Goal: Task Accomplishment & Management: Manage account settings

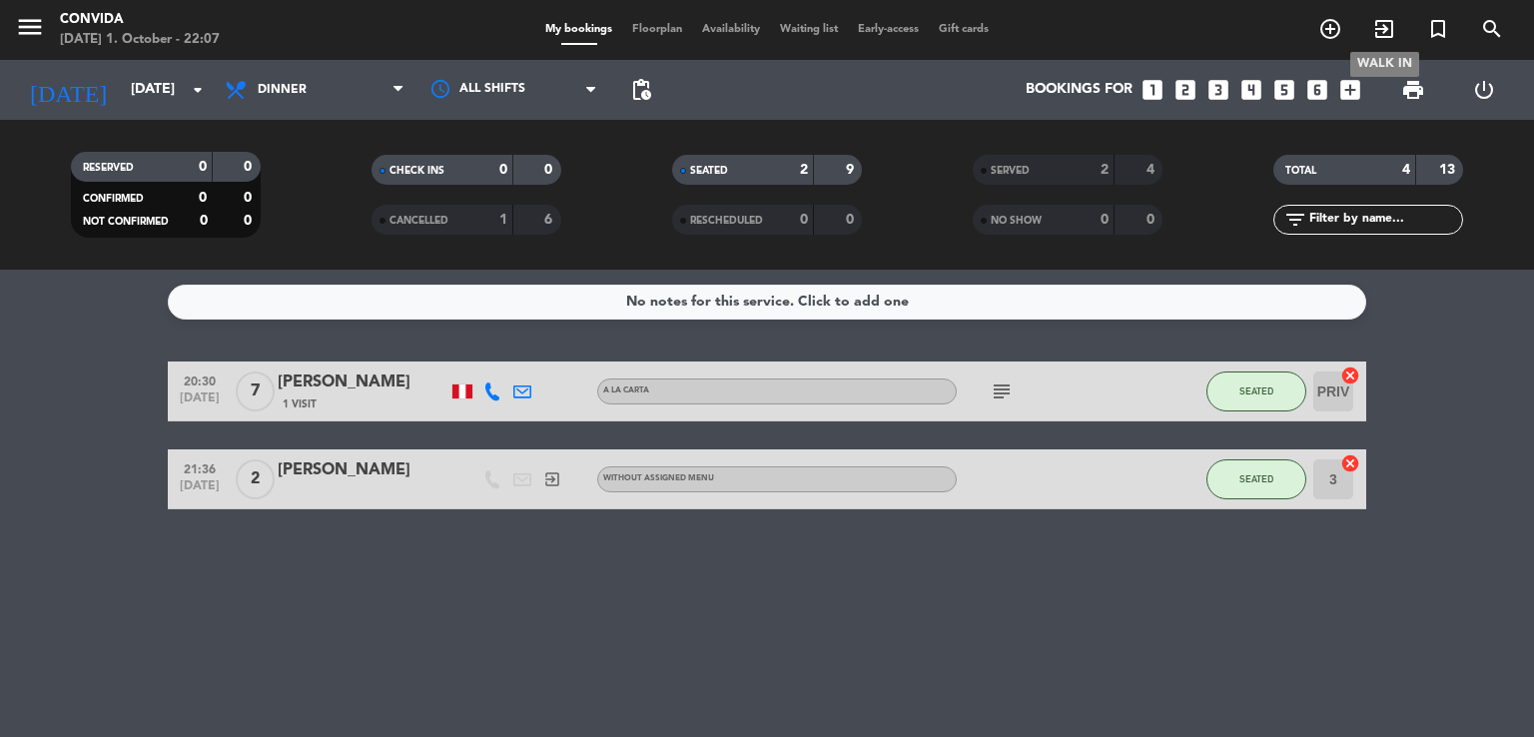
click at [1379, 37] on icon "exit_to_app" at bounding box center [1384, 29] width 24 height 24
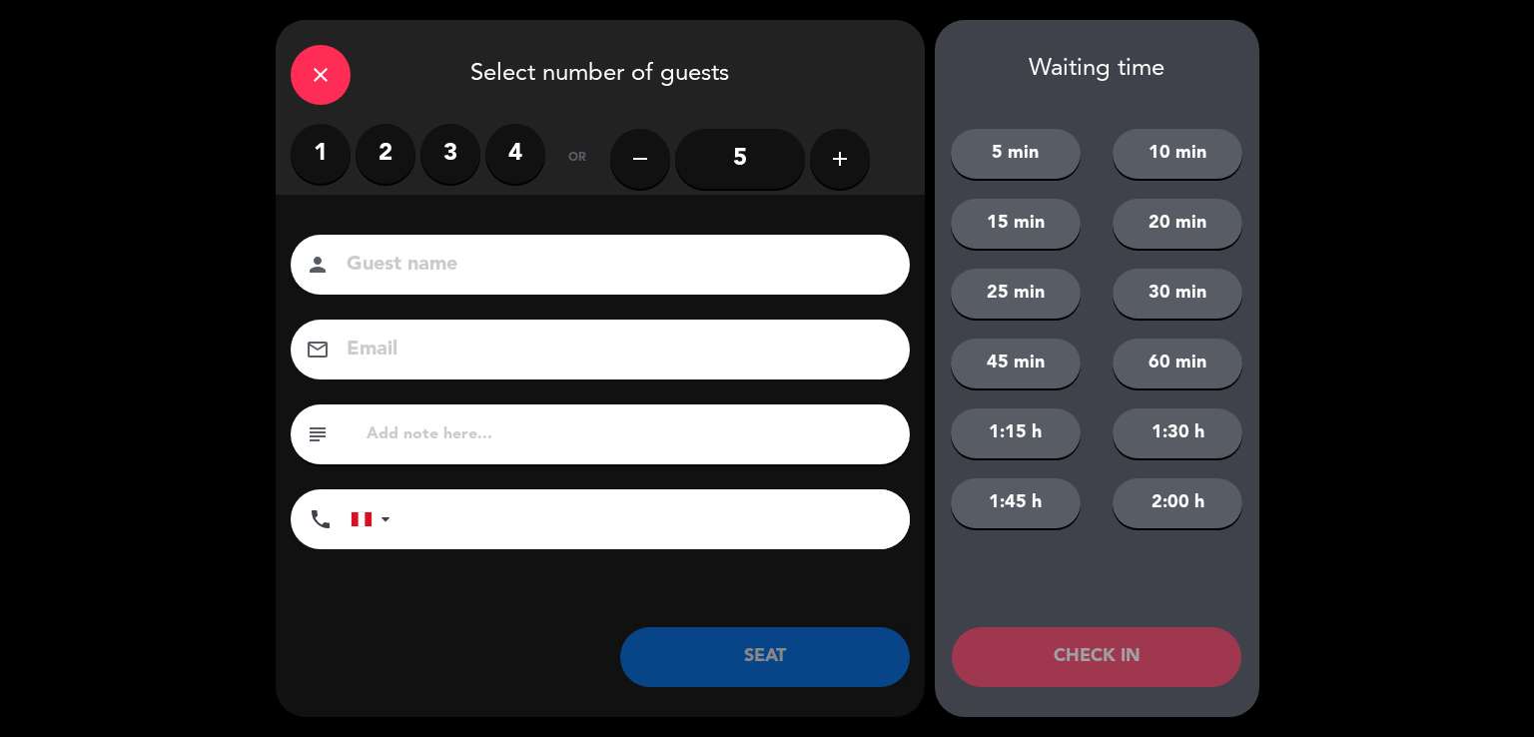
click at [379, 153] on label "2" at bounding box center [386, 154] width 60 height 60
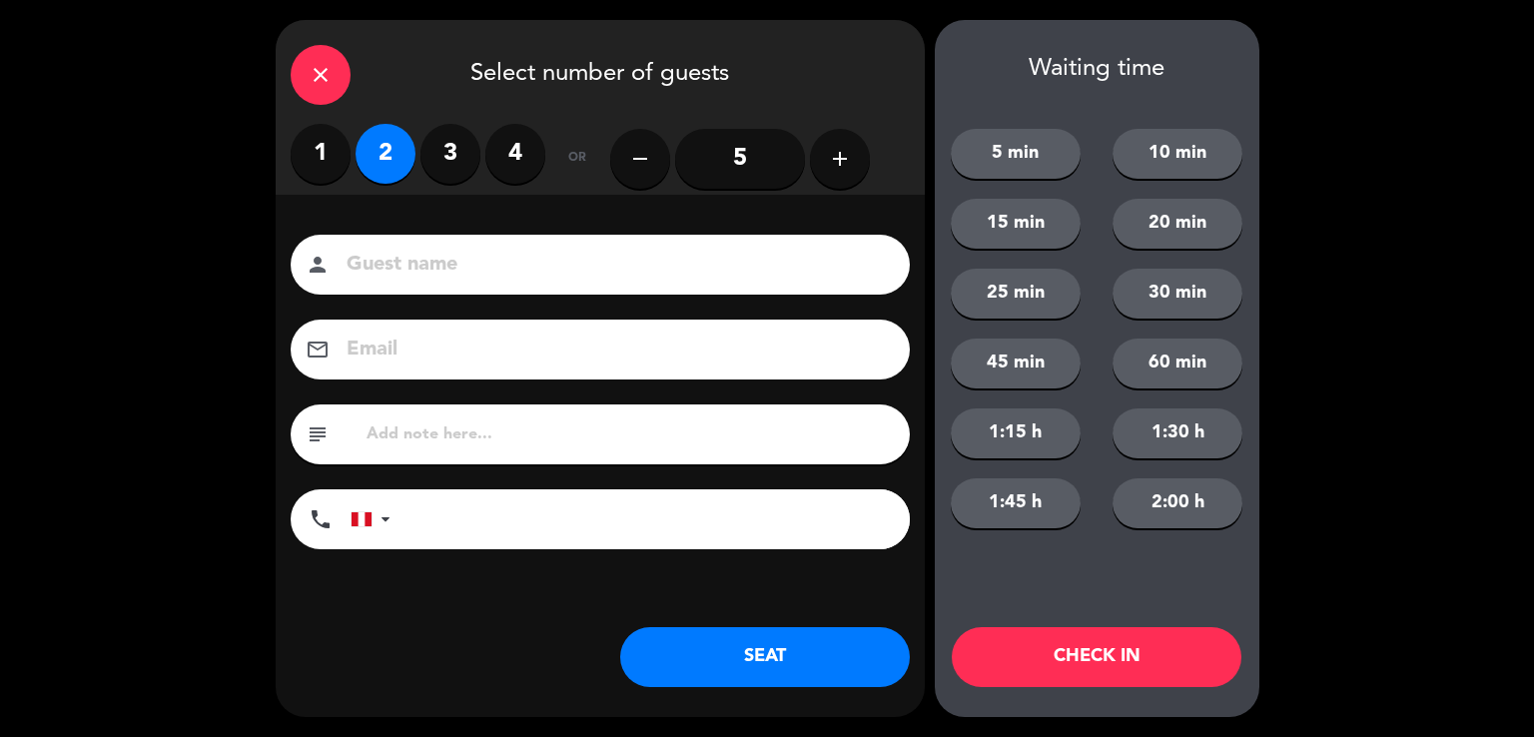
click at [843, 644] on button "SEAT" at bounding box center [765, 657] width 290 height 60
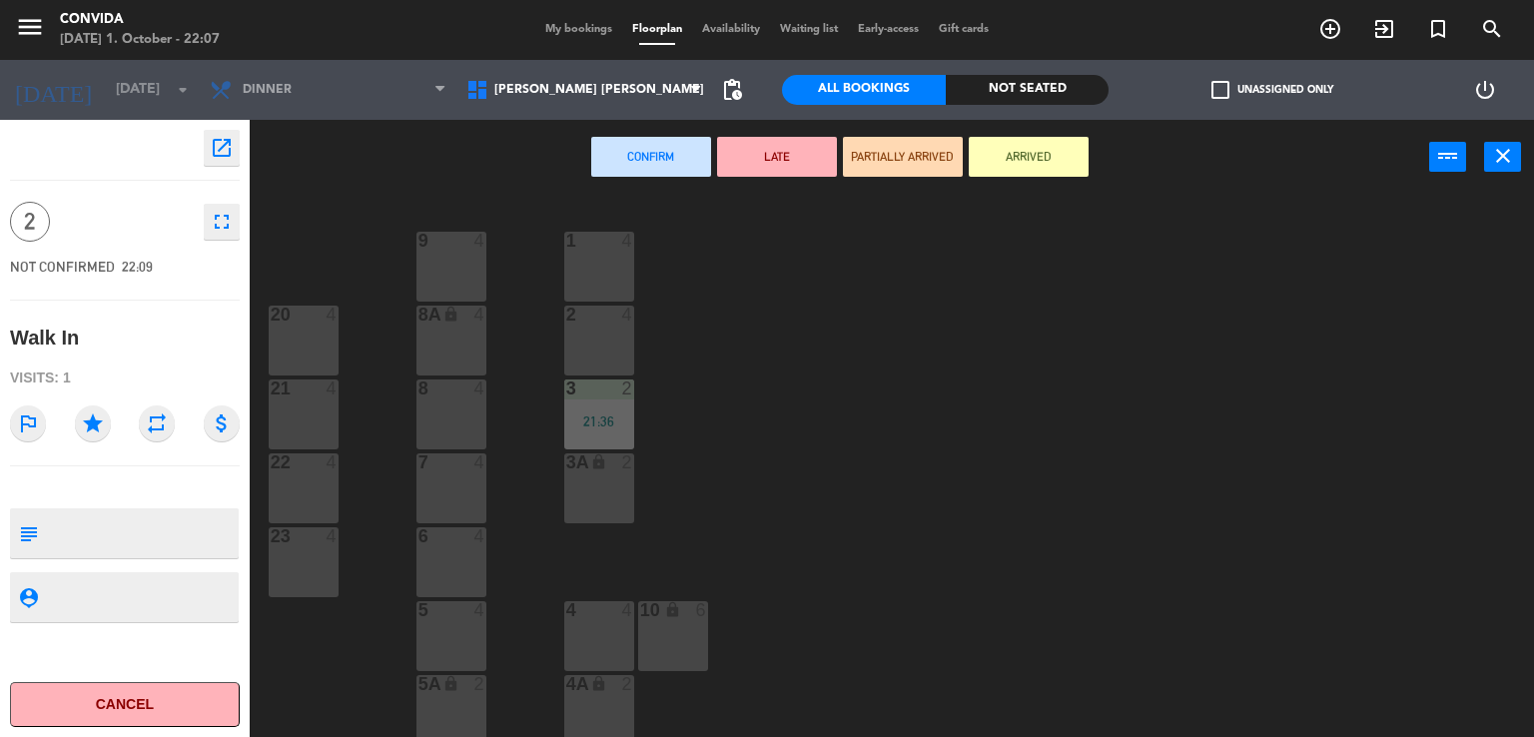
click at [461, 462] on div at bounding box center [450, 462] width 33 height 18
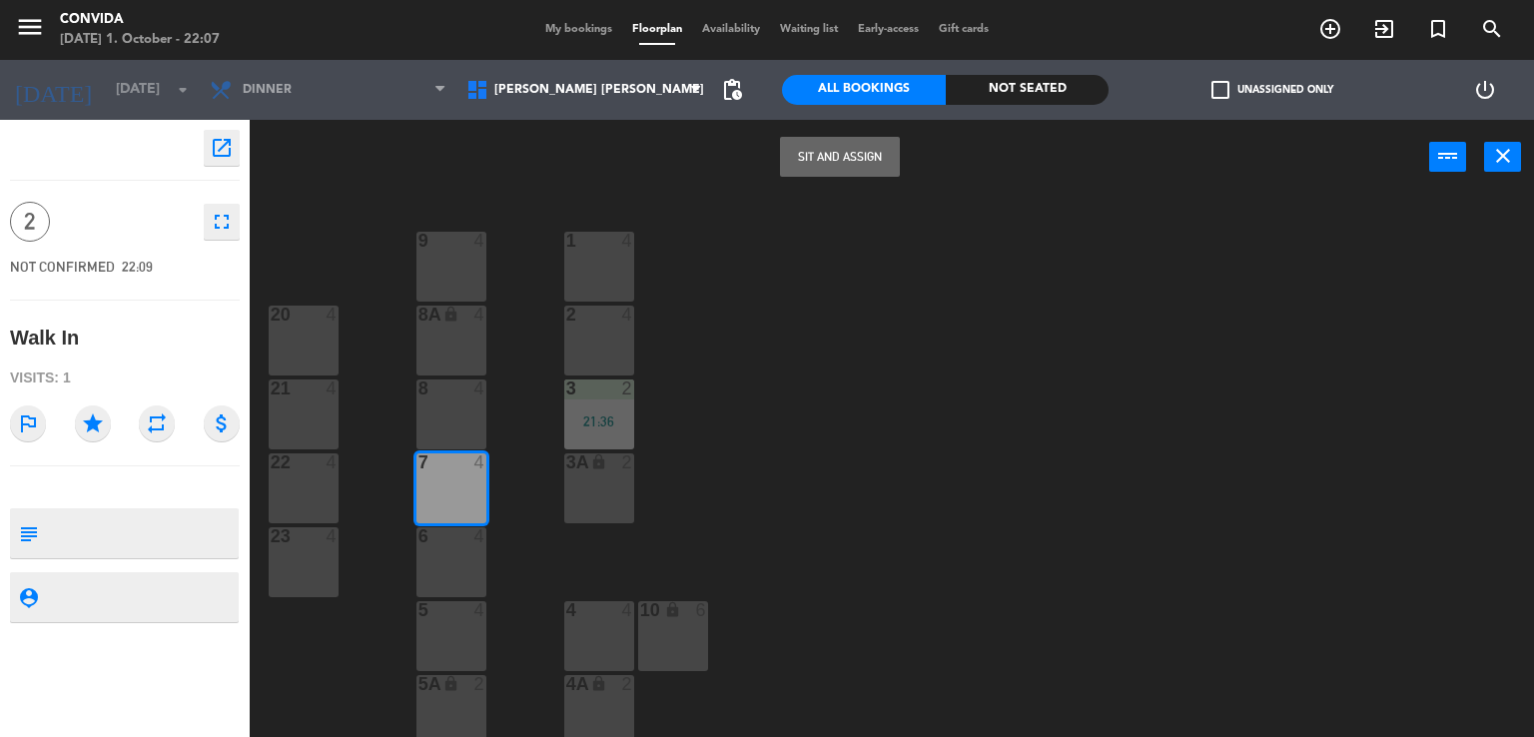
click at [863, 165] on button "Sit and Assign" at bounding box center [840, 157] width 120 height 40
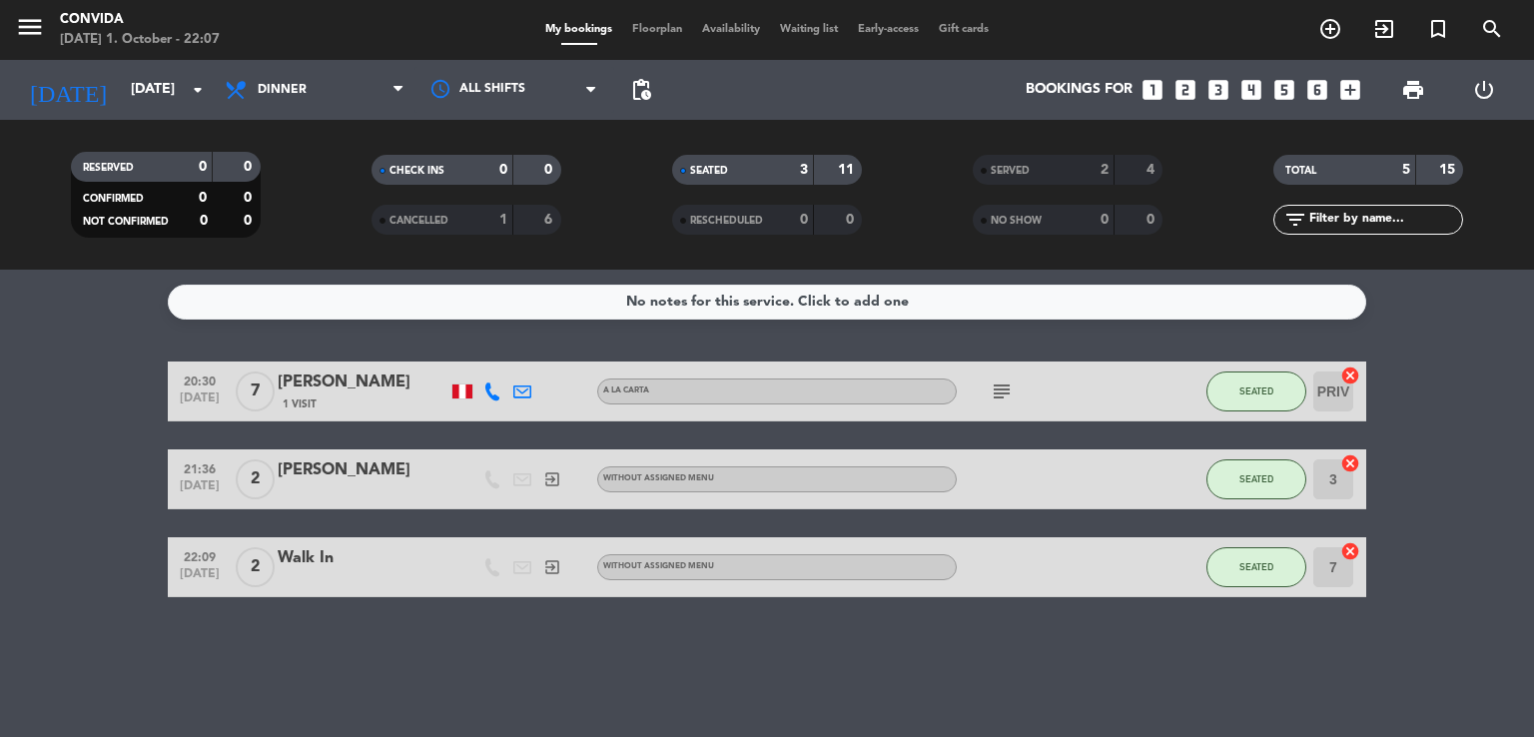
drag, startPoint x: 1016, startPoint y: 380, endPoint x: 1005, endPoint y: 388, distance: 13.6
click at [1009, 384] on span "subject" at bounding box center [1002, 391] width 30 height 24
click at [999, 390] on icon "subject" at bounding box center [1002, 391] width 24 height 24
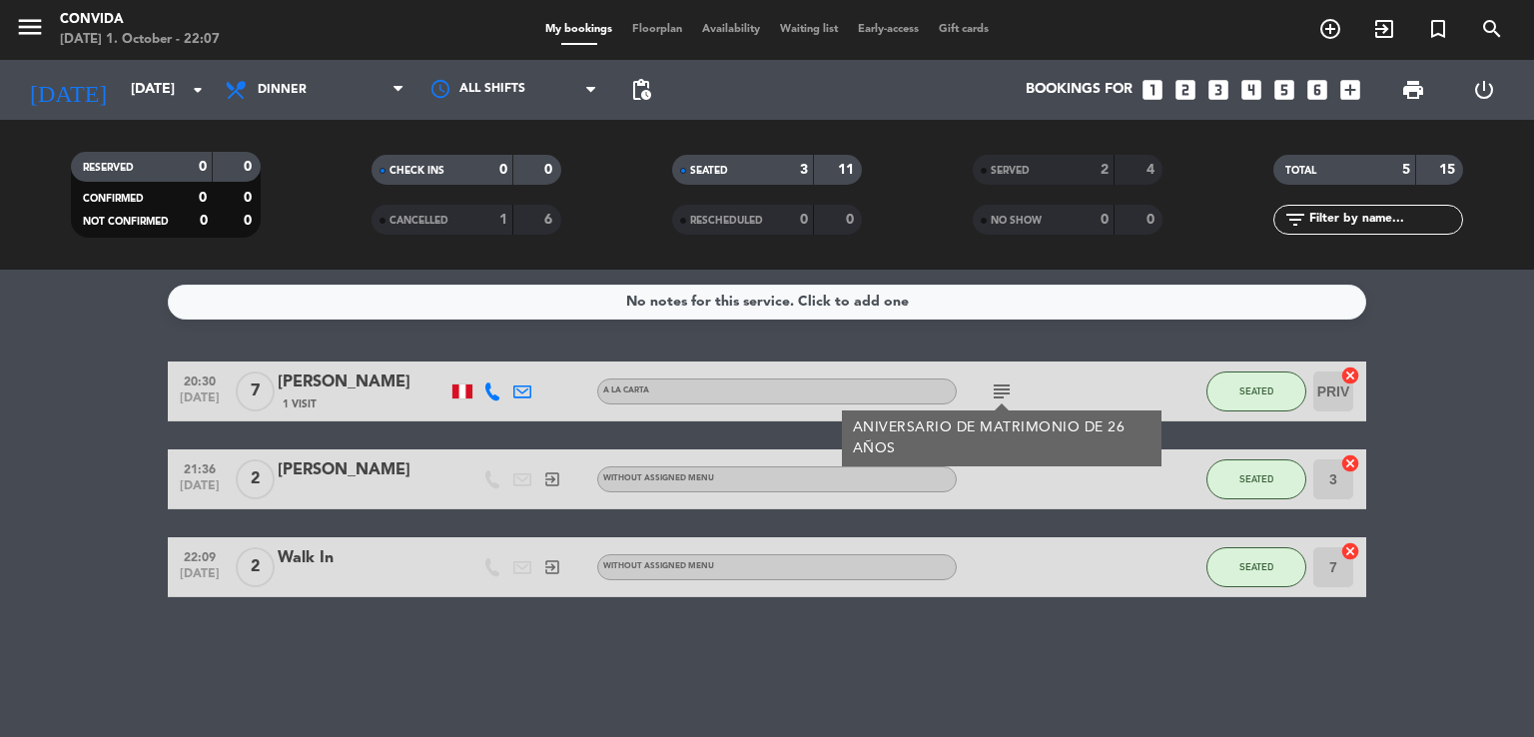
click at [999, 390] on icon "subject" at bounding box center [1002, 391] width 24 height 24
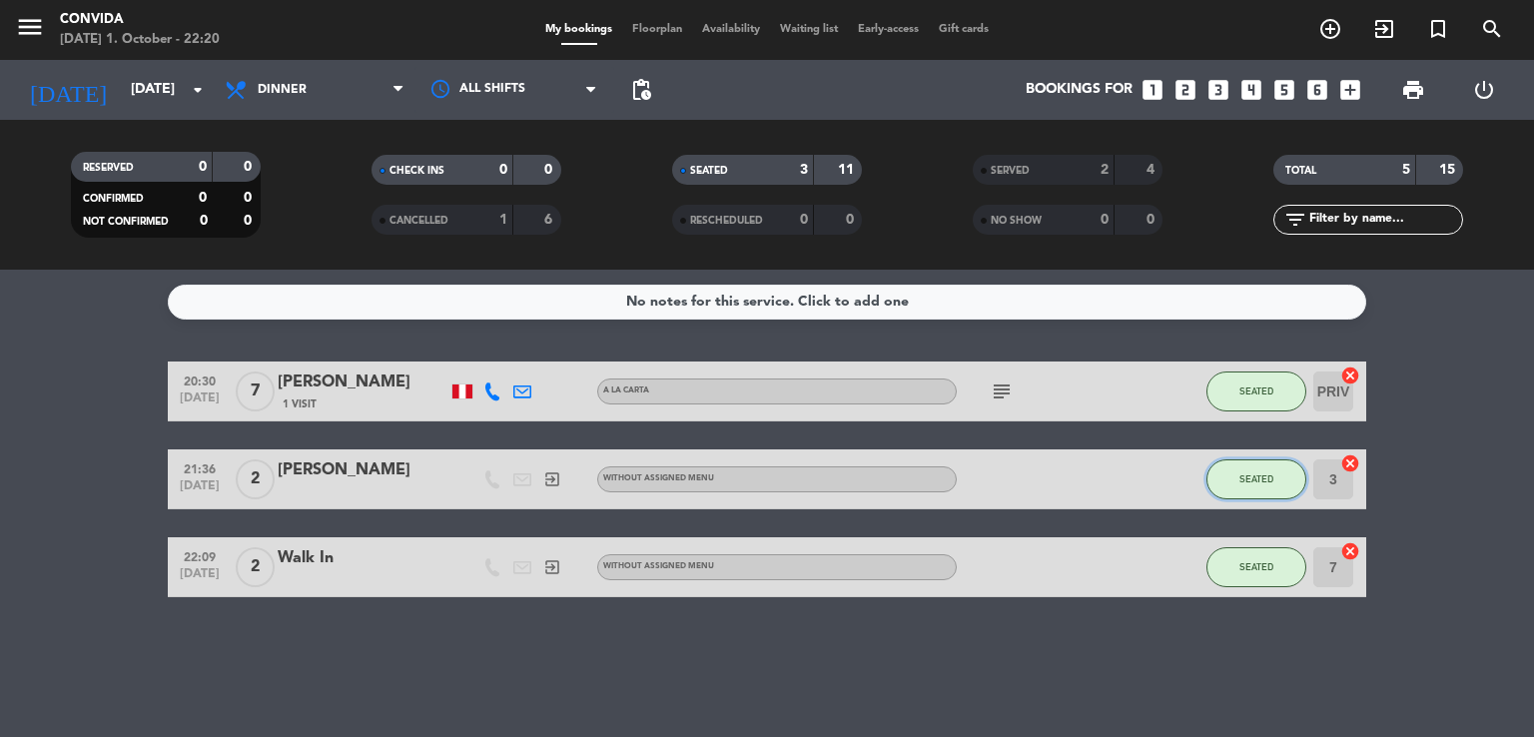
click at [1249, 479] on span "SEATED" at bounding box center [1256, 478] width 34 height 11
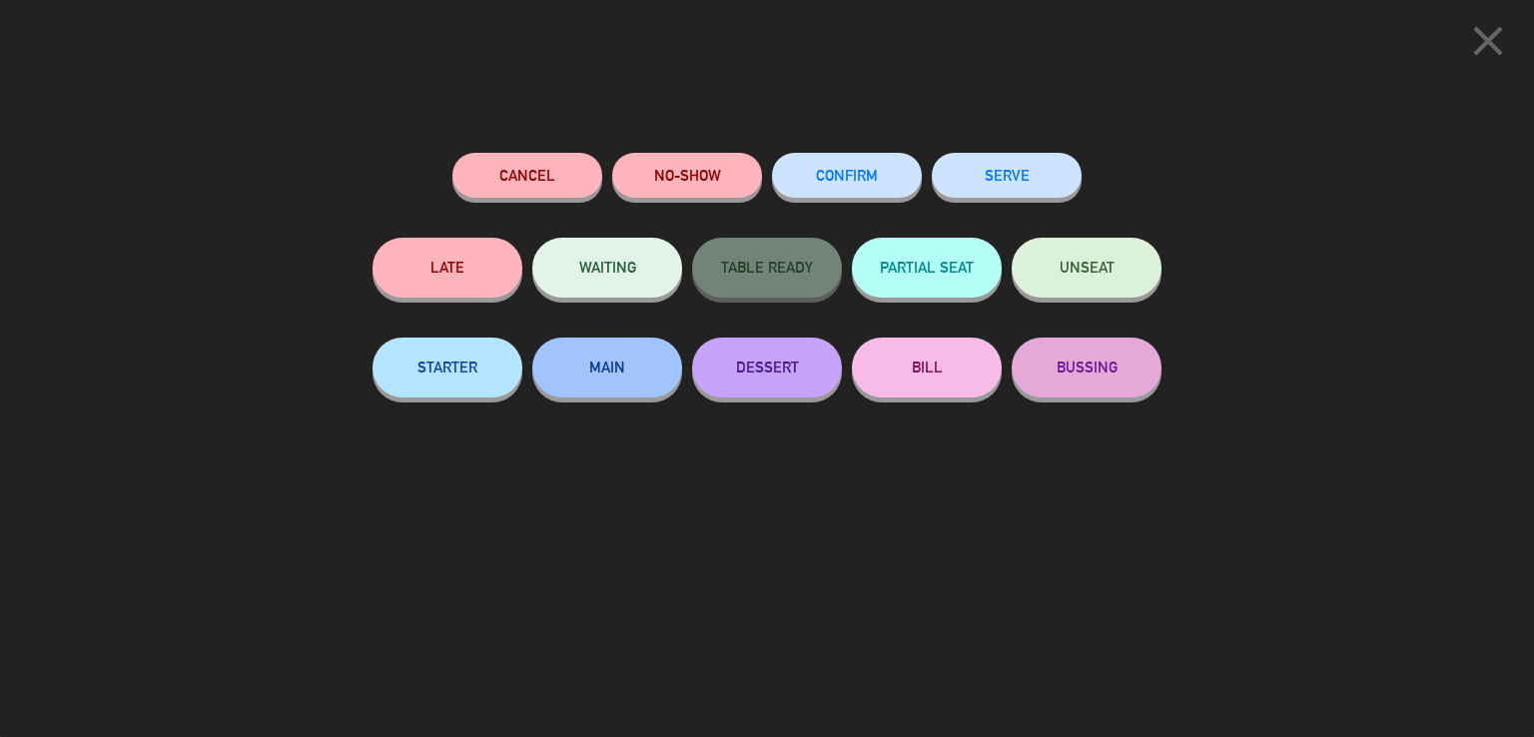
click at [1039, 174] on button "SERVE" at bounding box center [1007, 175] width 150 height 45
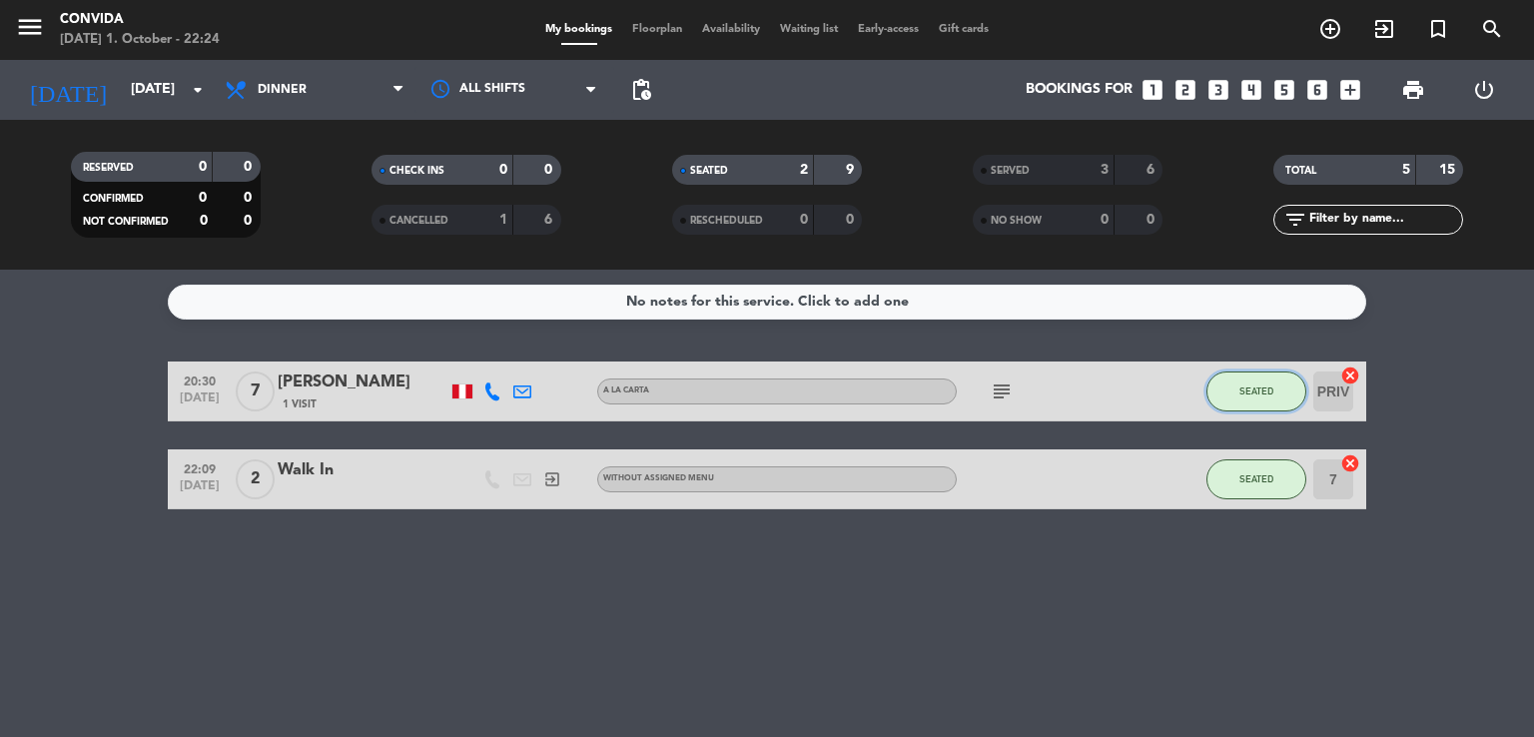
click at [1237, 384] on button "SEATED" at bounding box center [1256, 391] width 100 height 40
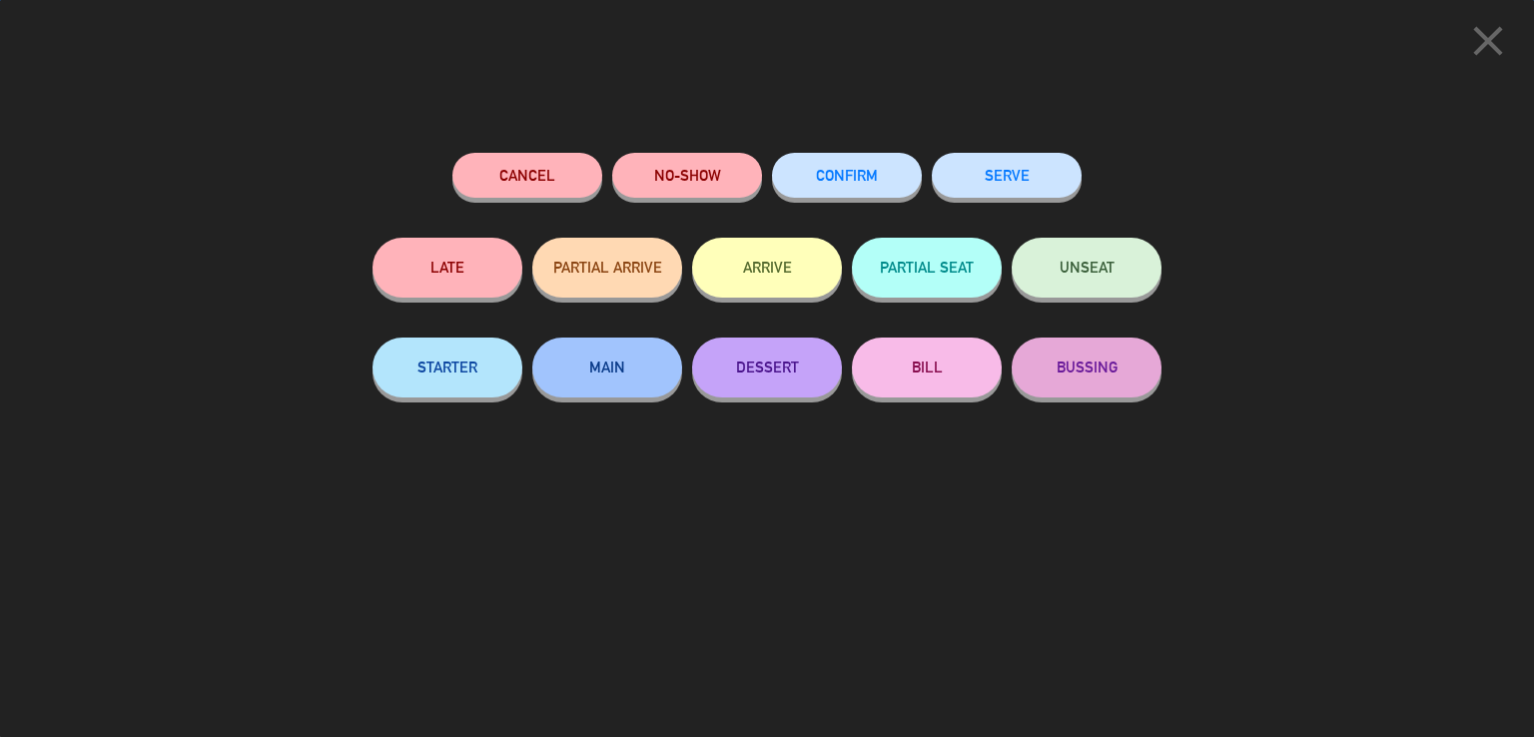
drag, startPoint x: 1064, startPoint y: 185, endPoint x: 1061, endPoint y: 175, distance: 10.4
click at [1063, 183] on button "SERVE" at bounding box center [1007, 175] width 150 height 45
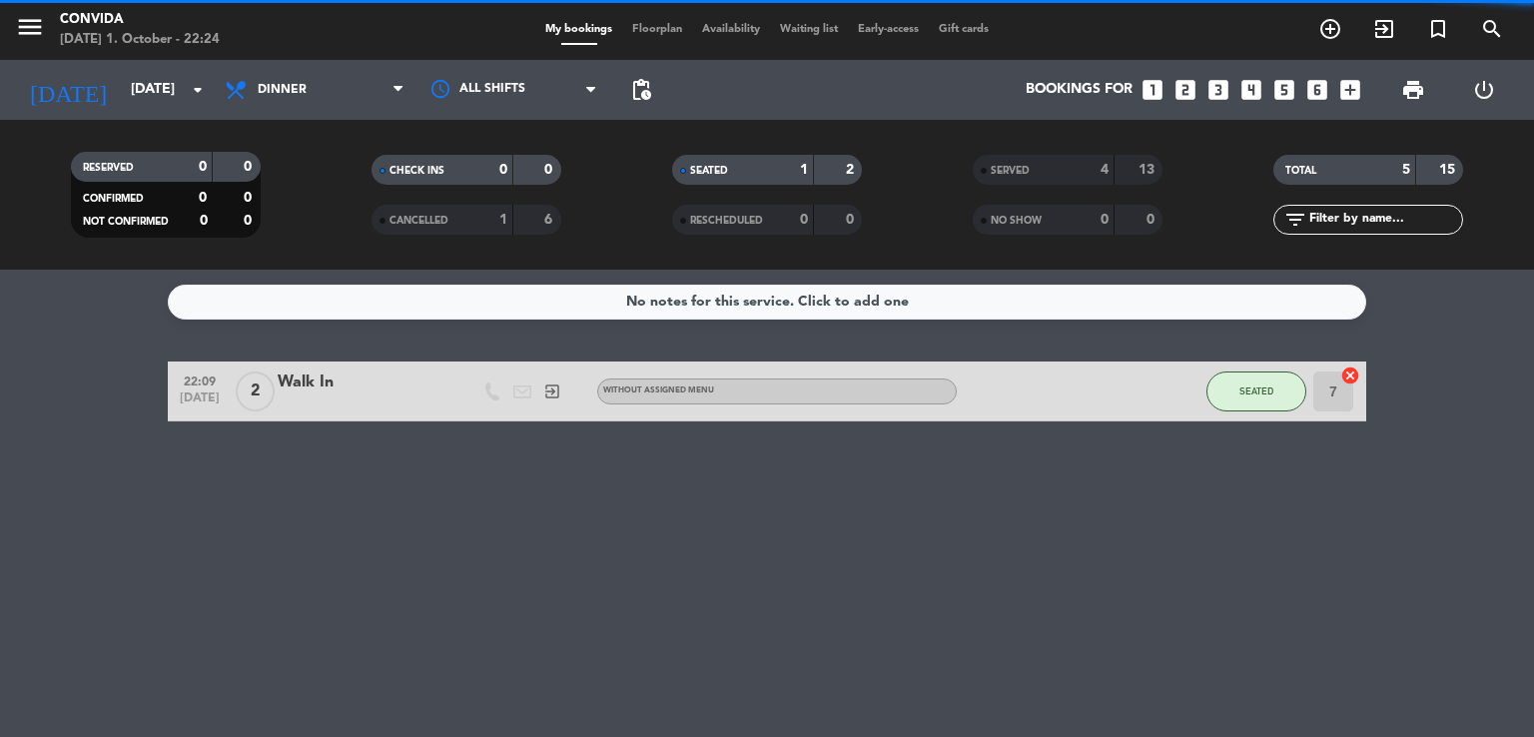
click at [1236, 491] on div "No notes for this service. Click to add one 22:09 [DATE] 2 Walk In exit_to_app …" at bounding box center [767, 503] width 1534 height 467
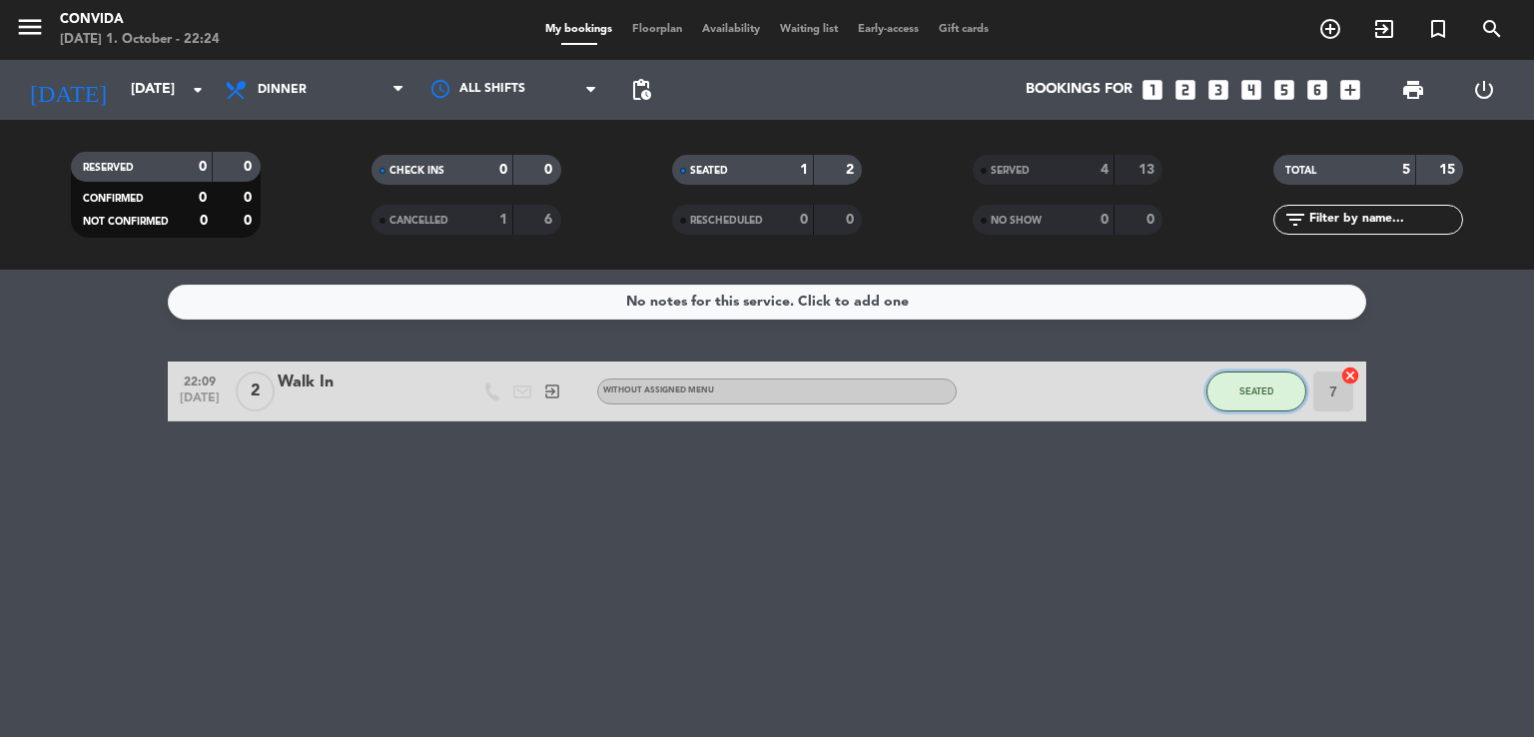
click at [1234, 397] on button "SEATED" at bounding box center [1256, 391] width 100 height 40
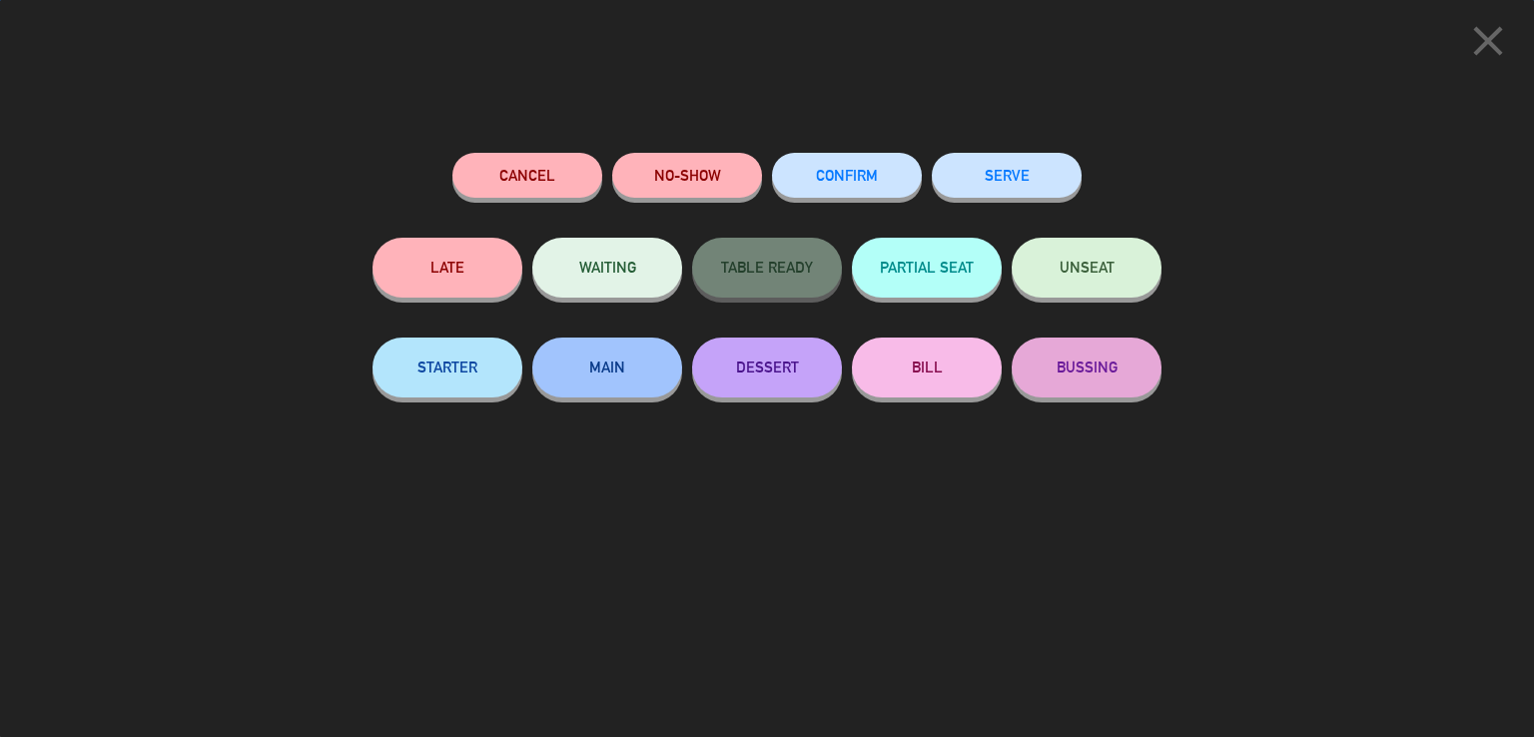
click at [1040, 169] on button "SERVE" at bounding box center [1007, 175] width 150 height 45
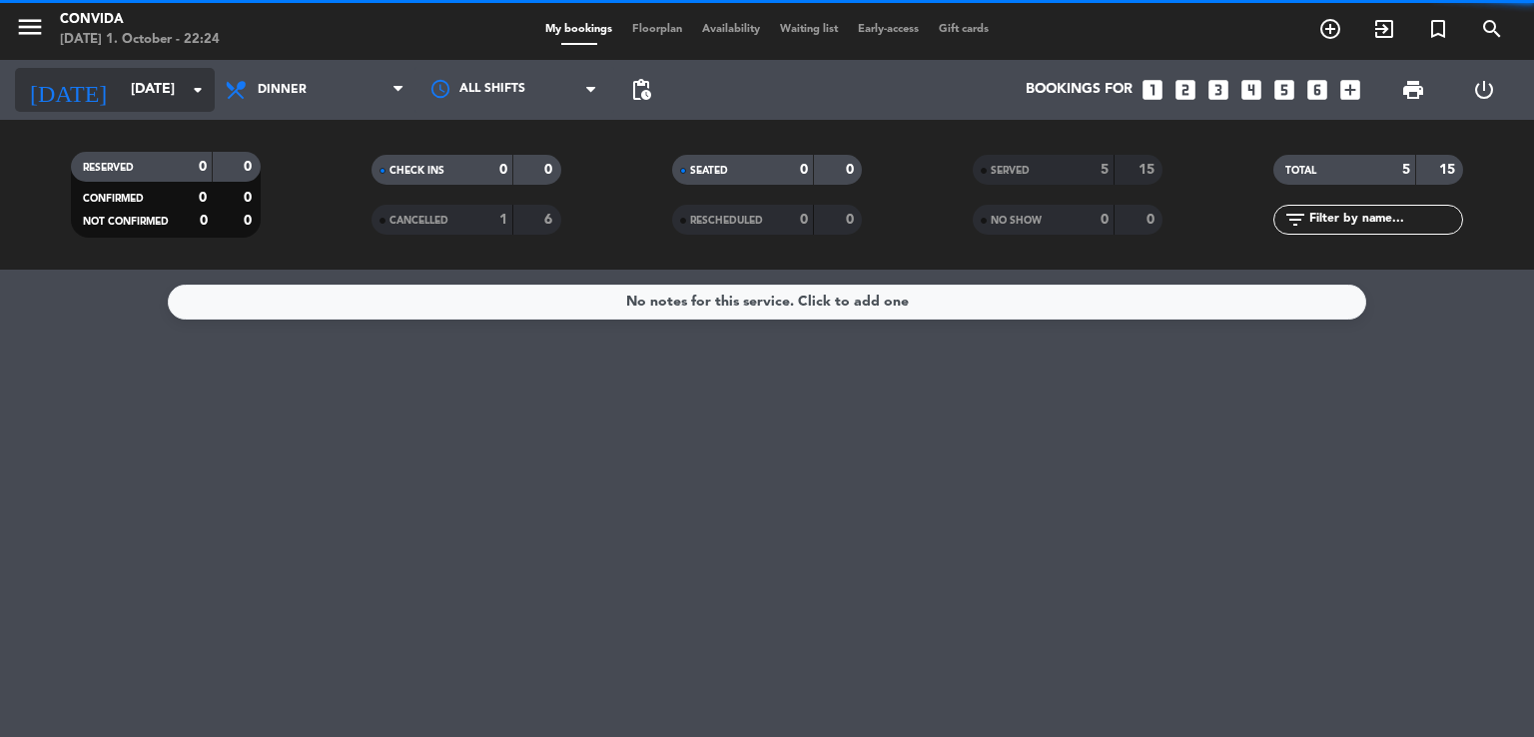
click at [121, 94] on input "[DATE]" at bounding box center [216, 90] width 190 height 36
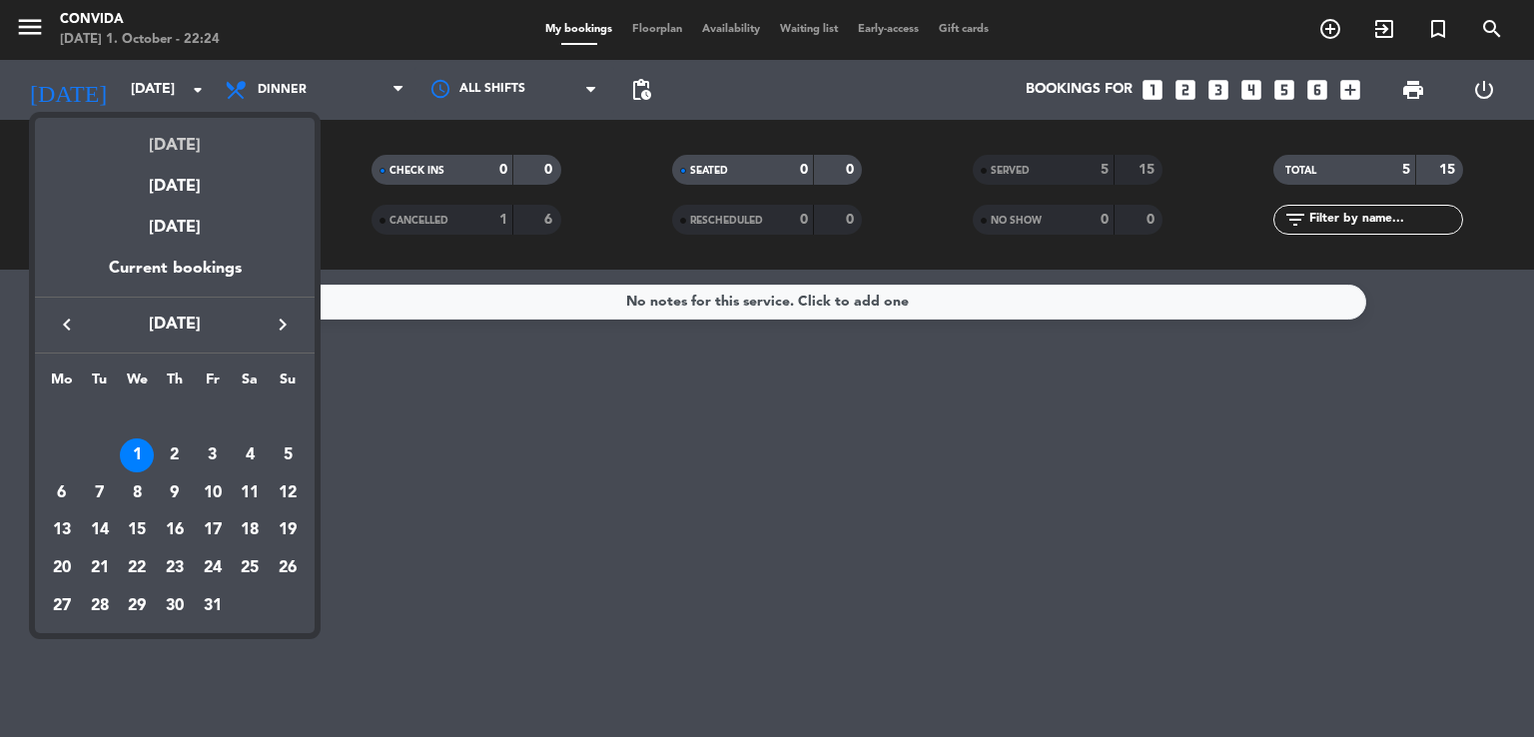
click at [162, 144] on div "[DATE]" at bounding box center [175, 138] width 280 height 41
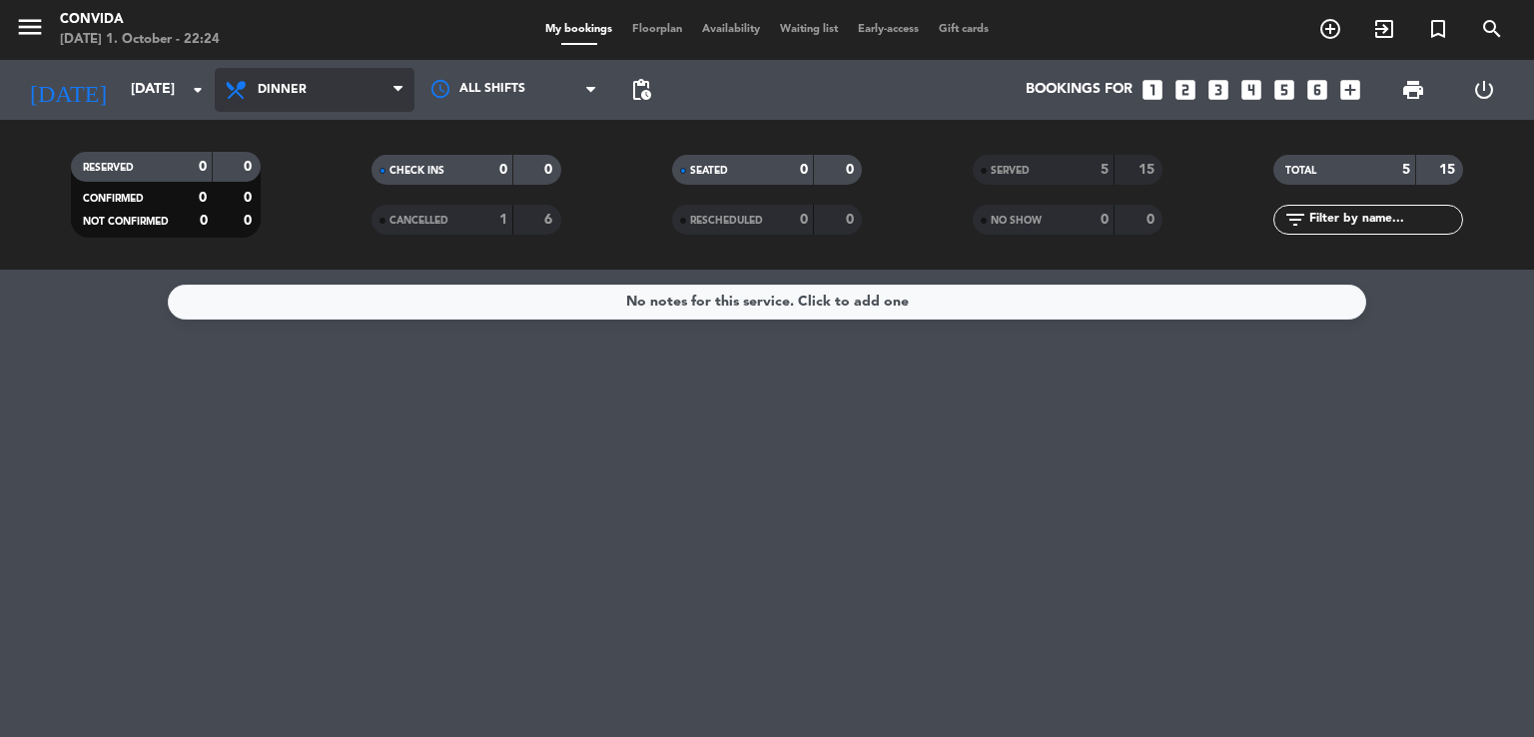
click at [228, 73] on span "Dinner" at bounding box center [315, 90] width 200 height 44
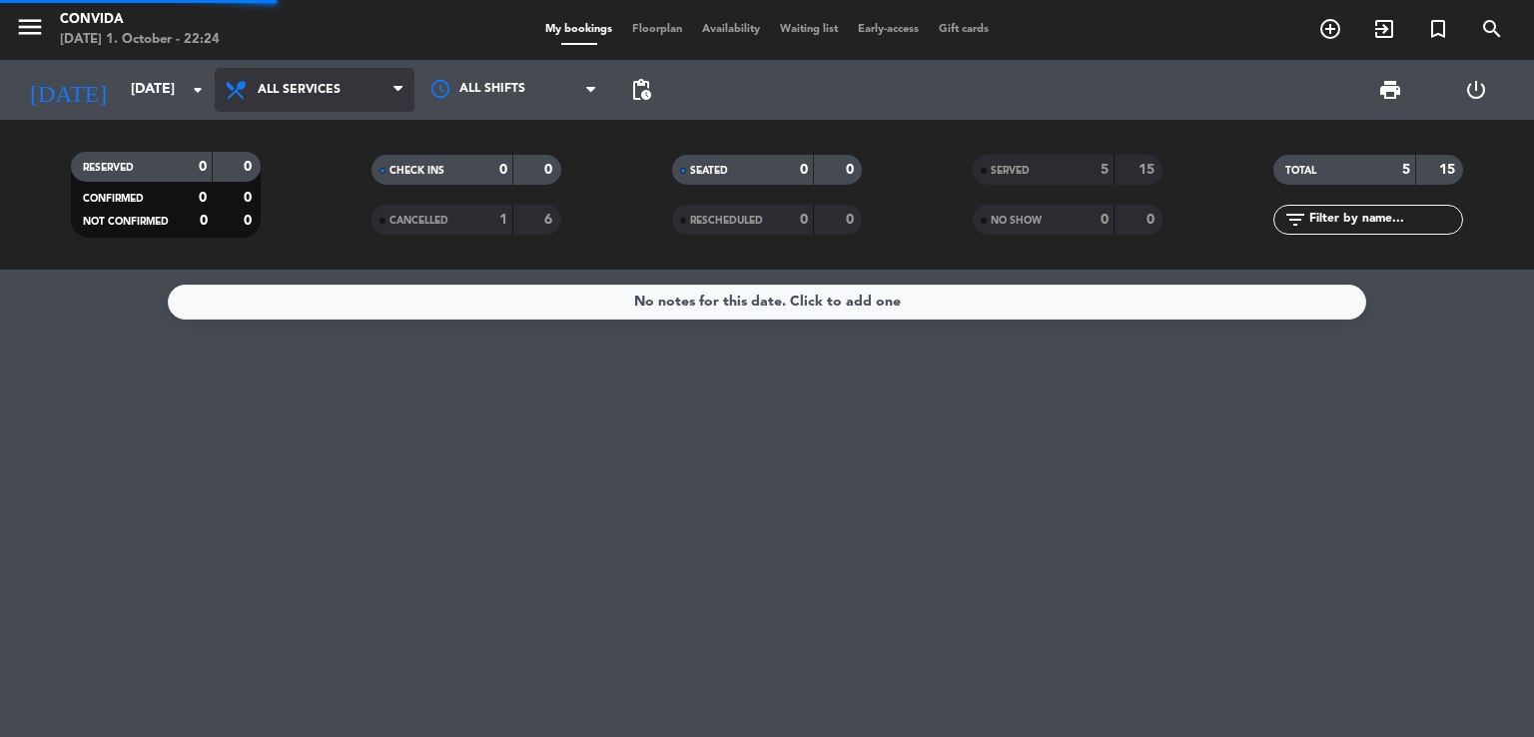
click at [313, 137] on div "menu CONVIDA [DATE] 1. October - 22:24 My bookings Floorplan Availability Waiti…" at bounding box center [767, 135] width 1534 height 270
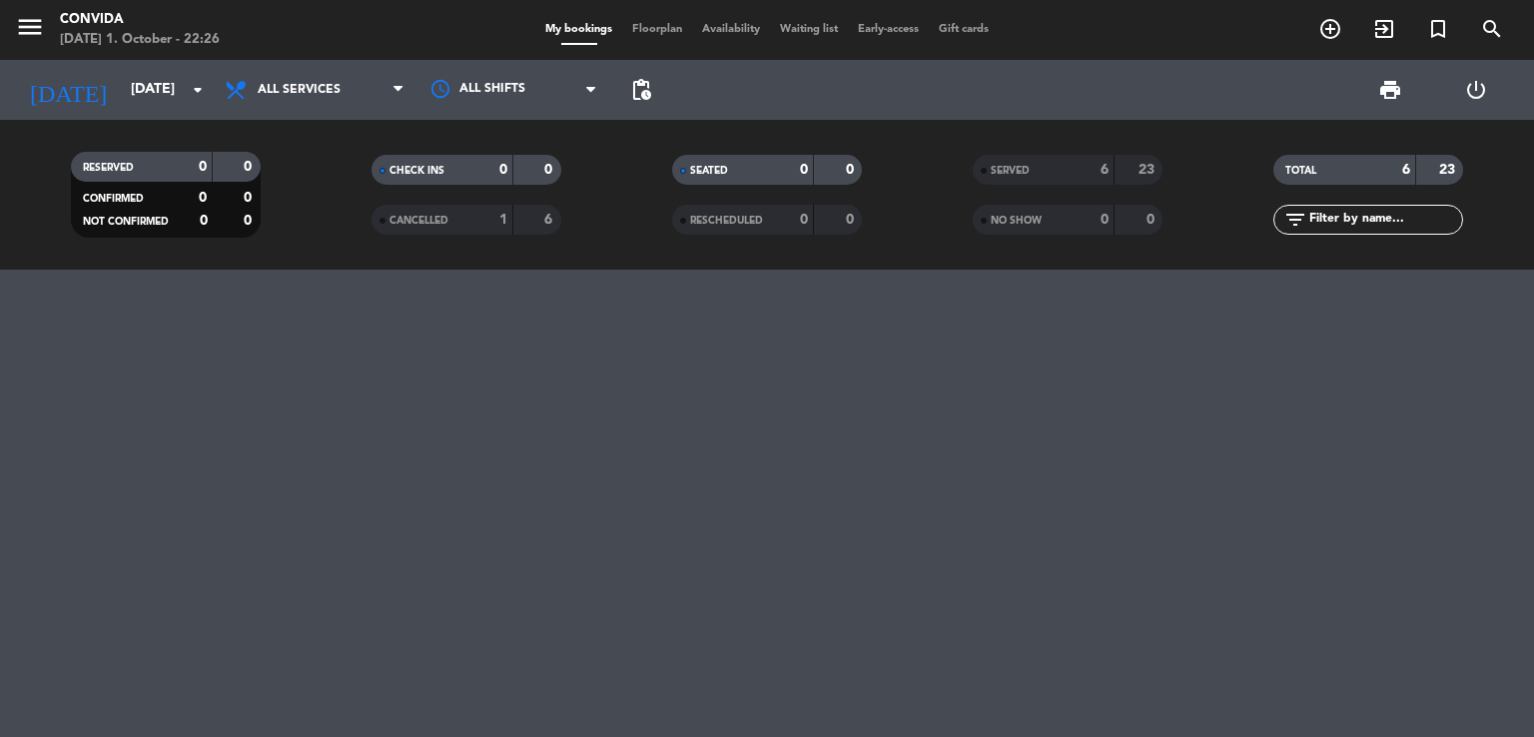
click at [1041, 168] on div "SERVED" at bounding box center [1024, 170] width 92 height 23
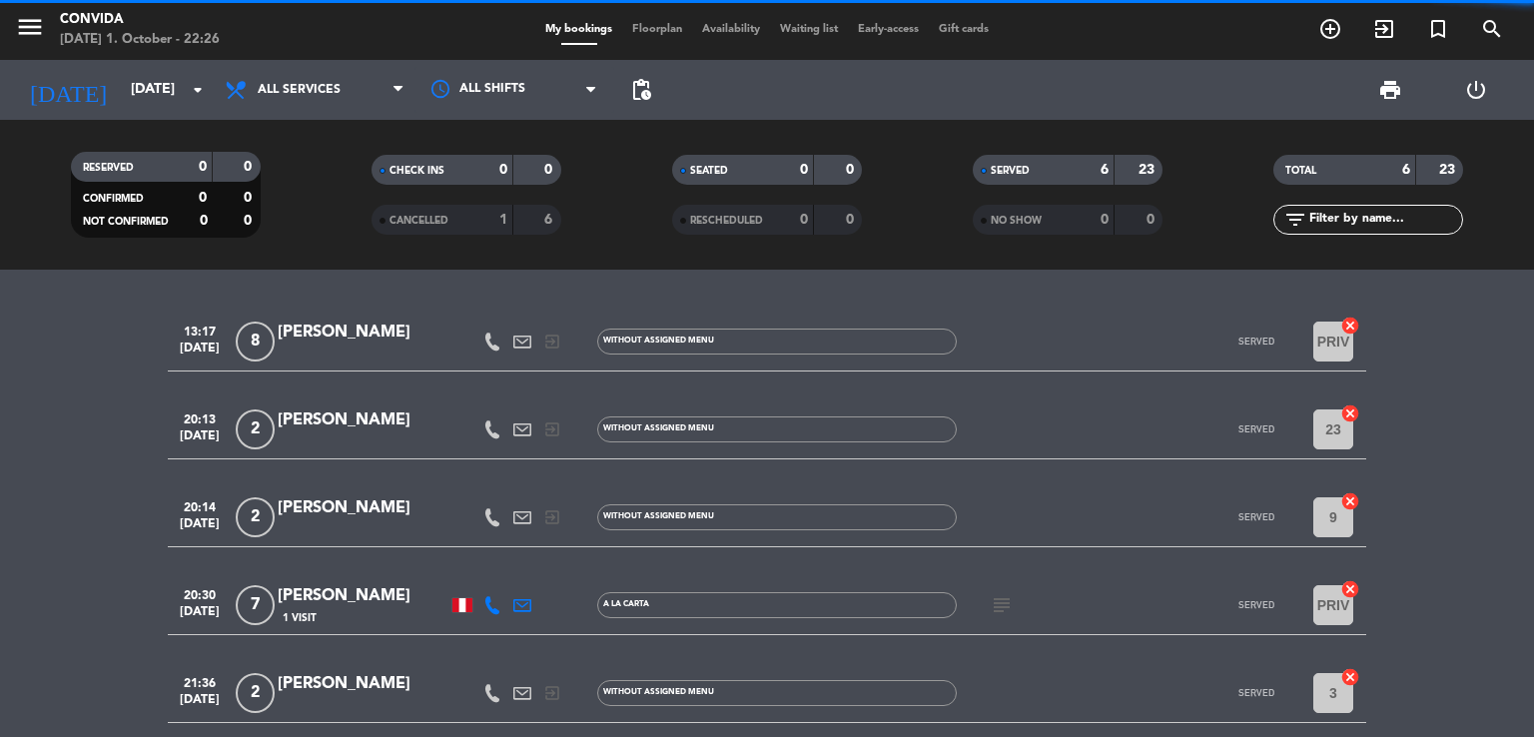
scroll to position [174, 0]
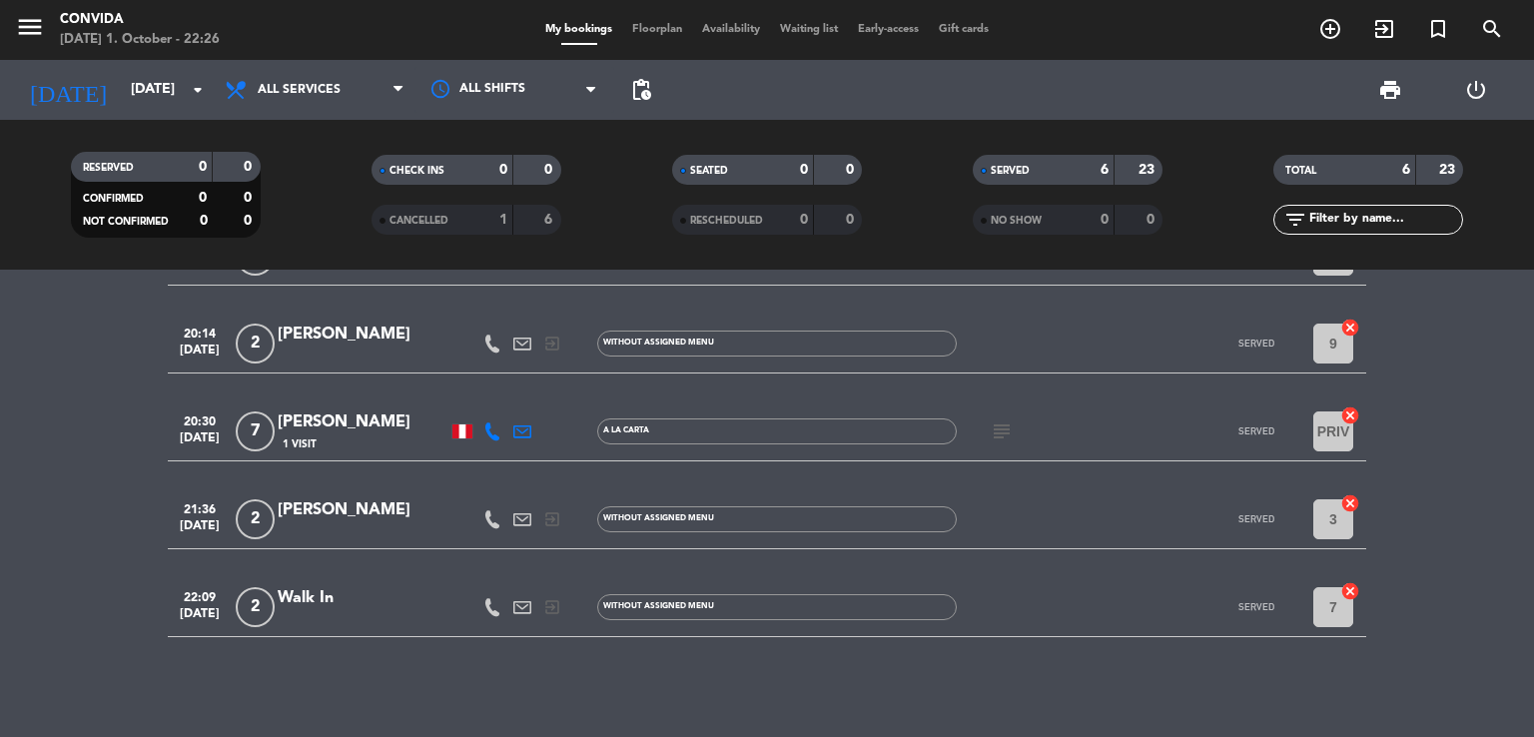
click at [324, 418] on div "[PERSON_NAME]" at bounding box center [363, 422] width 170 height 26
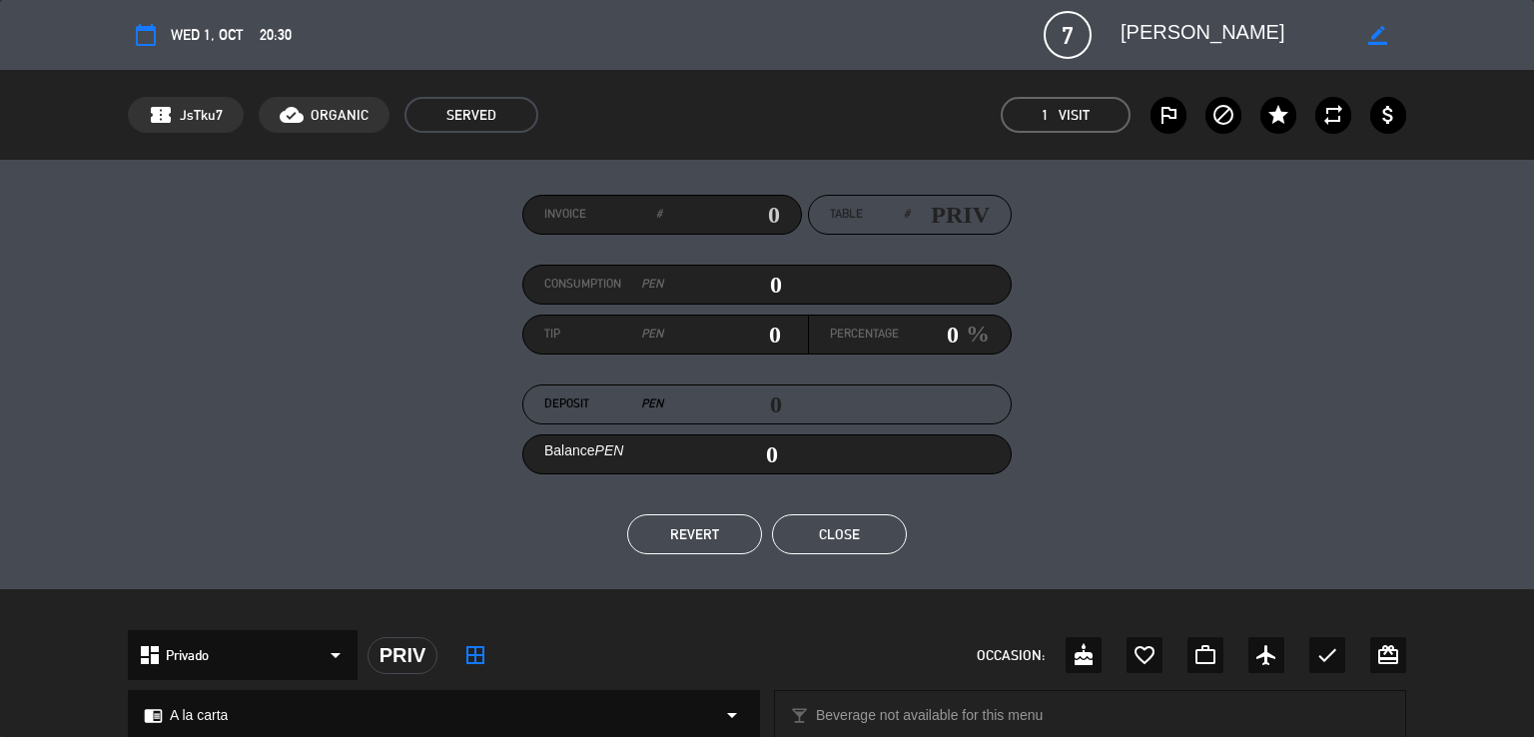
click at [472, 665] on icon "border_all" at bounding box center [475, 655] width 24 height 24
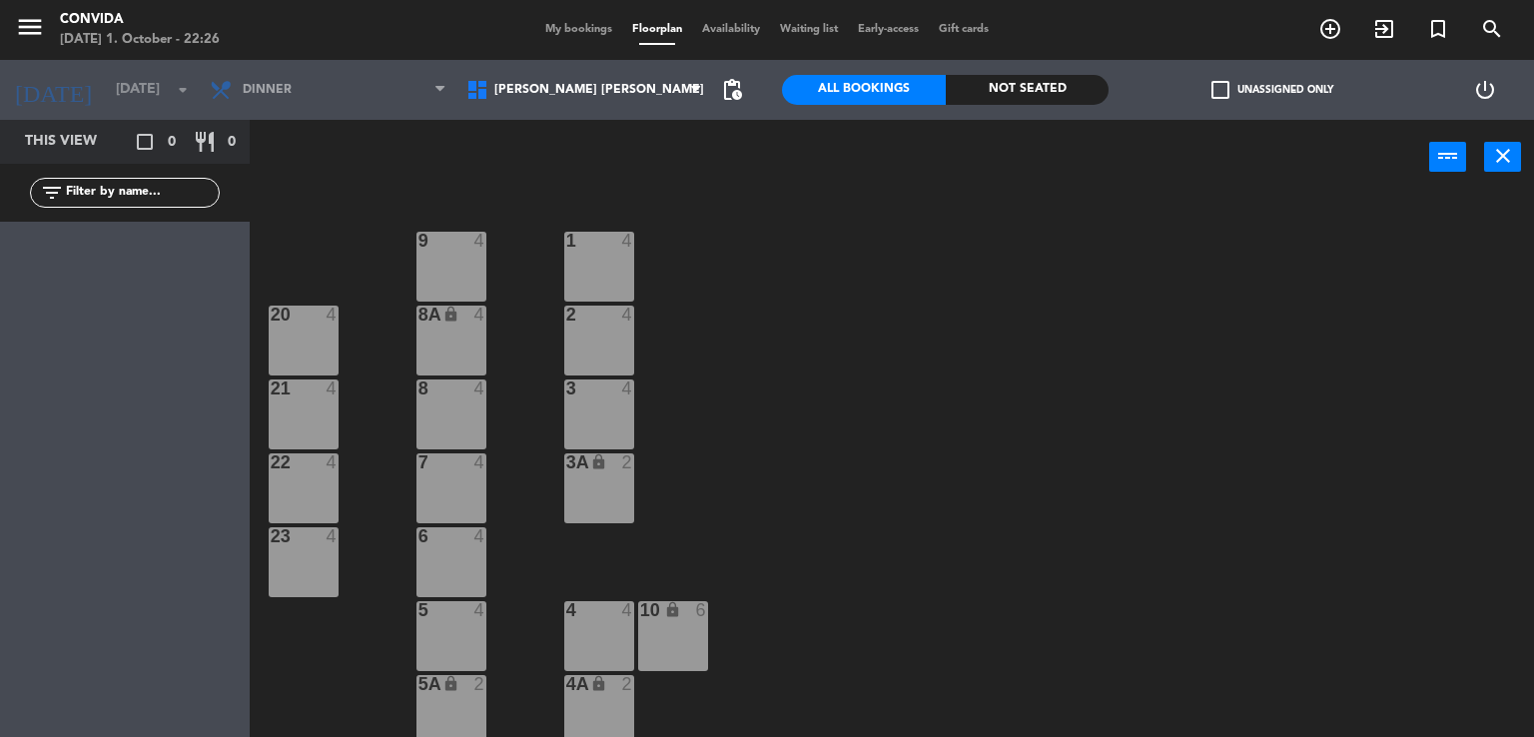
click at [604, 634] on div "4 4" at bounding box center [599, 636] width 70 height 70
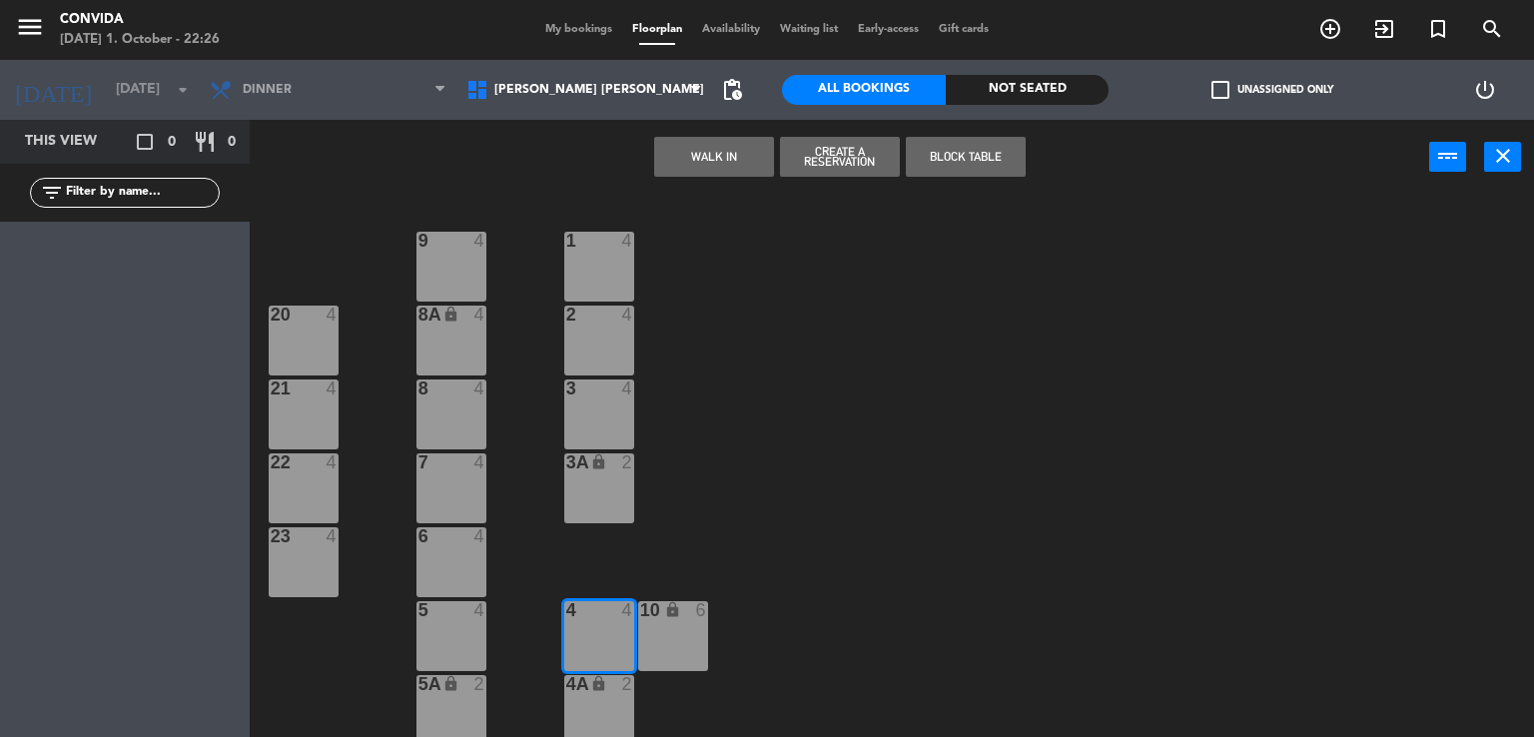
click at [1512, 161] on icon "close" at bounding box center [1503, 156] width 24 height 24
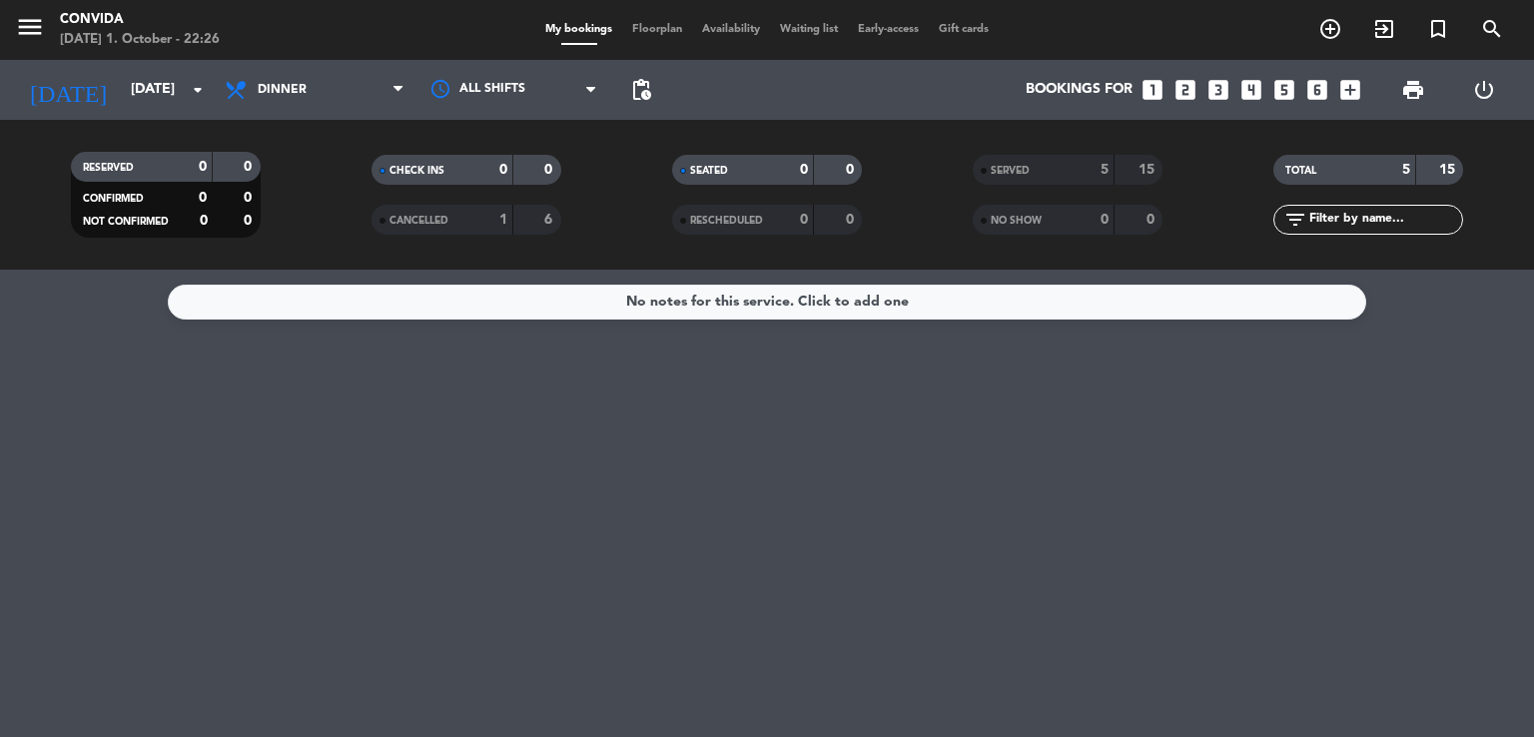
click at [1011, 169] on span "SERVED" at bounding box center [1010, 171] width 39 height 10
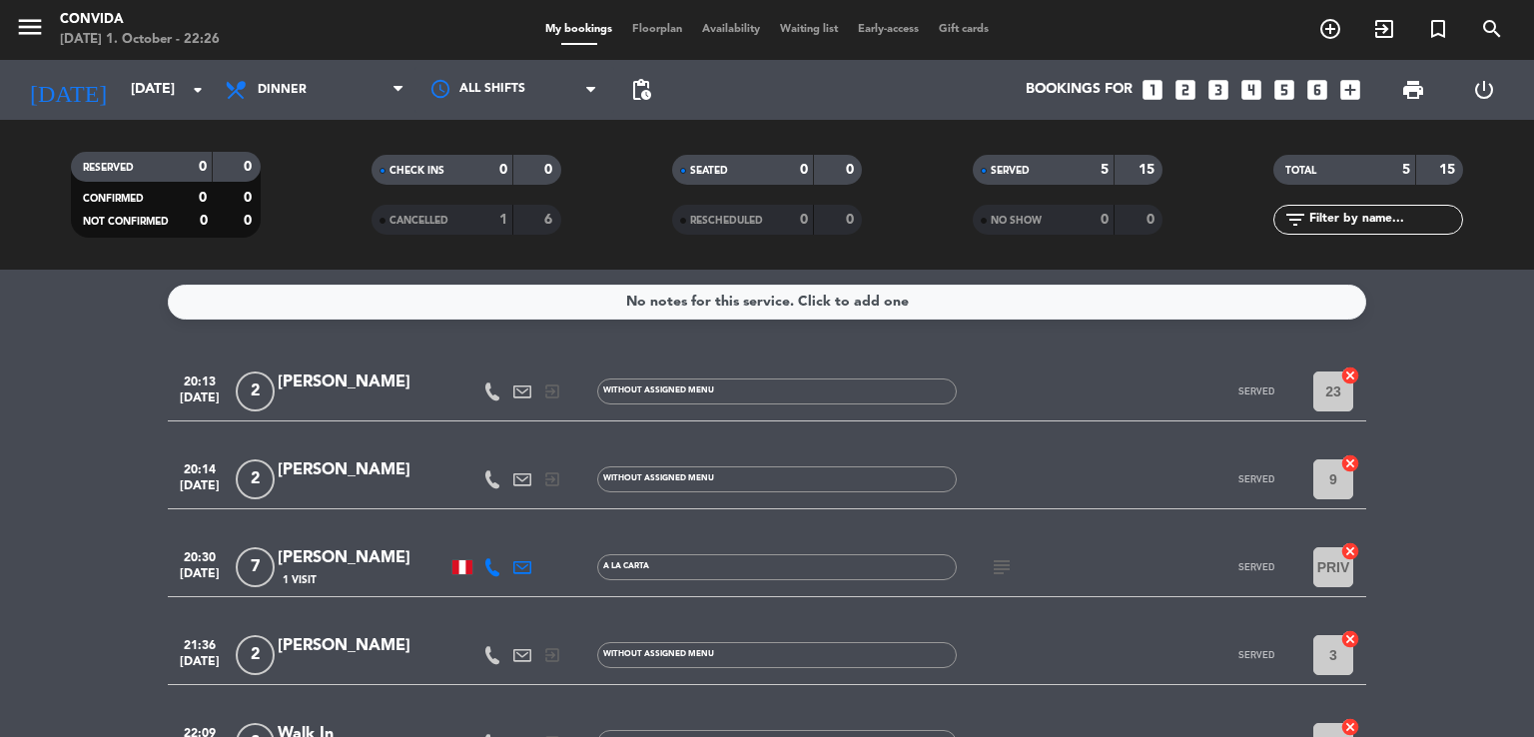
scroll to position [136, 0]
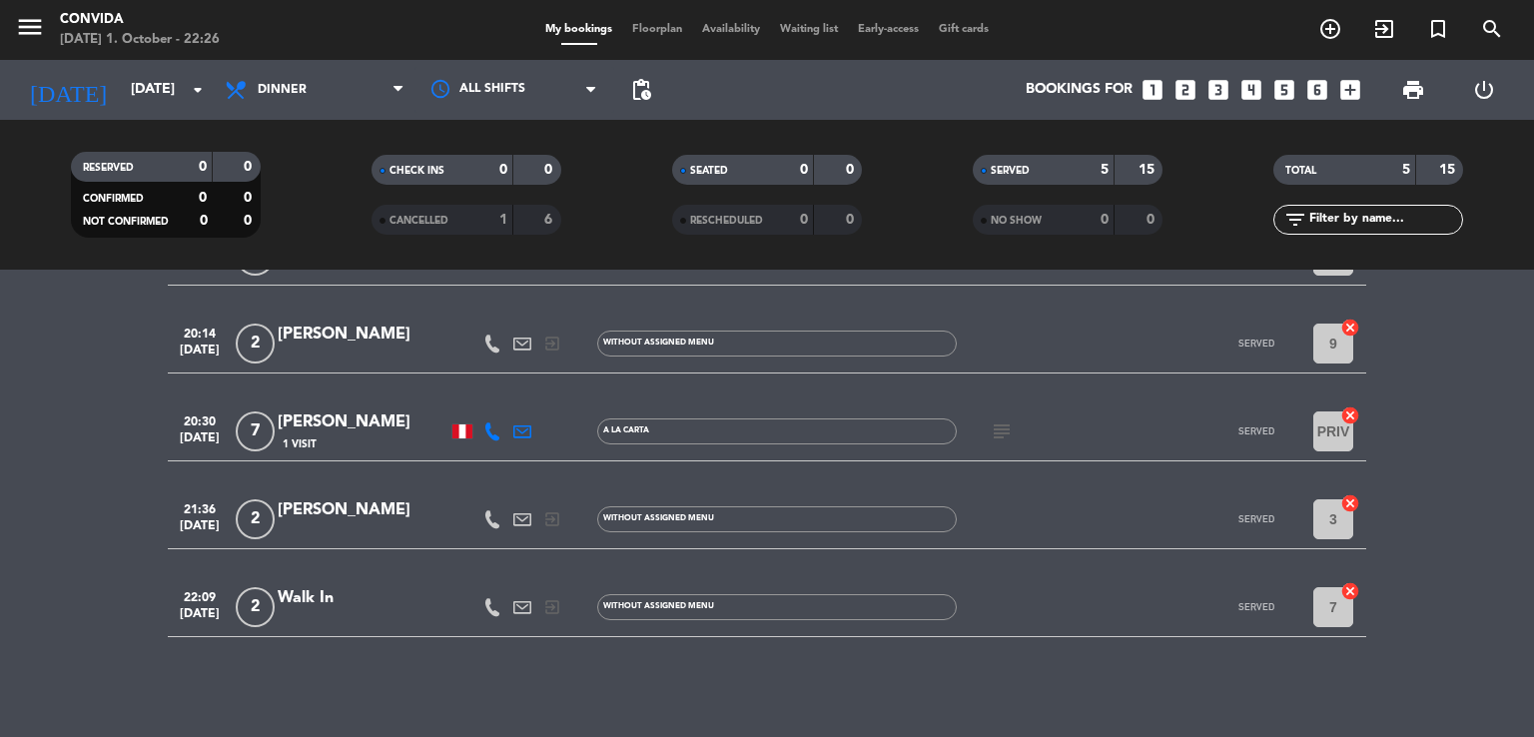
click at [288, 429] on div "[PERSON_NAME]" at bounding box center [363, 422] width 170 height 26
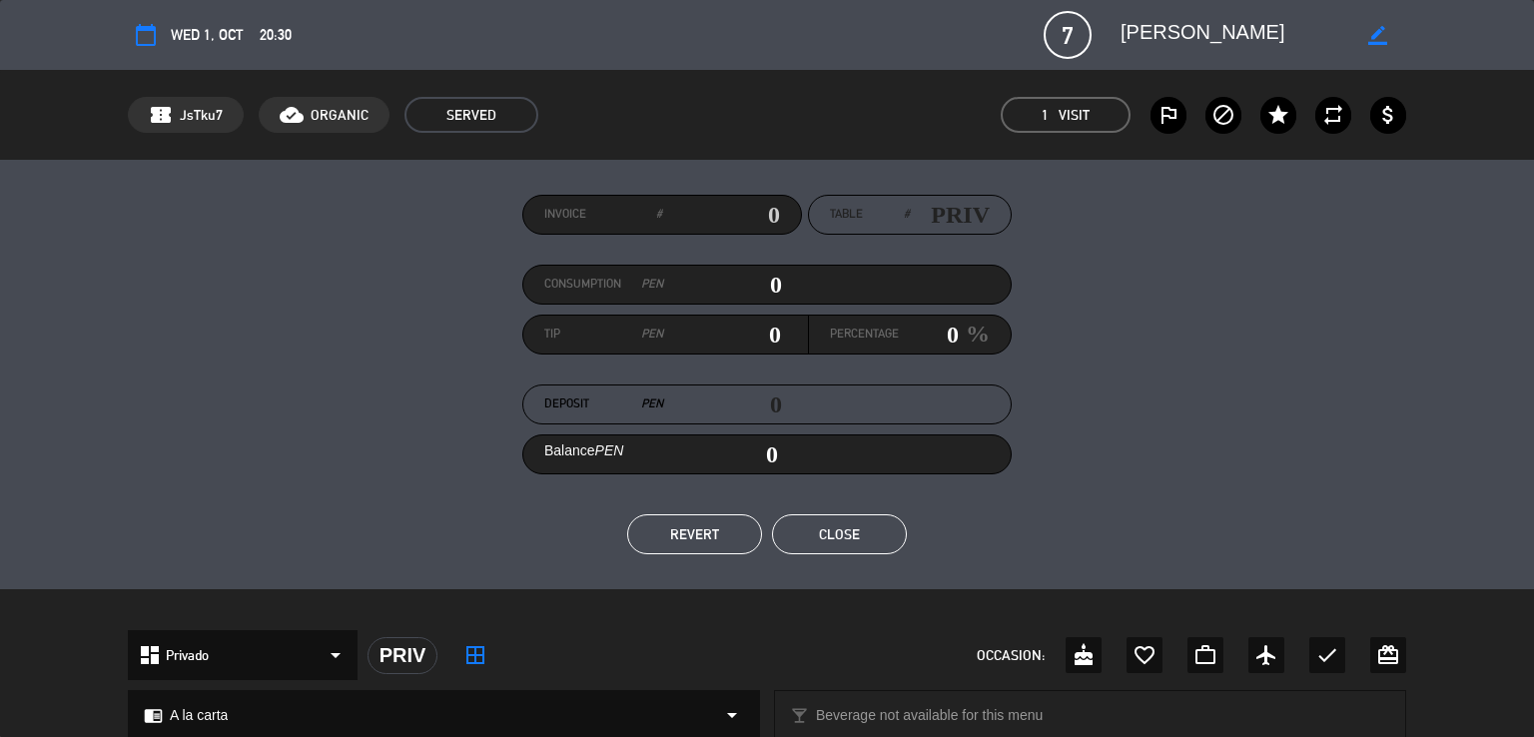
click at [707, 542] on button "REVERT" at bounding box center [694, 534] width 135 height 40
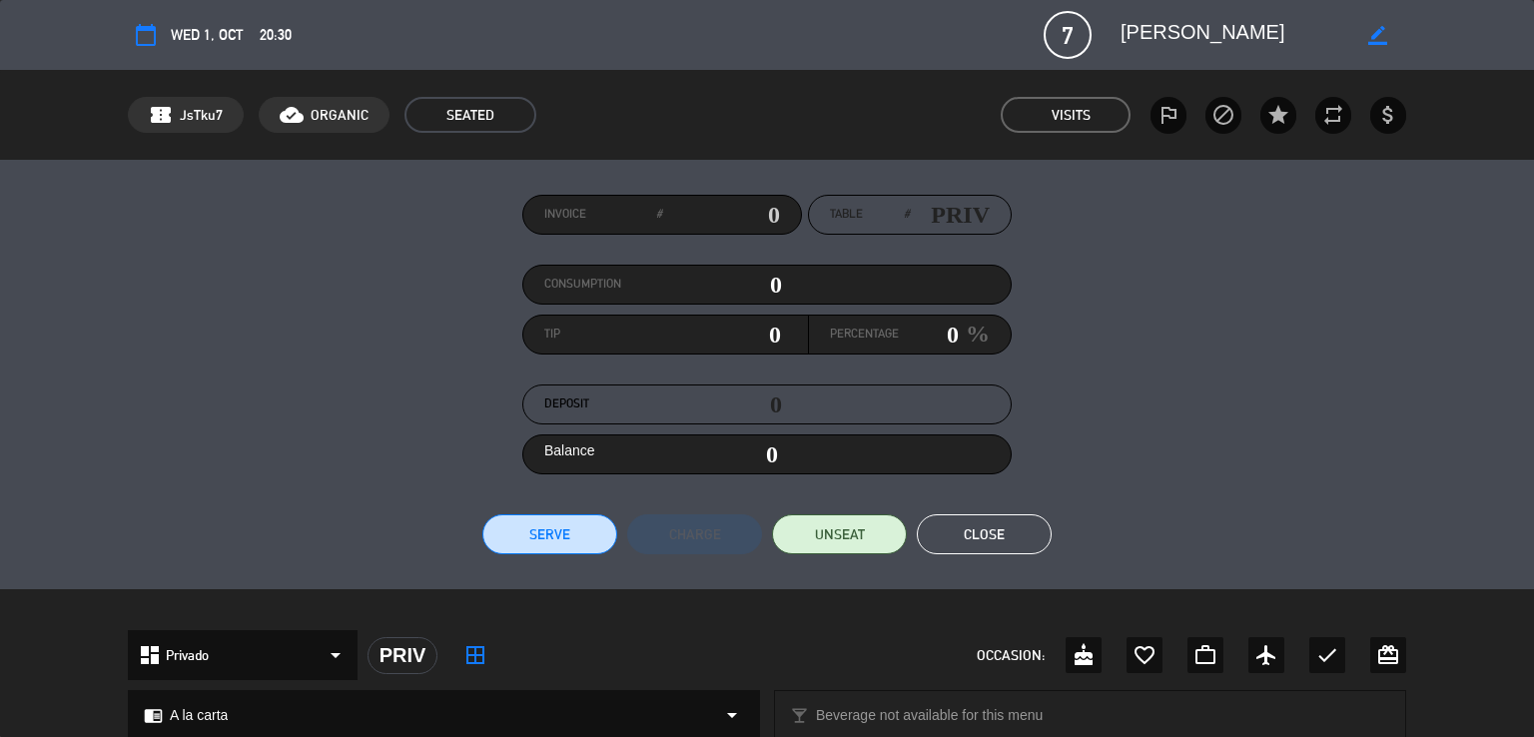
click at [475, 654] on icon "border_all" at bounding box center [475, 655] width 24 height 24
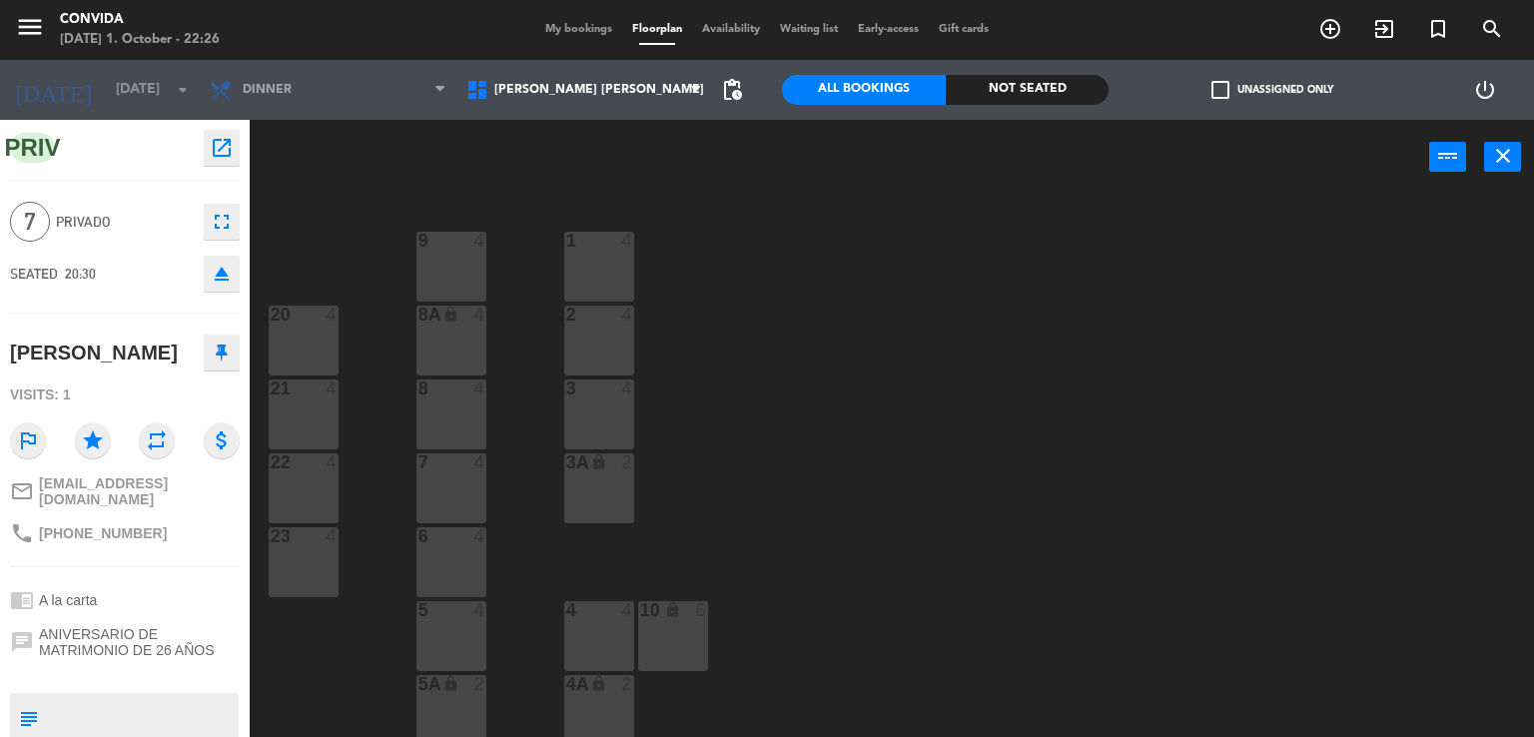
click at [228, 232] on icon "fullscreen" at bounding box center [222, 222] width 24 height 24
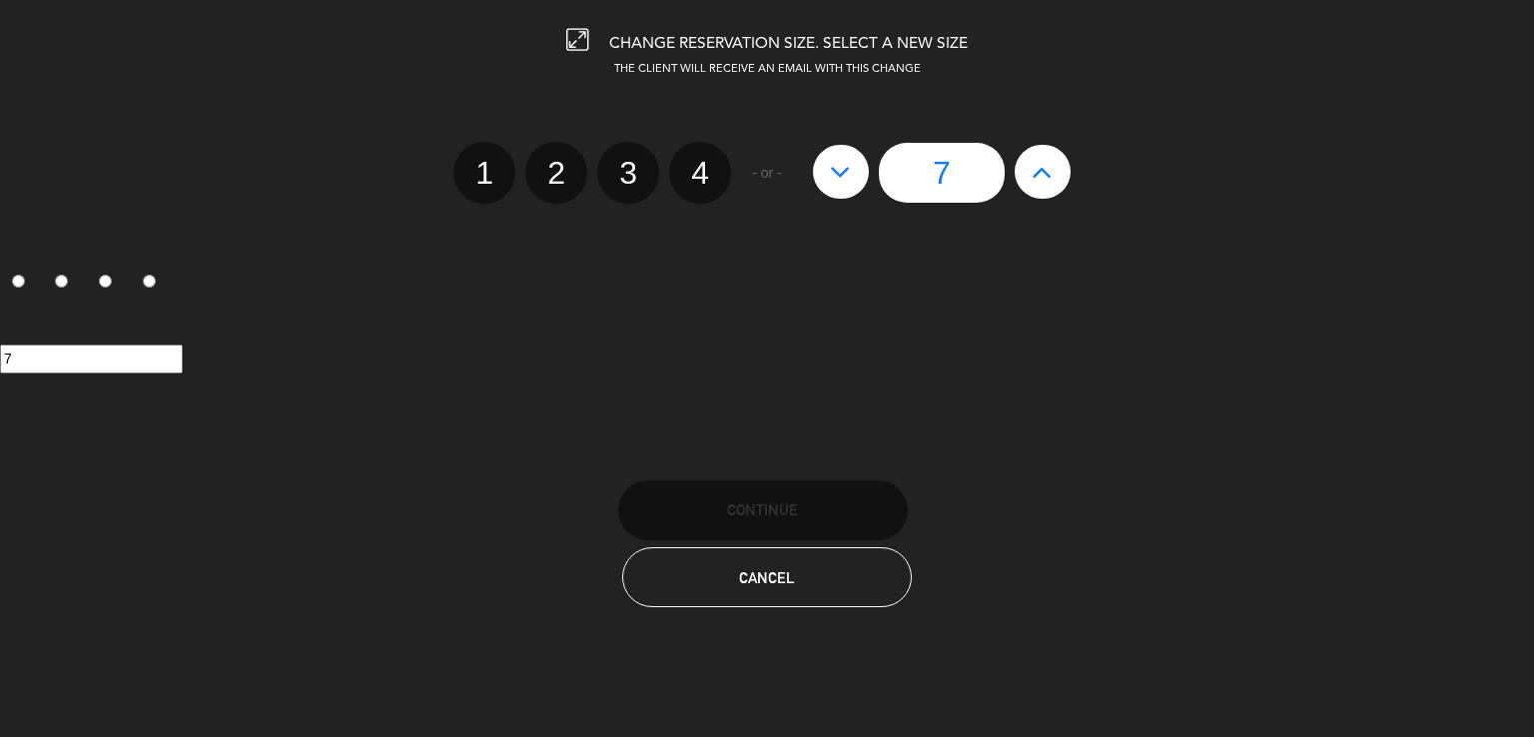
click at [851, 181] on button at bounding box center [841, 172] width 56 height 54
type input "6"
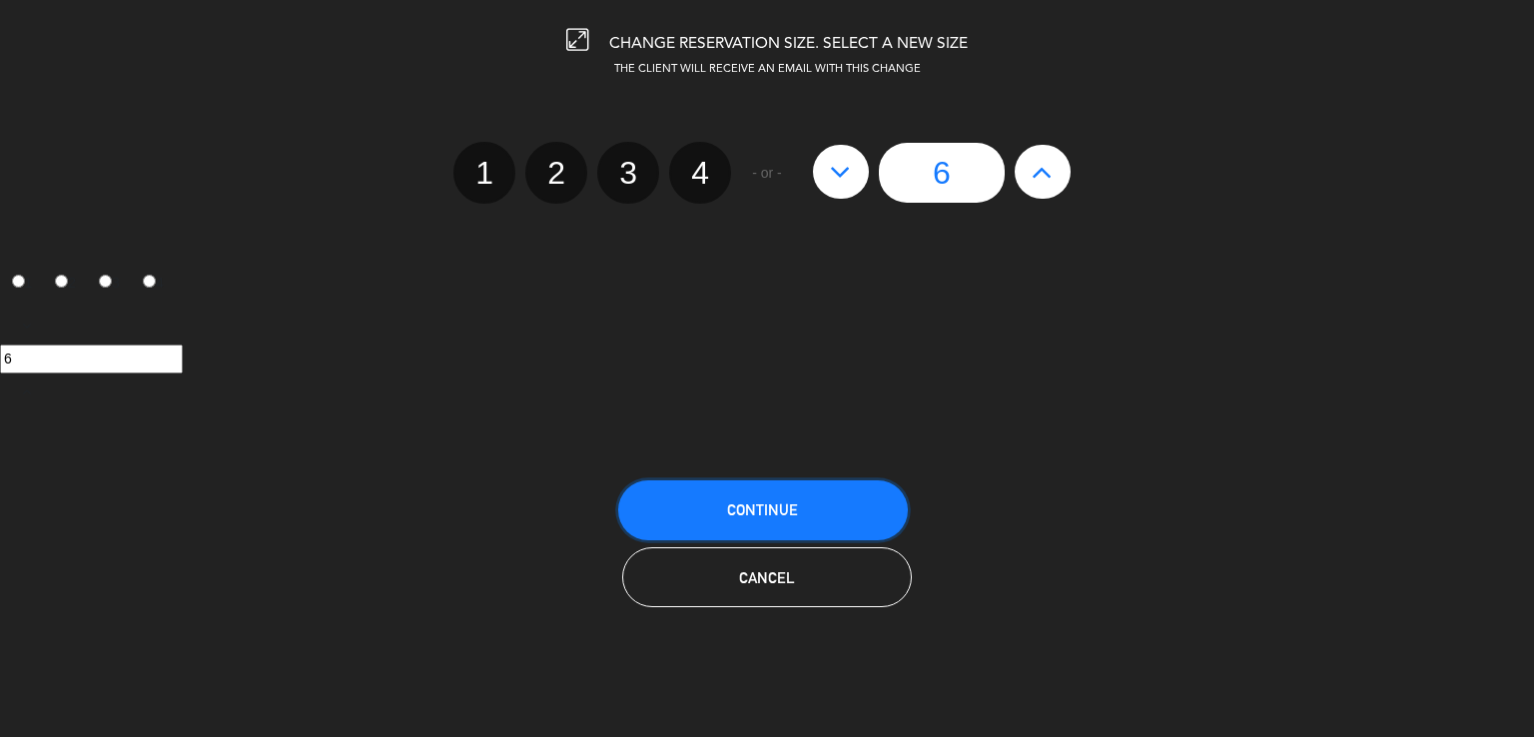
click at [760, 485] on button "Continue" at bounding box center [763, 510] width 290 height 60
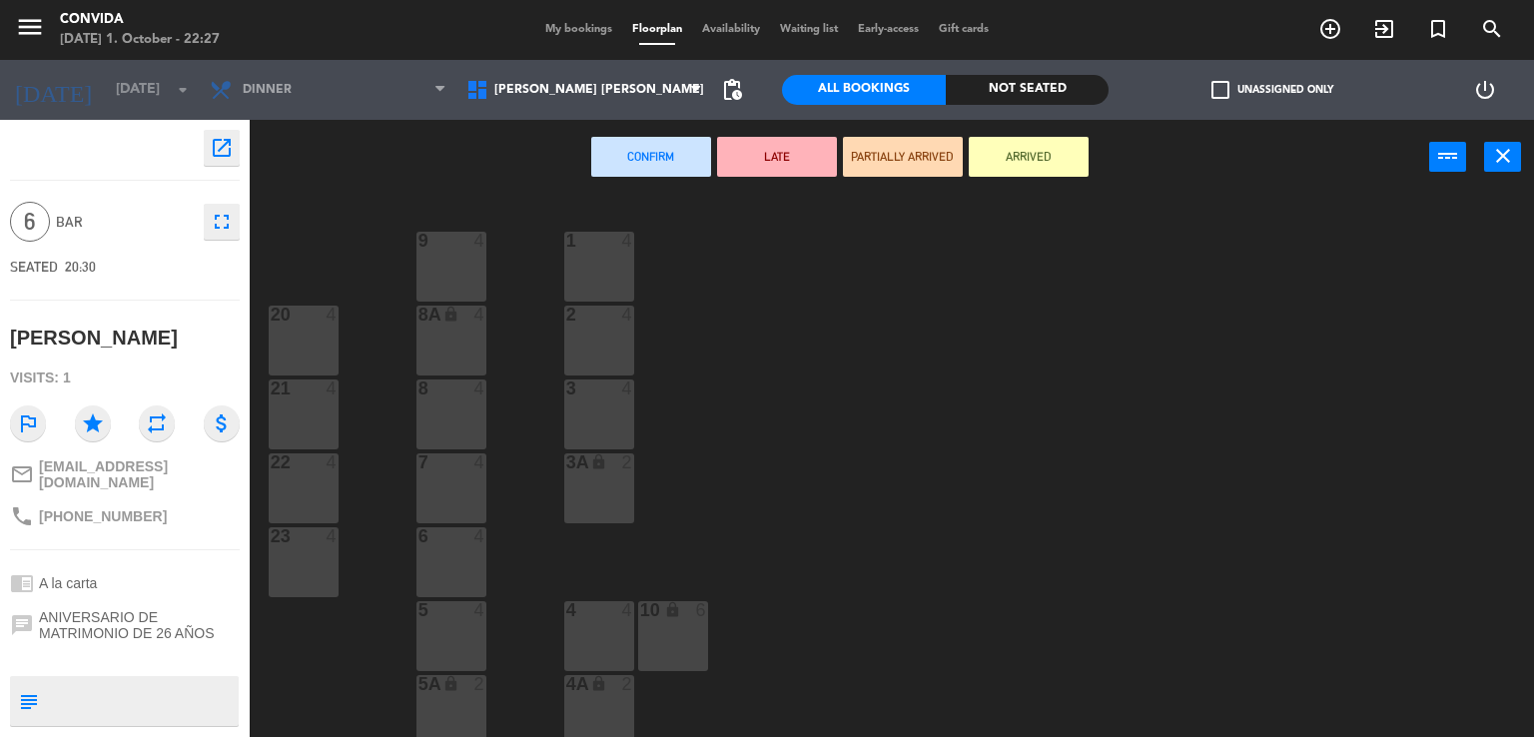
click at [599, 620] on div "4 4" at bounding box center [599, 636] width 70 height 70
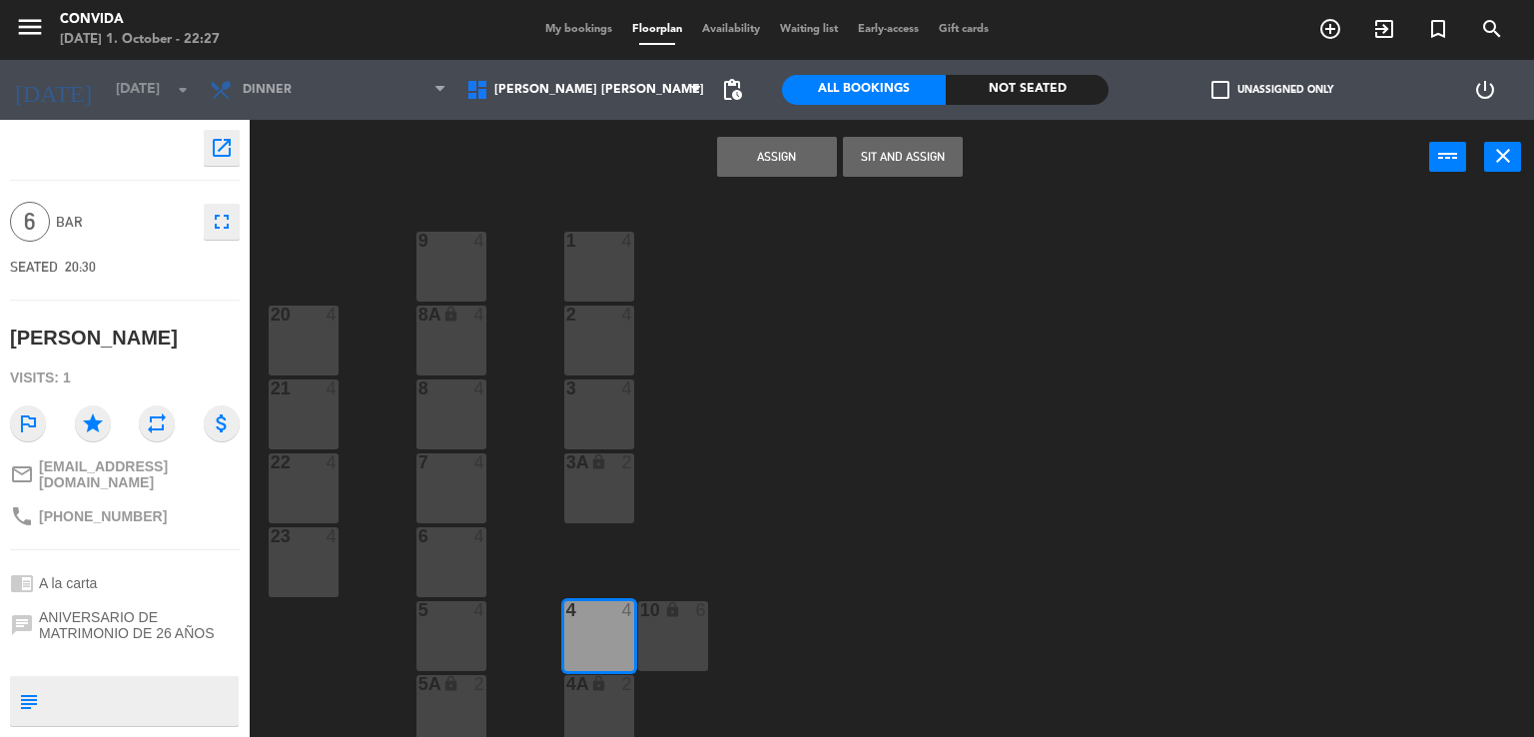
click at [598, 704] on div "4A lock 2" at bounding box center [599, 710] width 70 height 70
click at [863, 157] on button "Sit and Assign" at bounding box center [903, 157] width 120 height 40
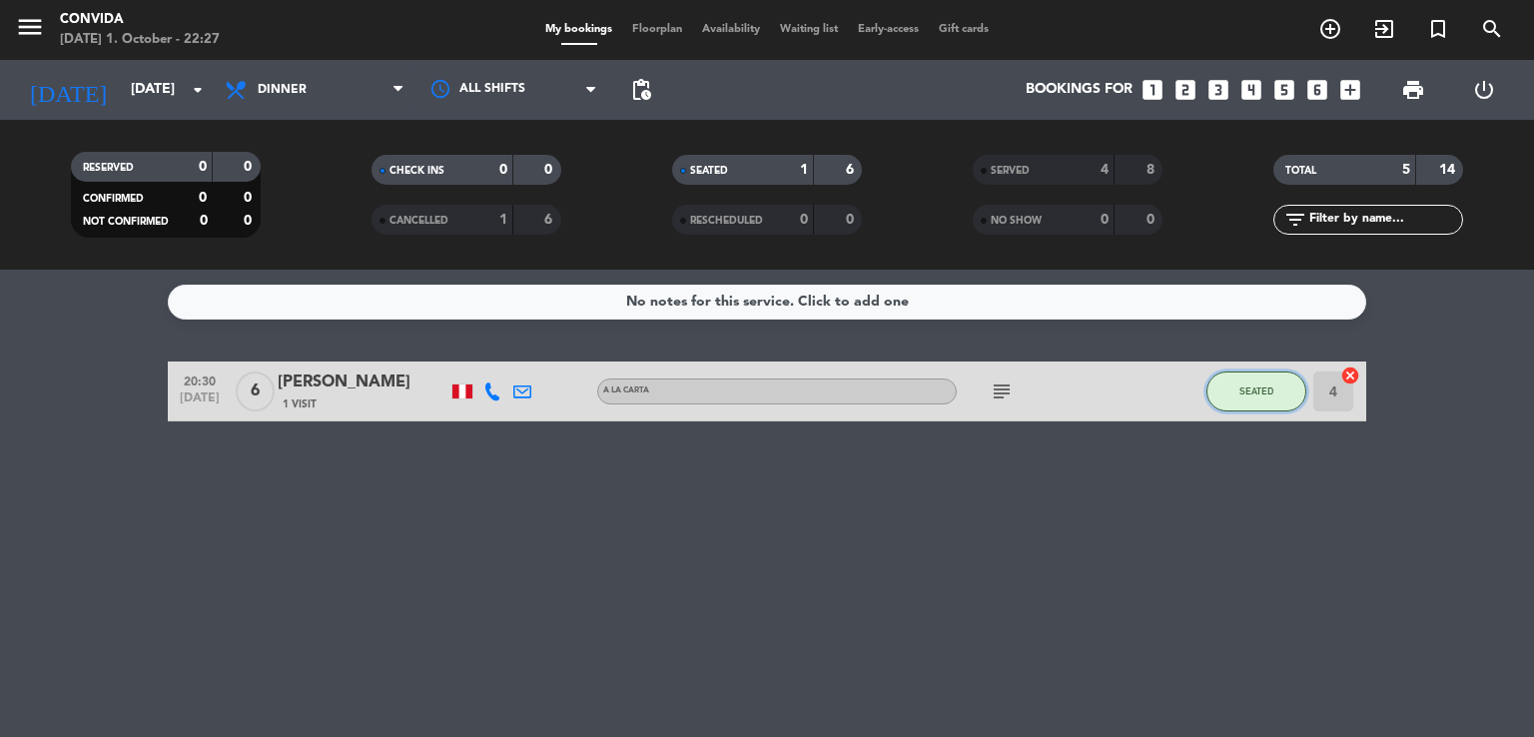
click at [1250, 392] on span "SEATED" at bounding box center [1256, 390] width 34 height 11
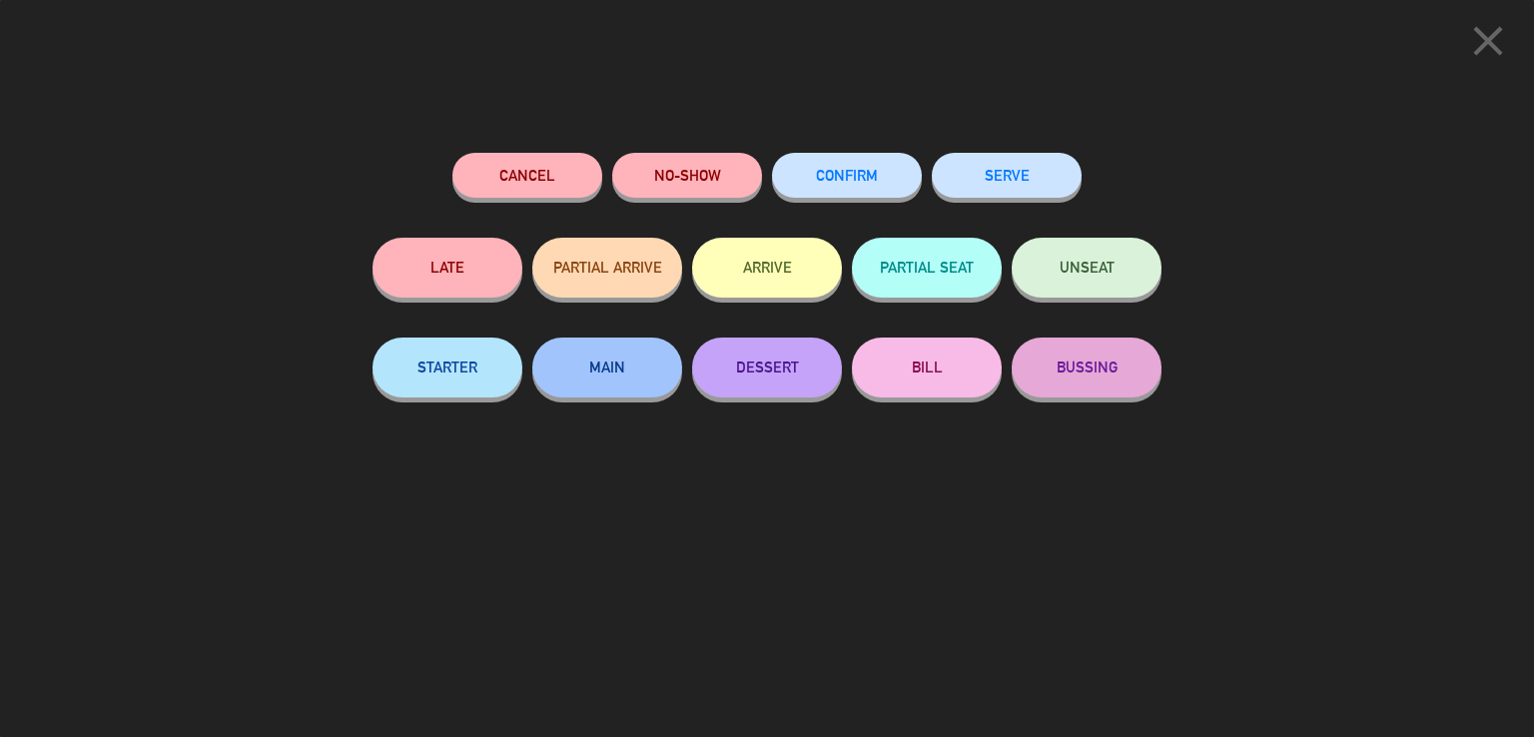
click at [946, 179] on button "SERVE" at bounding box center [1007, 175] width 150 height 45
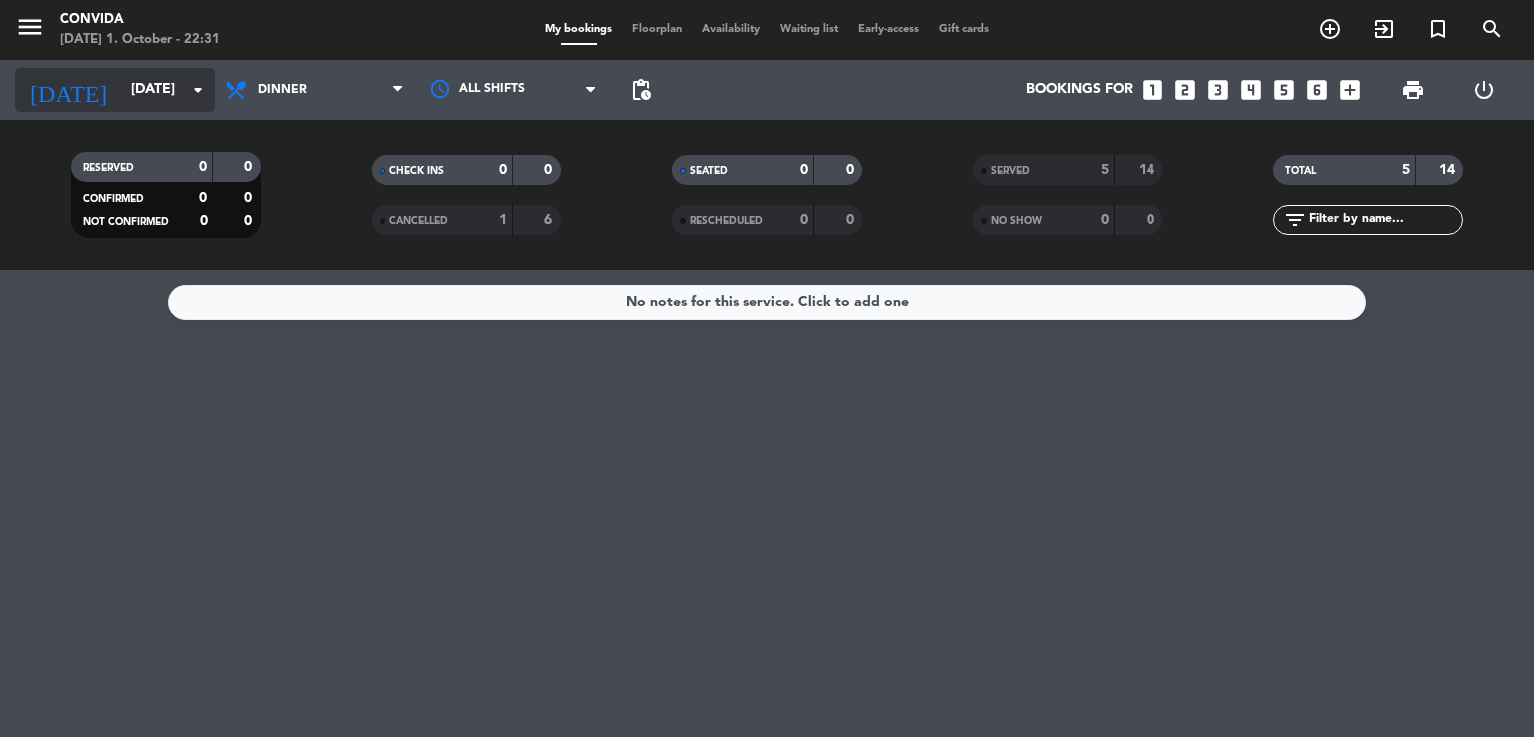
click at [132, 96] on input "[DATE]" at bounding box center [216, 90] width 190 height 36
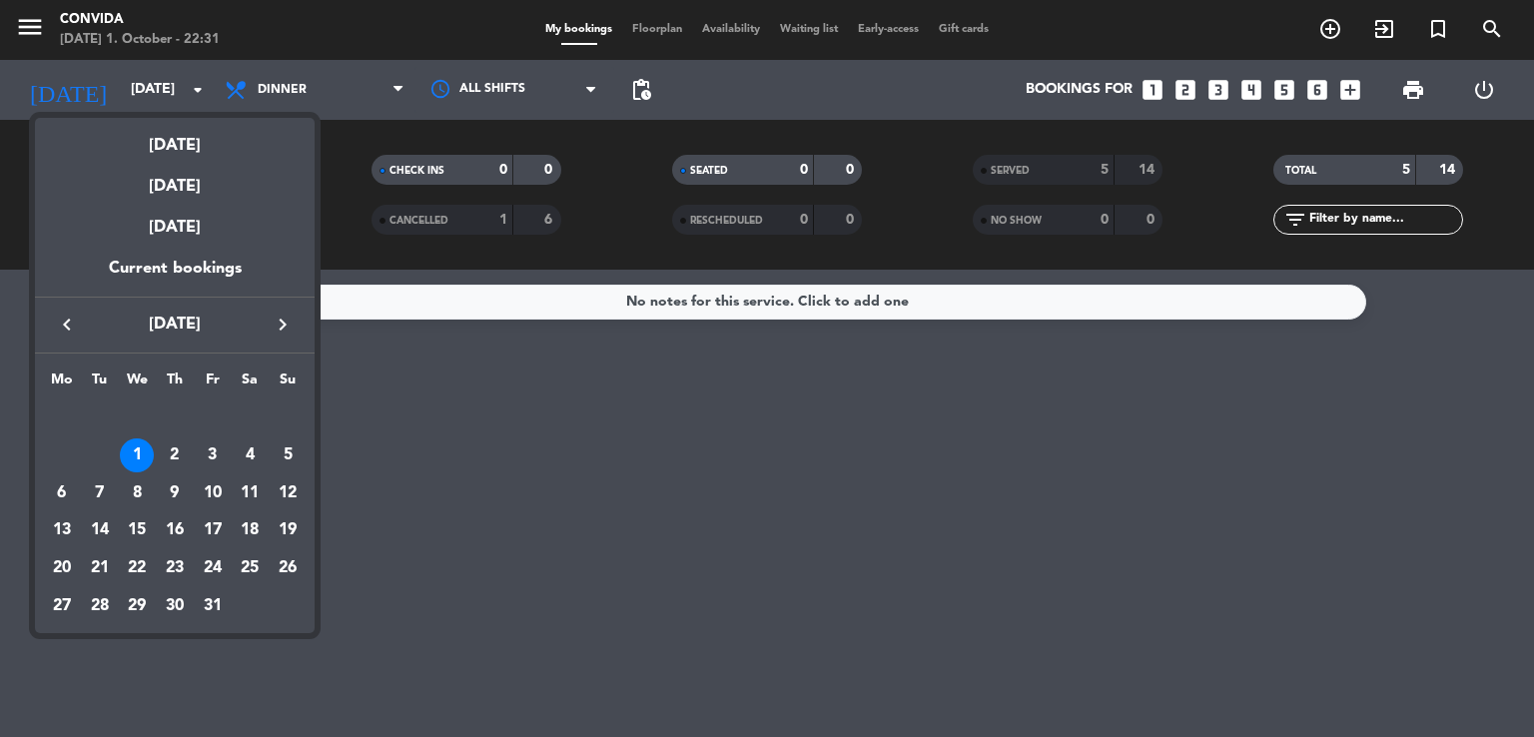
click at [1002, 165] on div at bounding box center [767, 368] width 1534 height 737
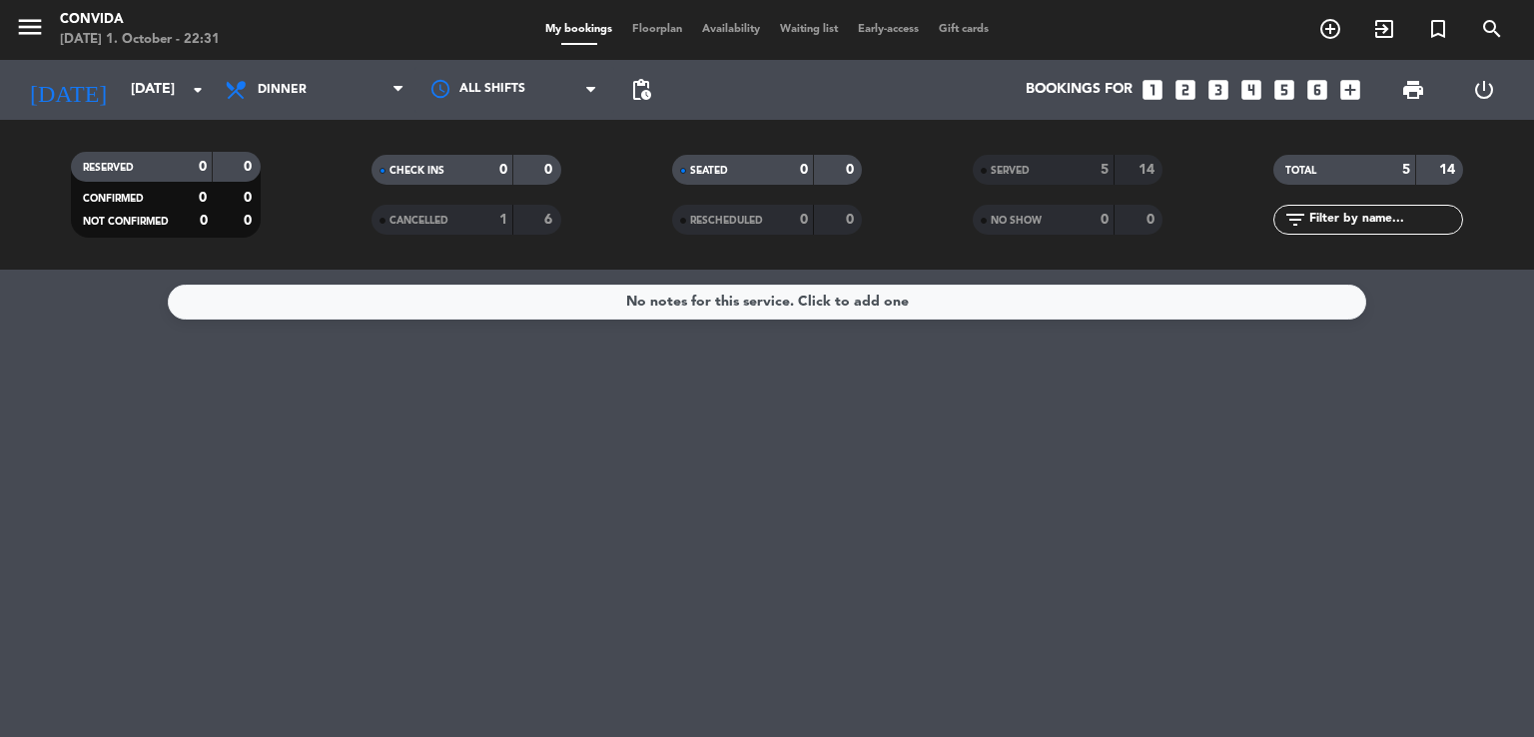
click at [1083, 177] on div "5" at bounding box center [1090, 170] width 40 height 23
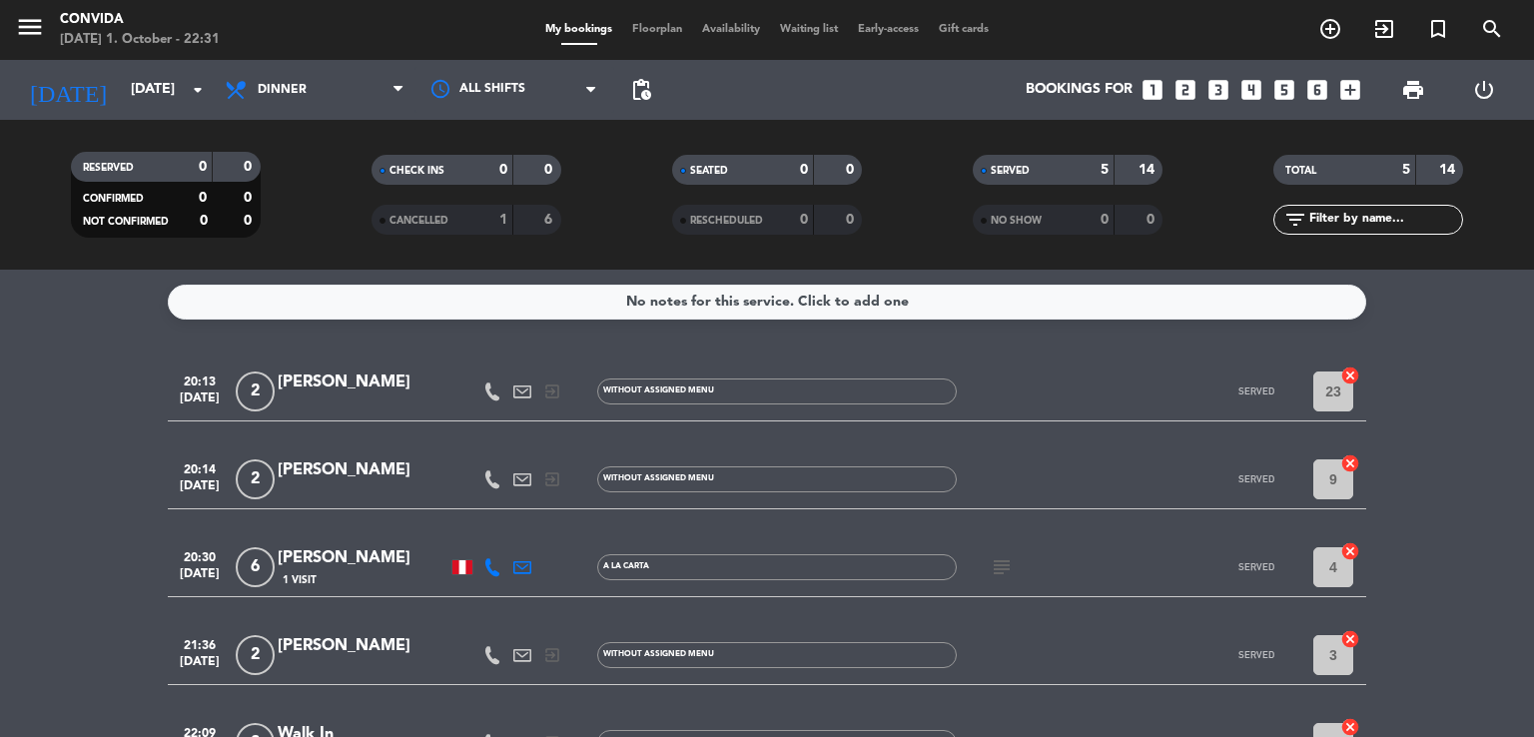
scroll to position [136, 0]
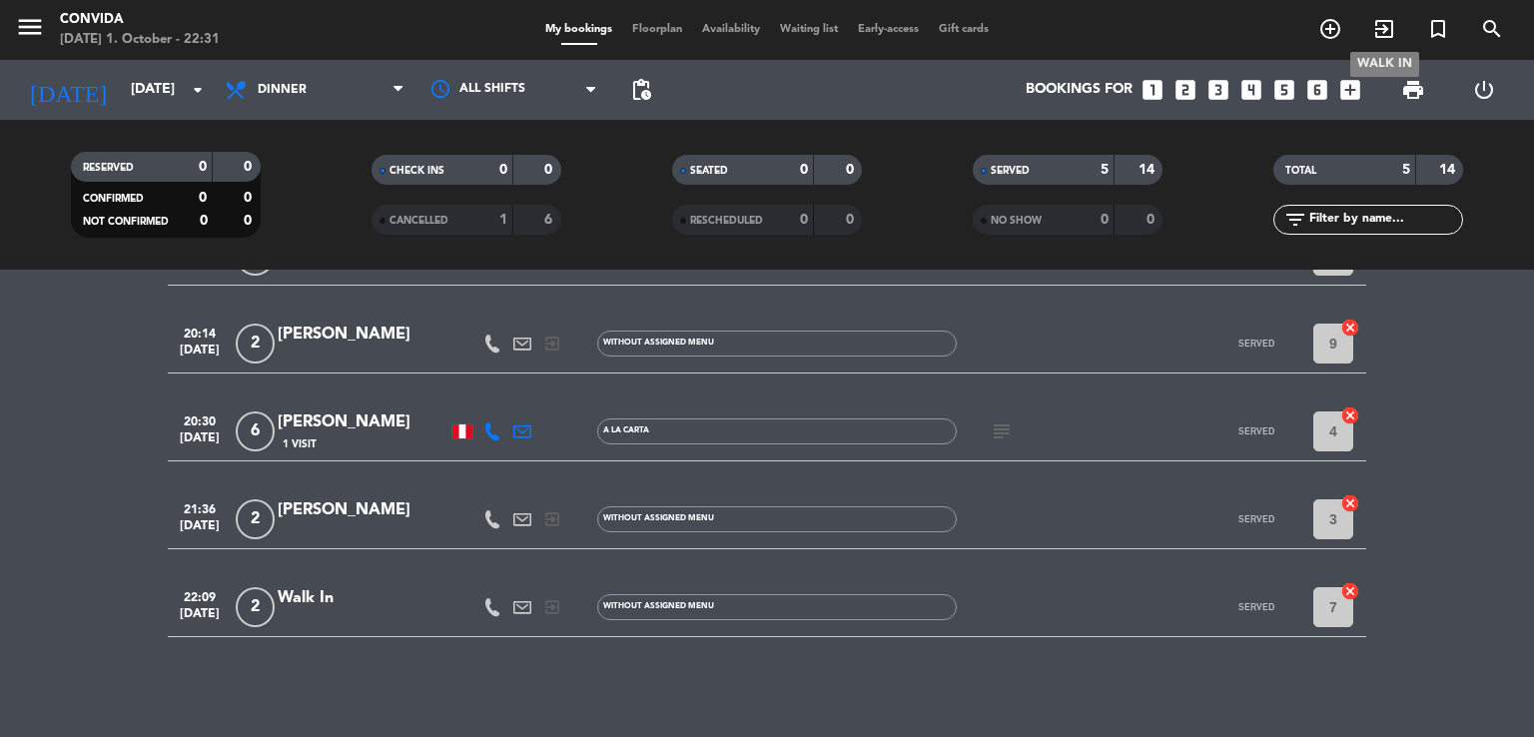
click at [1376, 25] on icon "exit_to_app" at bounding box center [1384, 29] width 24 height 24
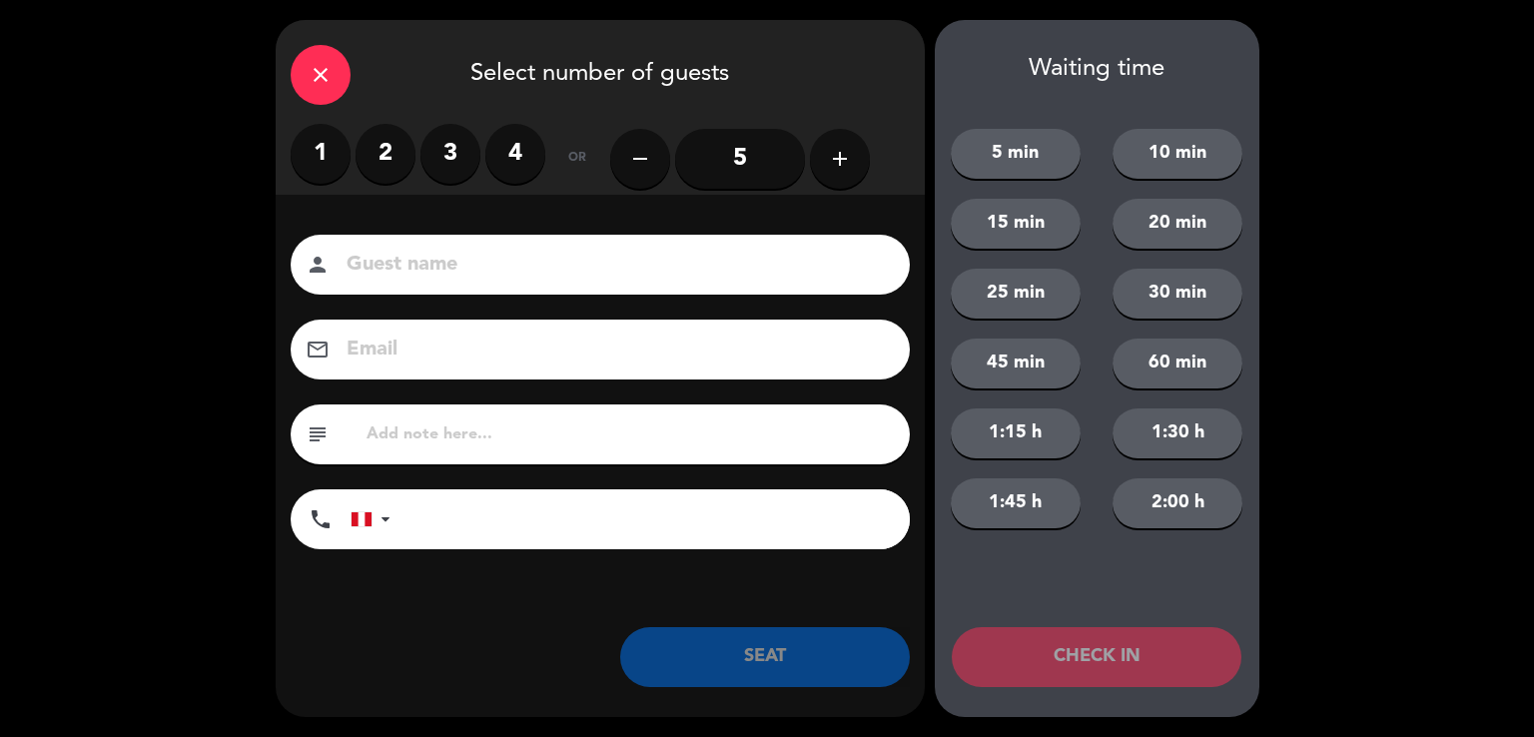
click at [554, 257] on input at bounding box center [614, 265] width 539 height 35
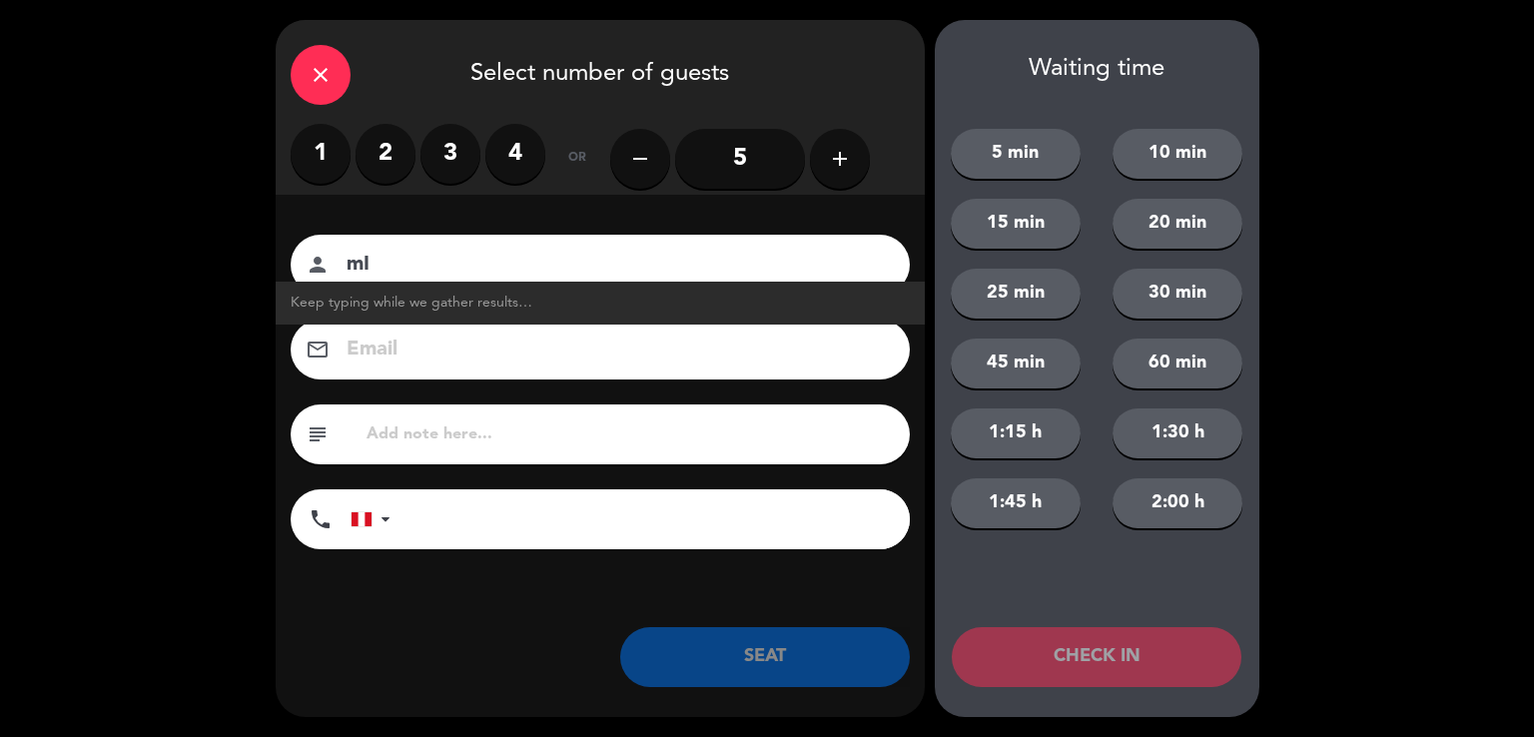
type input "m"
click at [358, 305] on span "[PERSON_NAME] Rey [EMAIL_ADDRESS][DOMAIN_NAME] [PHONE_NUMBER]" at bounding box center [545, 303] width 509 height 23
type input "[PERSON_NAME]"
type input "[EMAIL_ADDRESS][DOMAIN_NAME]"
type input "[PHONE_NUMBER]"
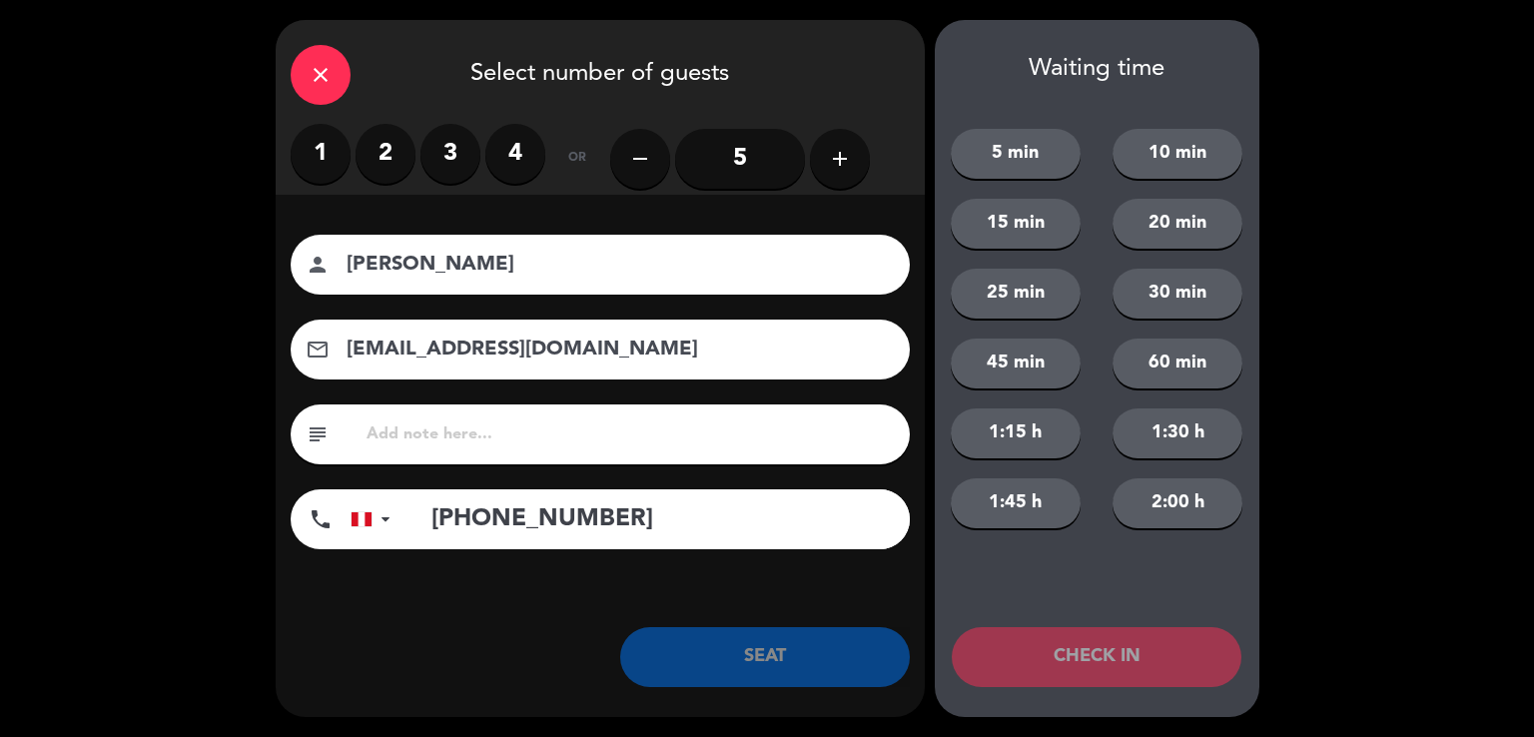
click at [530, 149] on label "4" at bounding box center [515, 154] width 60 height 60
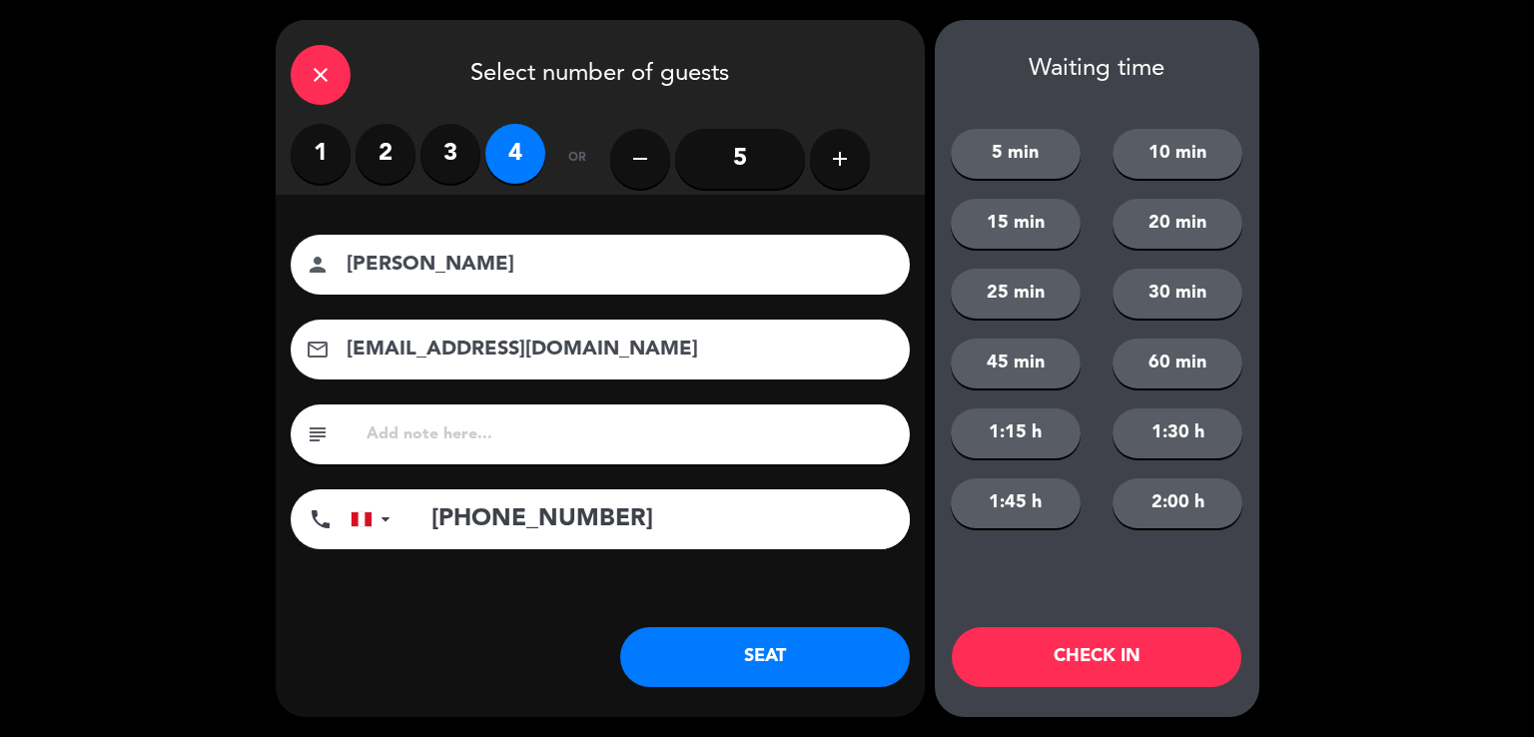
click at [785, 640] on button "SEAT" at bounding box center [765, 657] width 290 height 60
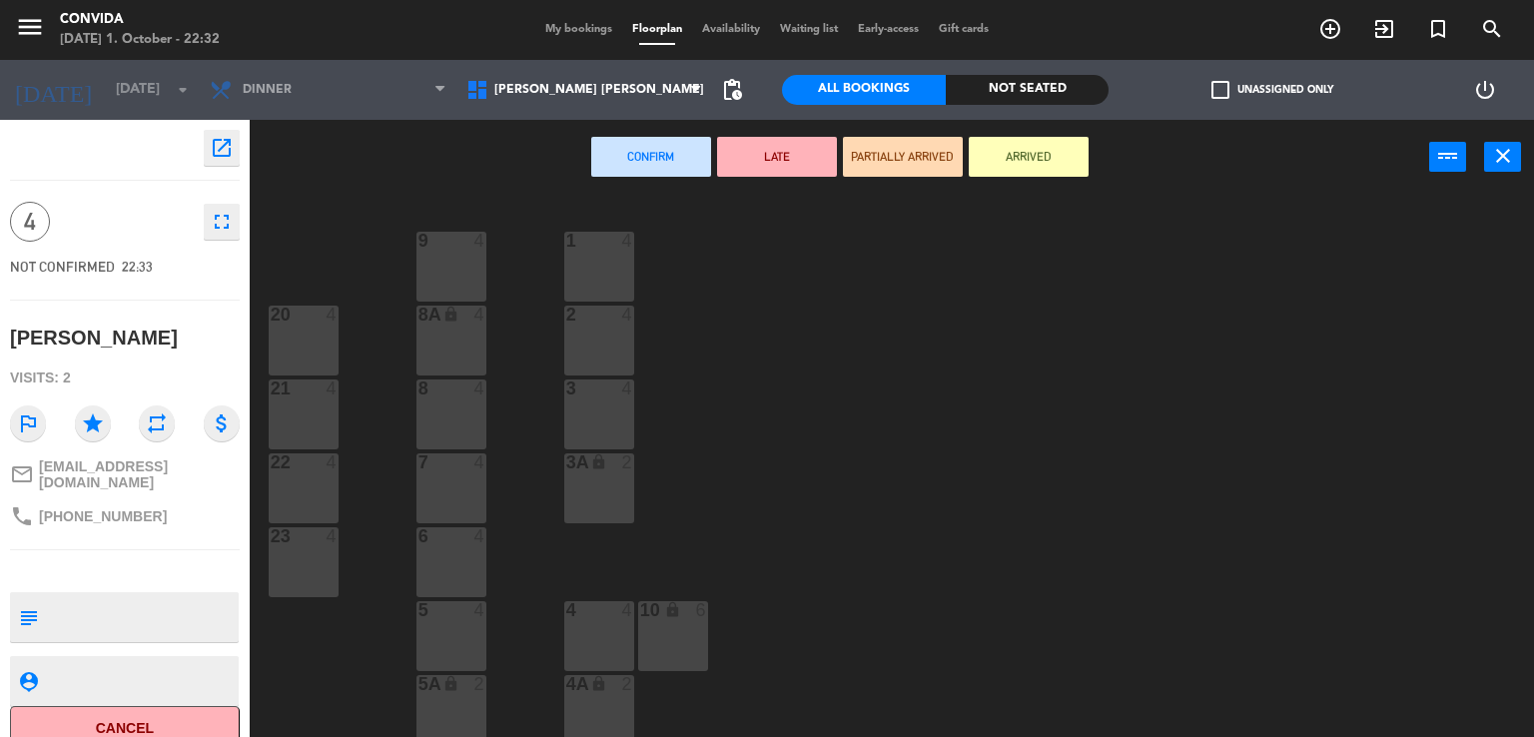
click at [157, 717] on button "Cancel" at bounding box center [125, 728] width 230 height 45
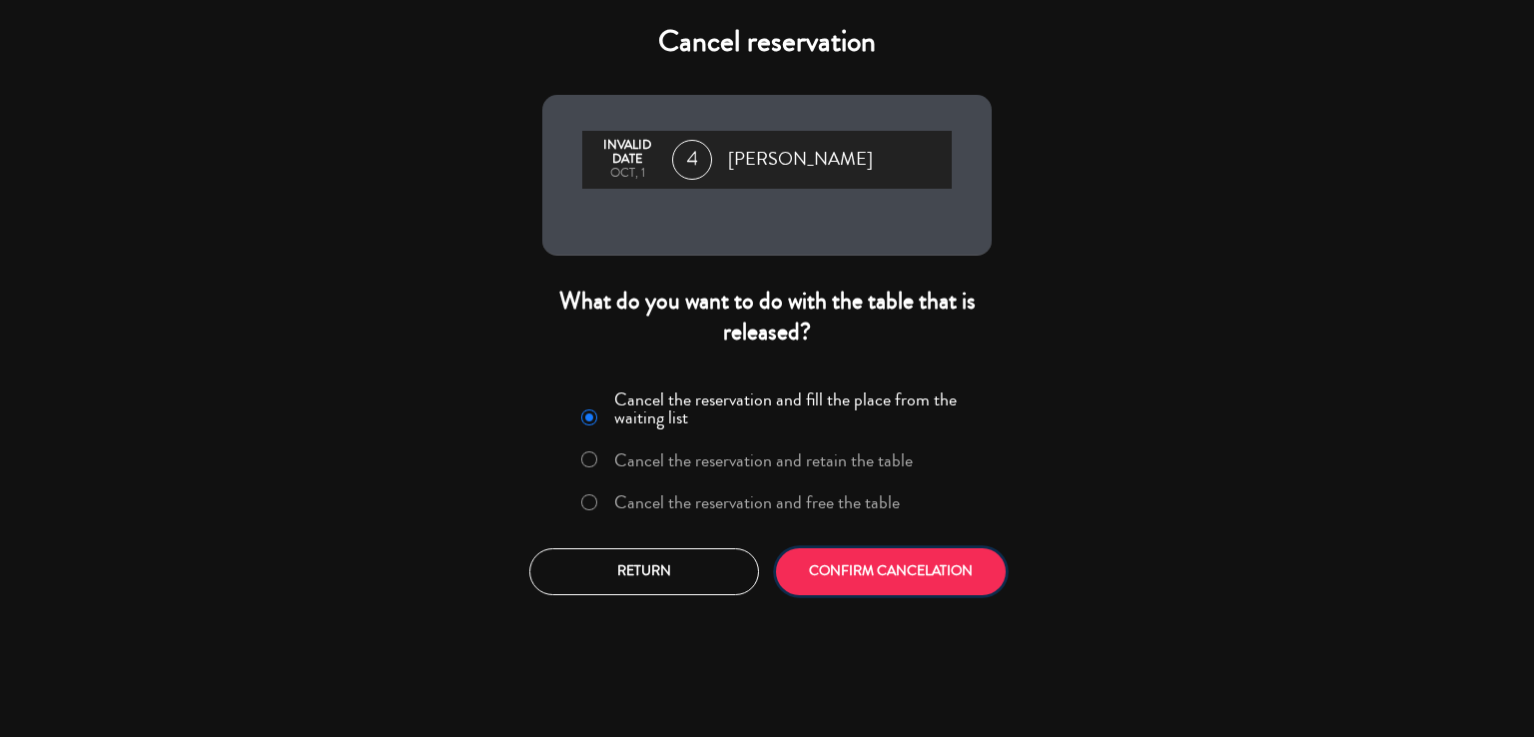
click at [856, 578] on button "CONFIRM CANCELATION" at bounding box center [891, 571] width 230 height 47
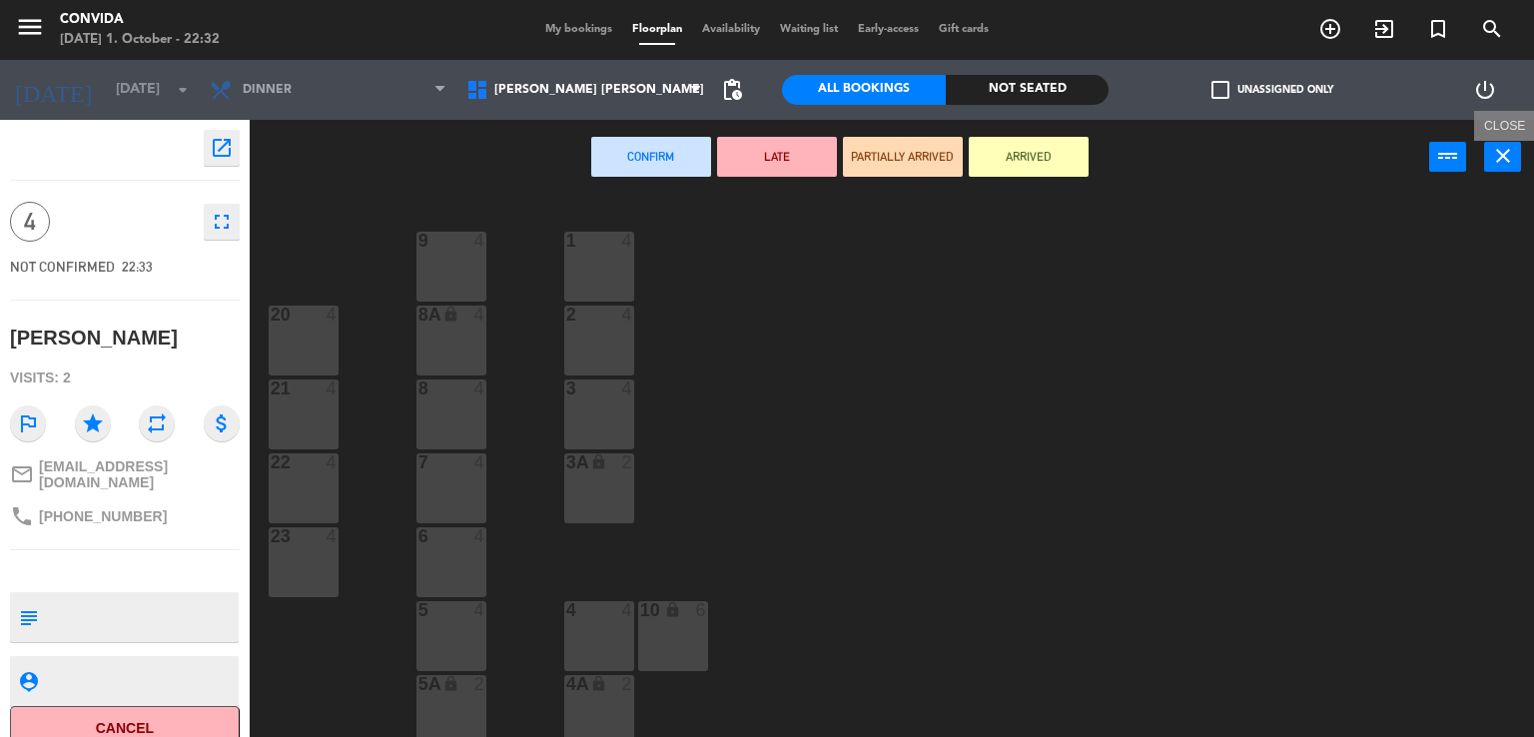
click at [1504, 155] on icon "close" at bounding box center [1503, 156] width 24 height 24
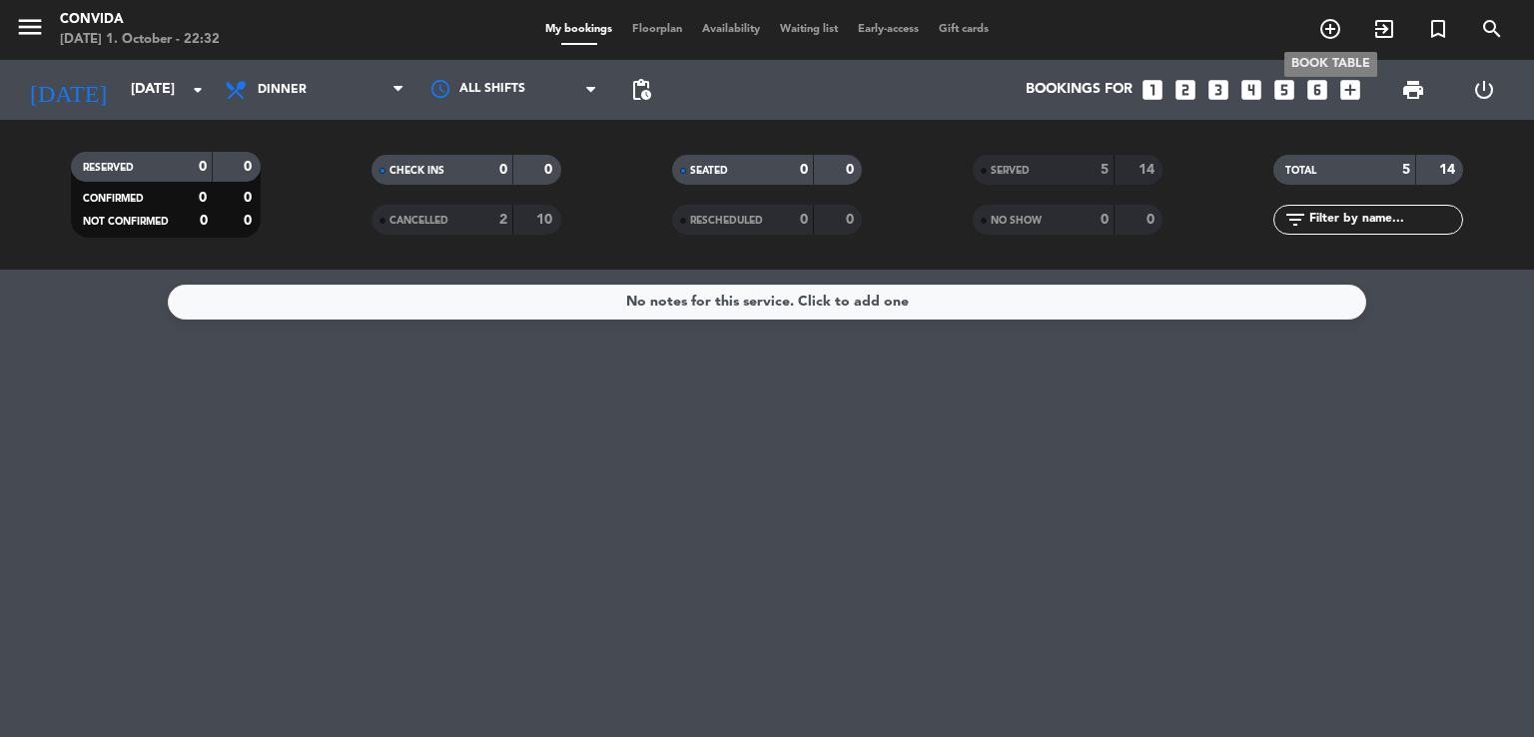
click at [1334, 24] on icon "add_circle_outline" at bounding box center [1330, 29] width 24 height 24
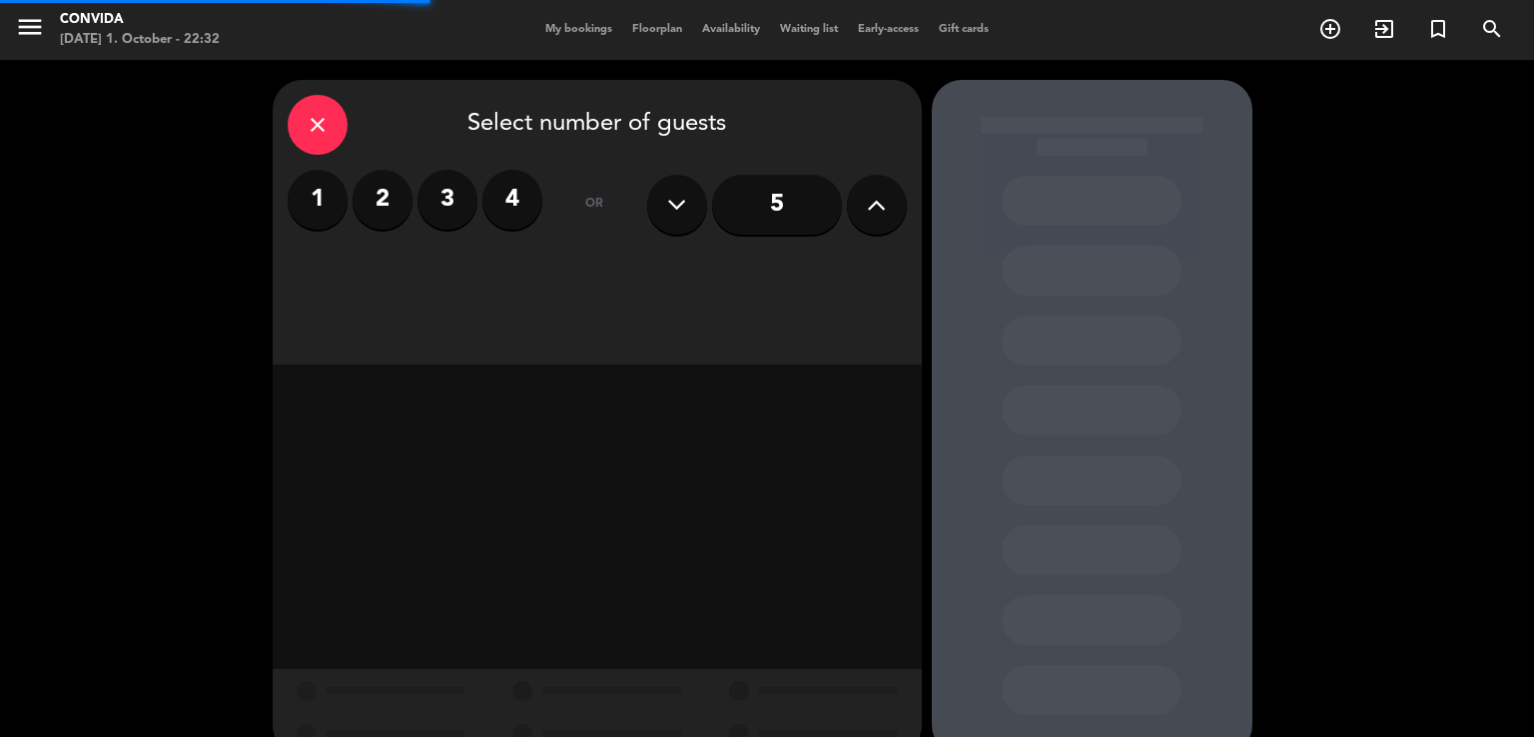
click at [497, 192] on label "4" at bounding box center [512, 200] width 60 height 60
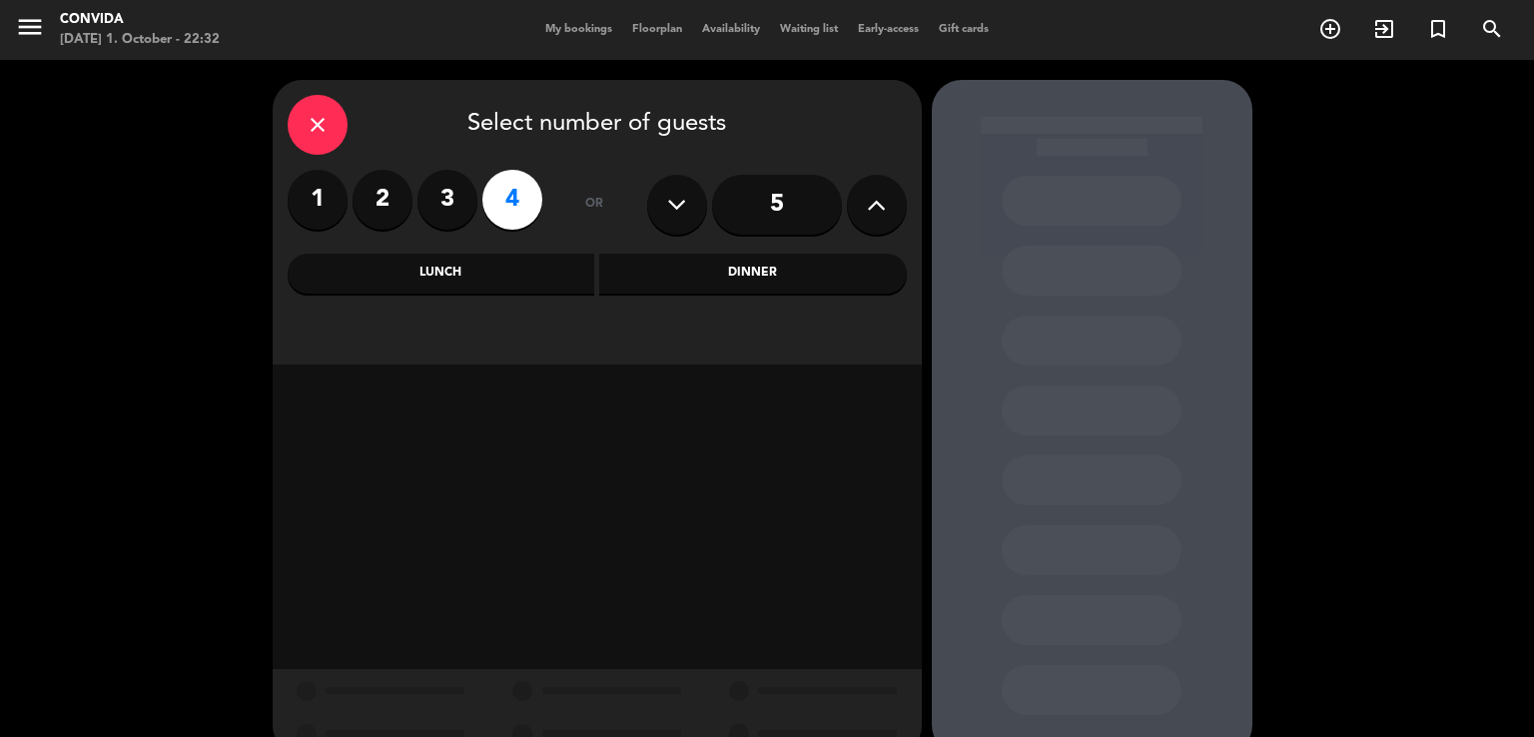
click at [683, 265] on div "Dinner" at bounding box center [753, 274] width 308 height 40
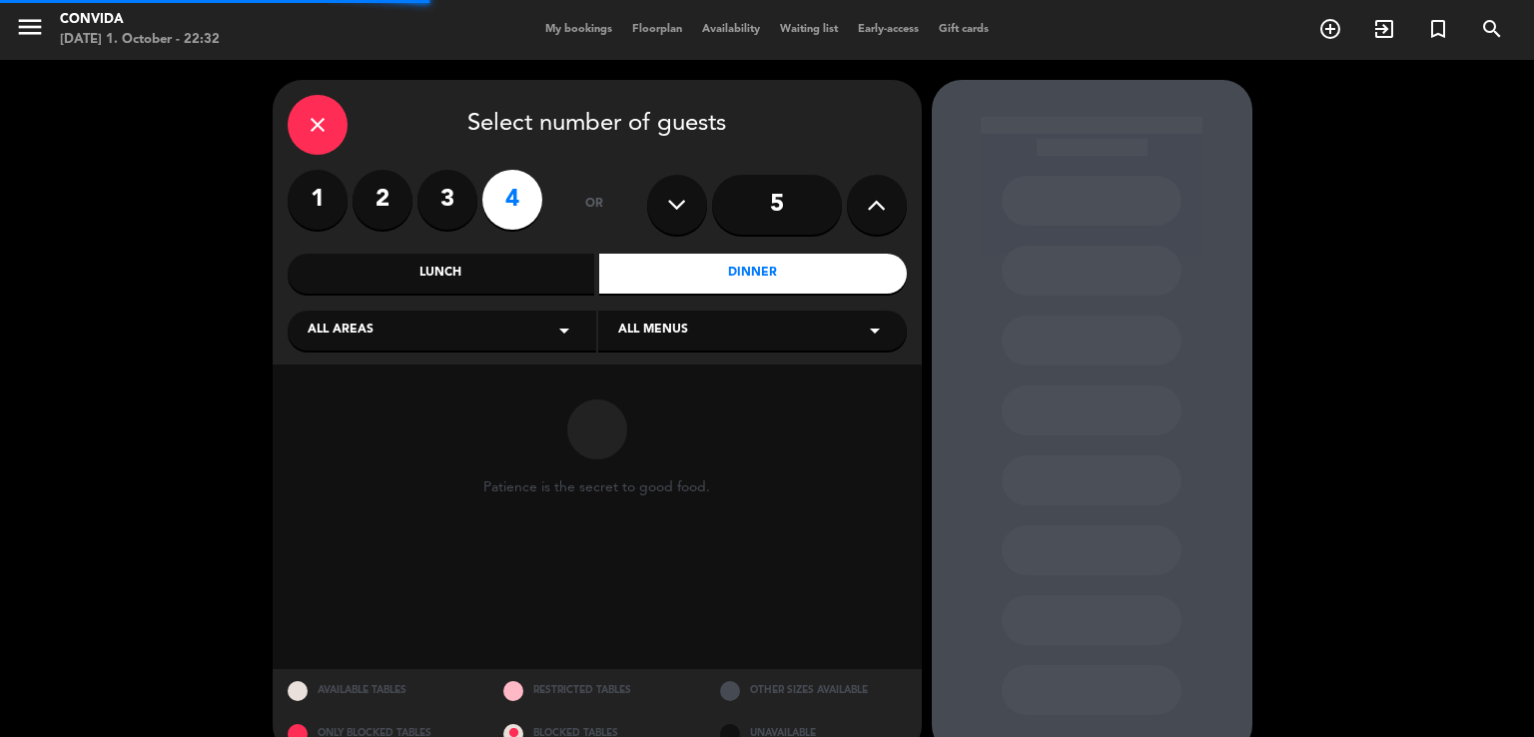
click at [647, 329] on span "All menus" at bounding box center [653, 331] width 70 height 20
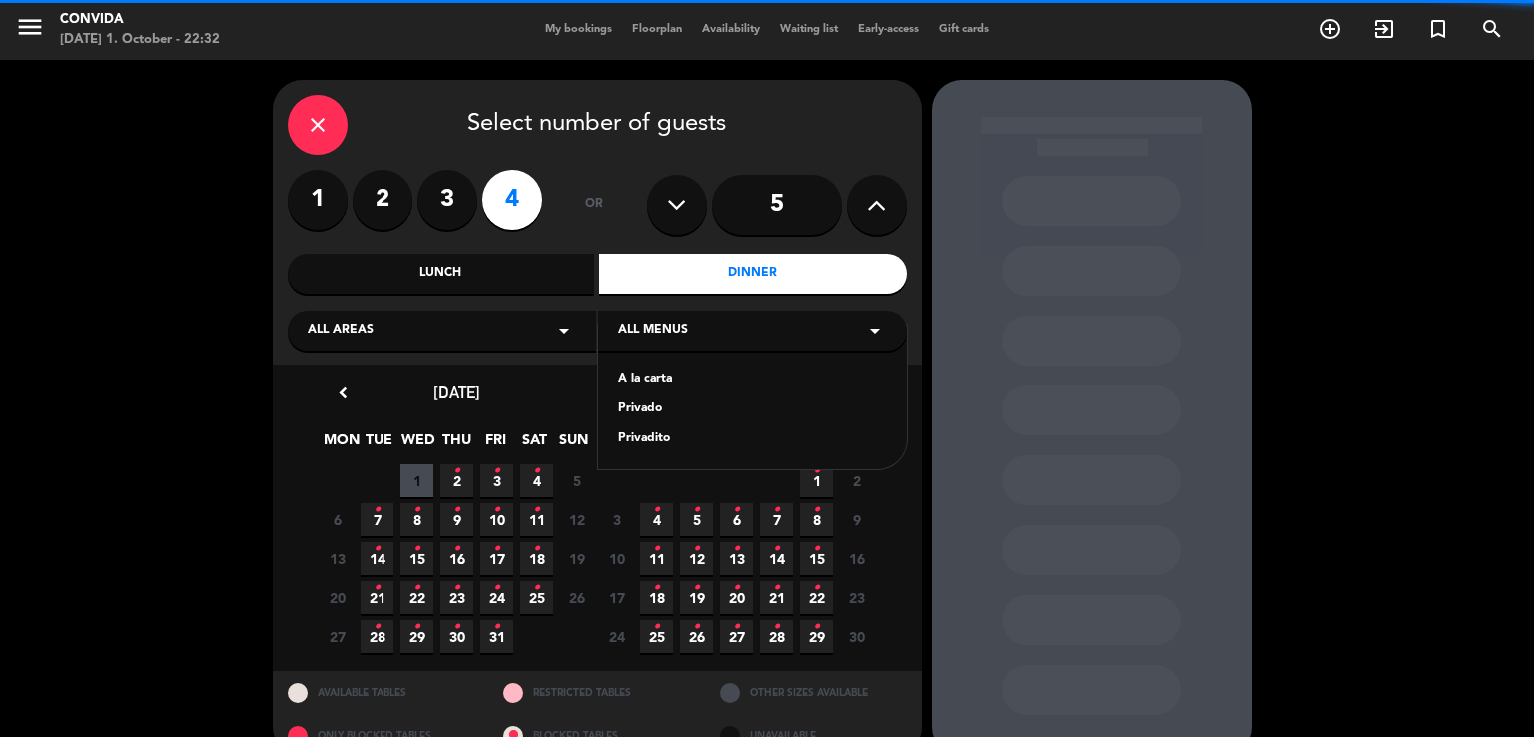
click at [623, 383] on div "A la carta" at bounding box center [752, 380] width 269 height 20
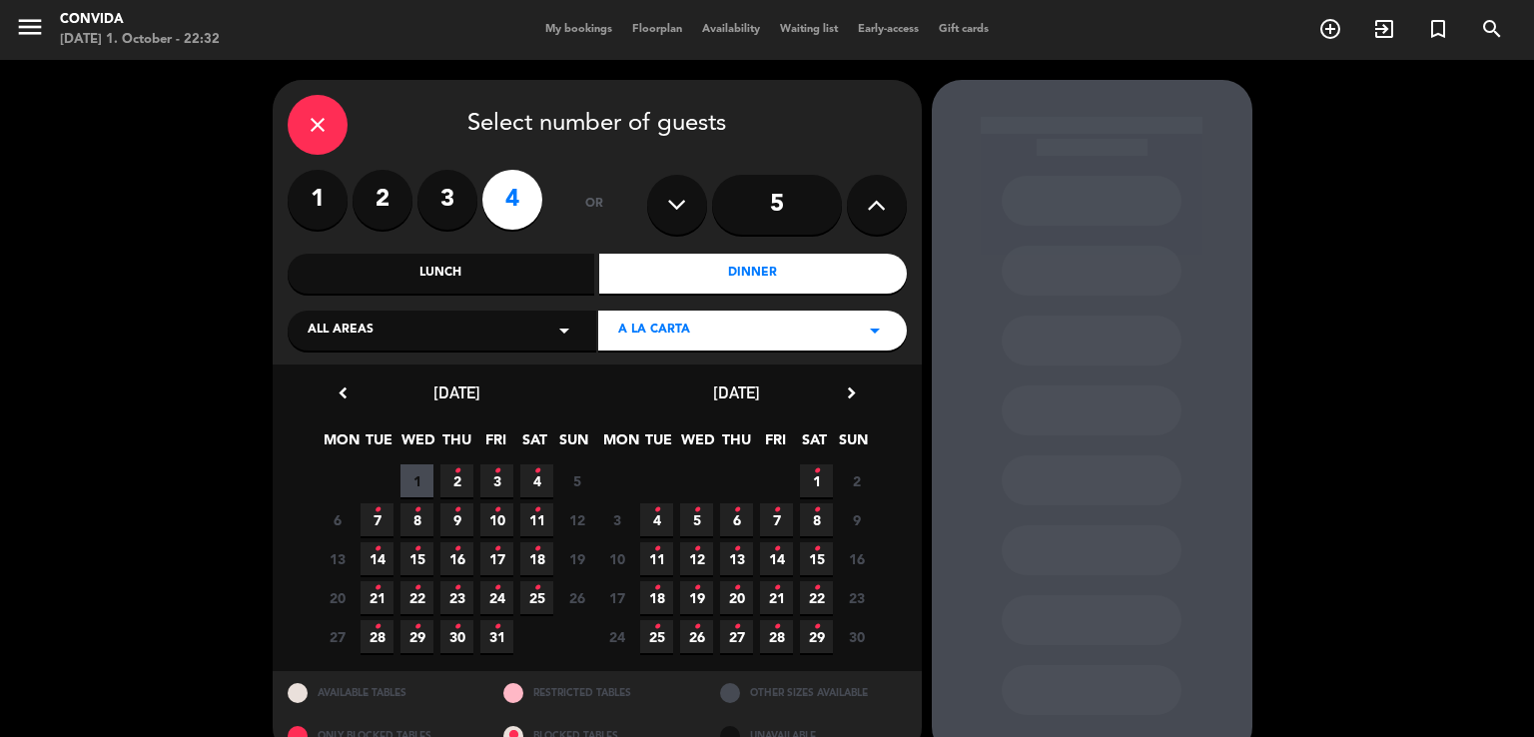
click at [443, 479] on span "2 •" at bounding box center [456, 480] width 33 height 33
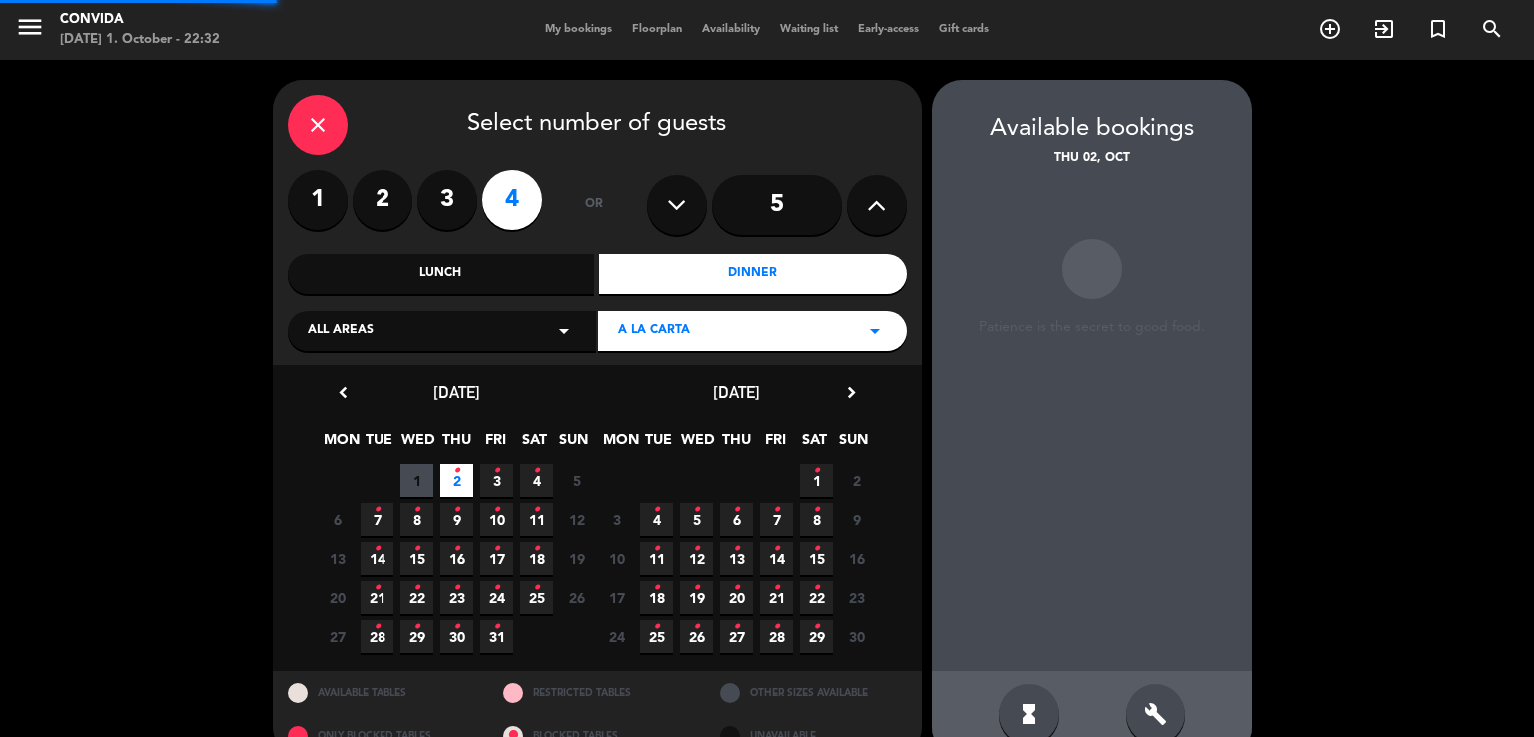
scroll to position [39, 0]
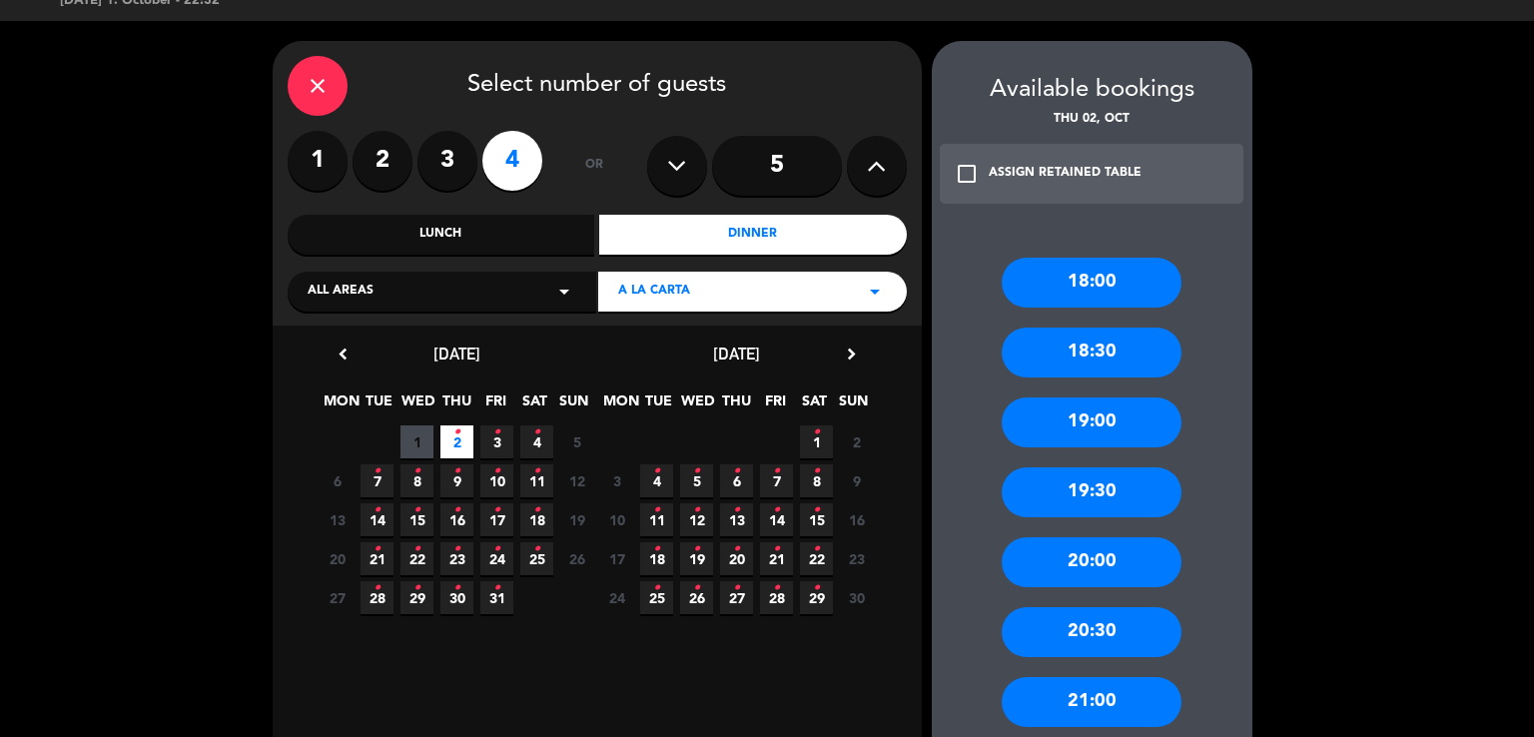
click at [1105, 633] on div "20:30" at bounding box center [1092, 632] width 180 height 50
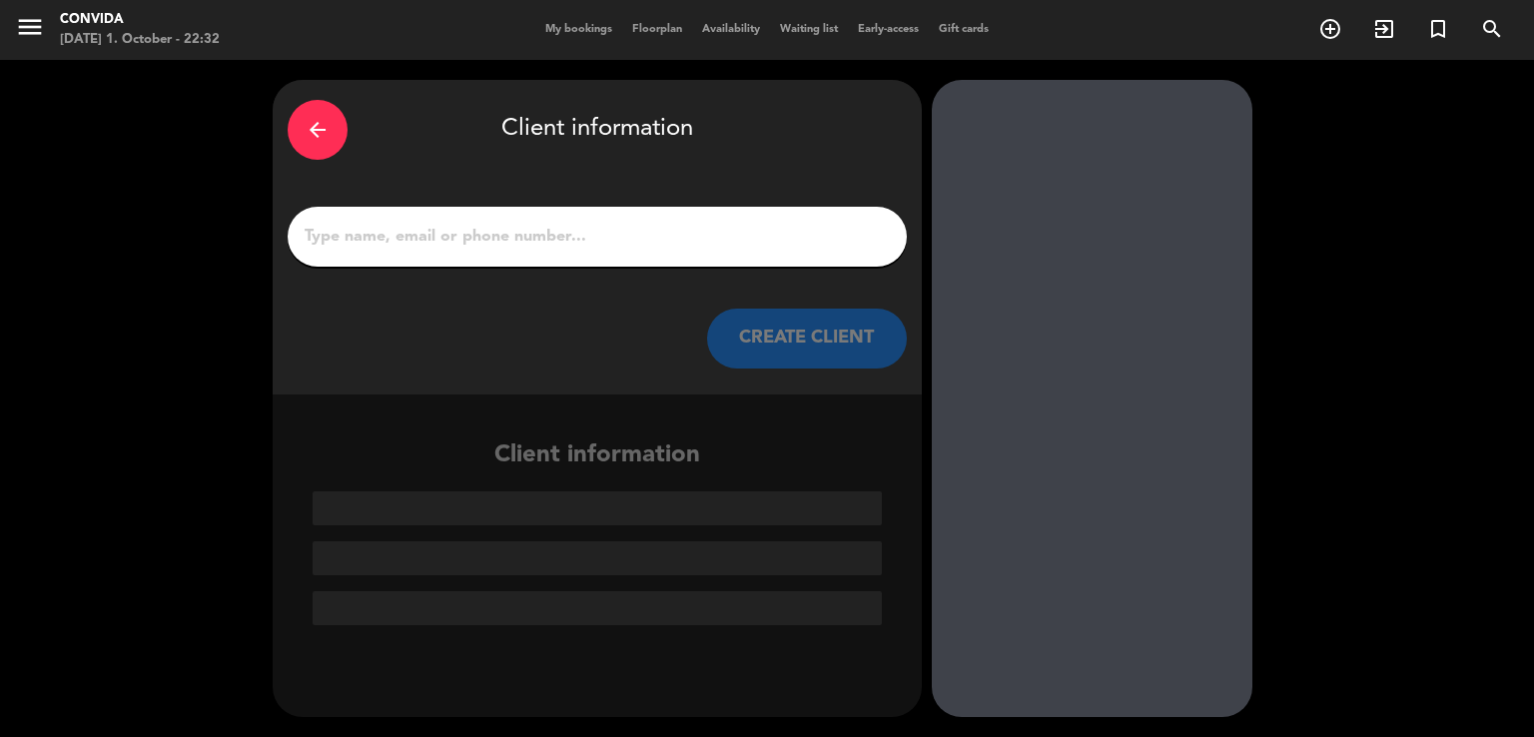
click at [612, 236] on input "1" at bounding box center [597, 237] width 589 height 28
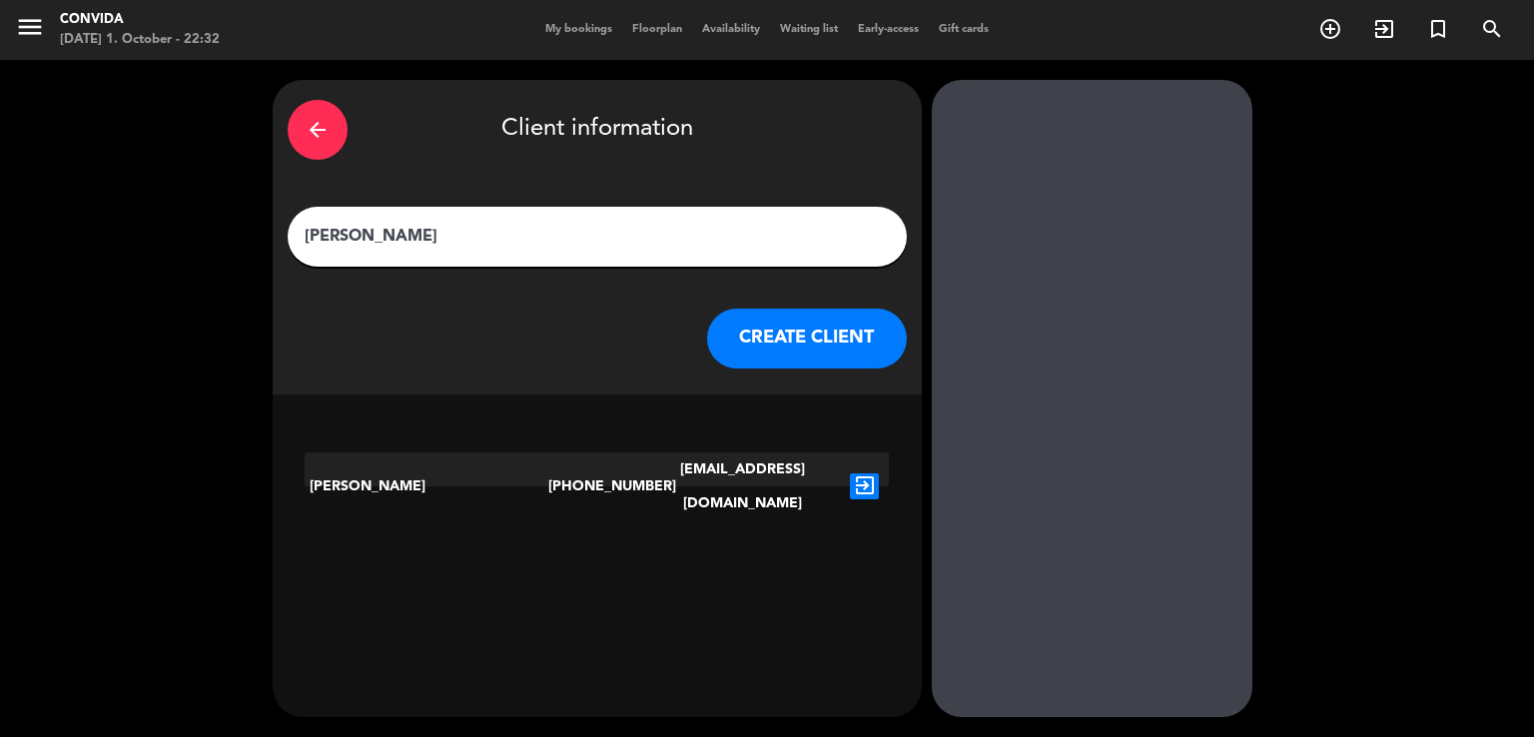
type input "[PERSON_NAME]"
click at [878, 473] on icon "exit_to_app" at bounding box center [864, 486] width 29 height 26
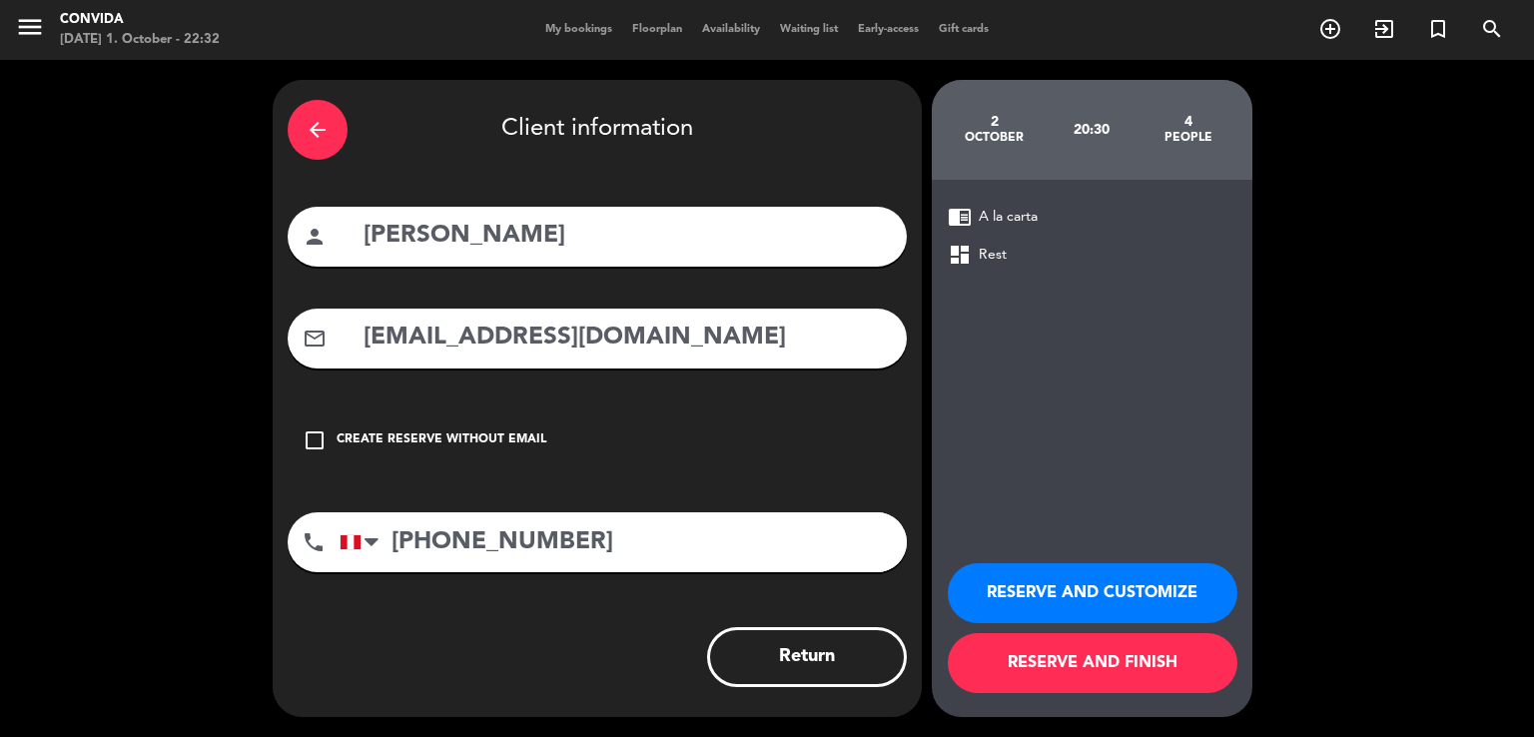
click at [466, 452] on div "check_box_outline_blank Create reserve without email" at bounding box center [597, 440] width 619 height 60
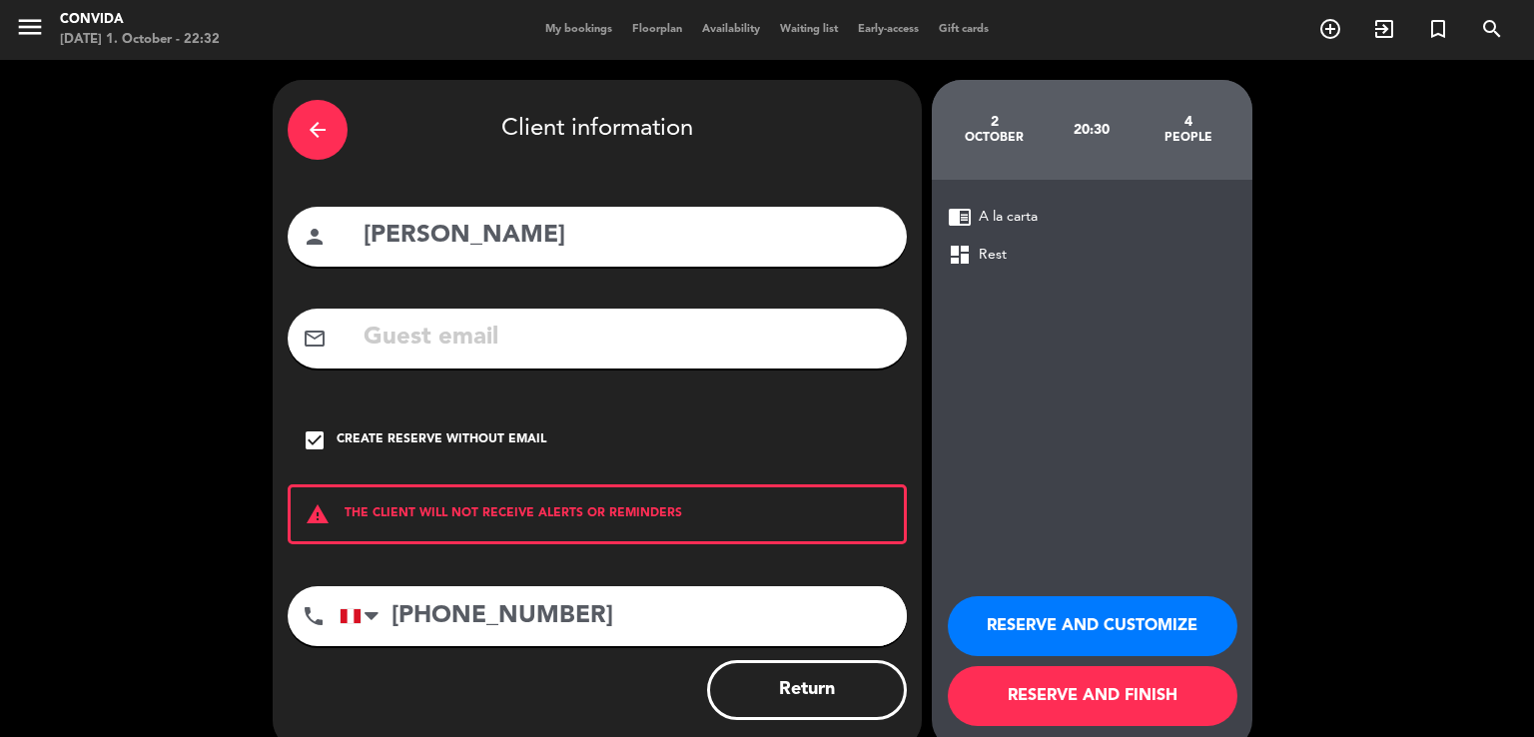
click at [1186, 692] on button "RESERVE AND FINISH" at bounding box center [1093, 696] width 290 height 60
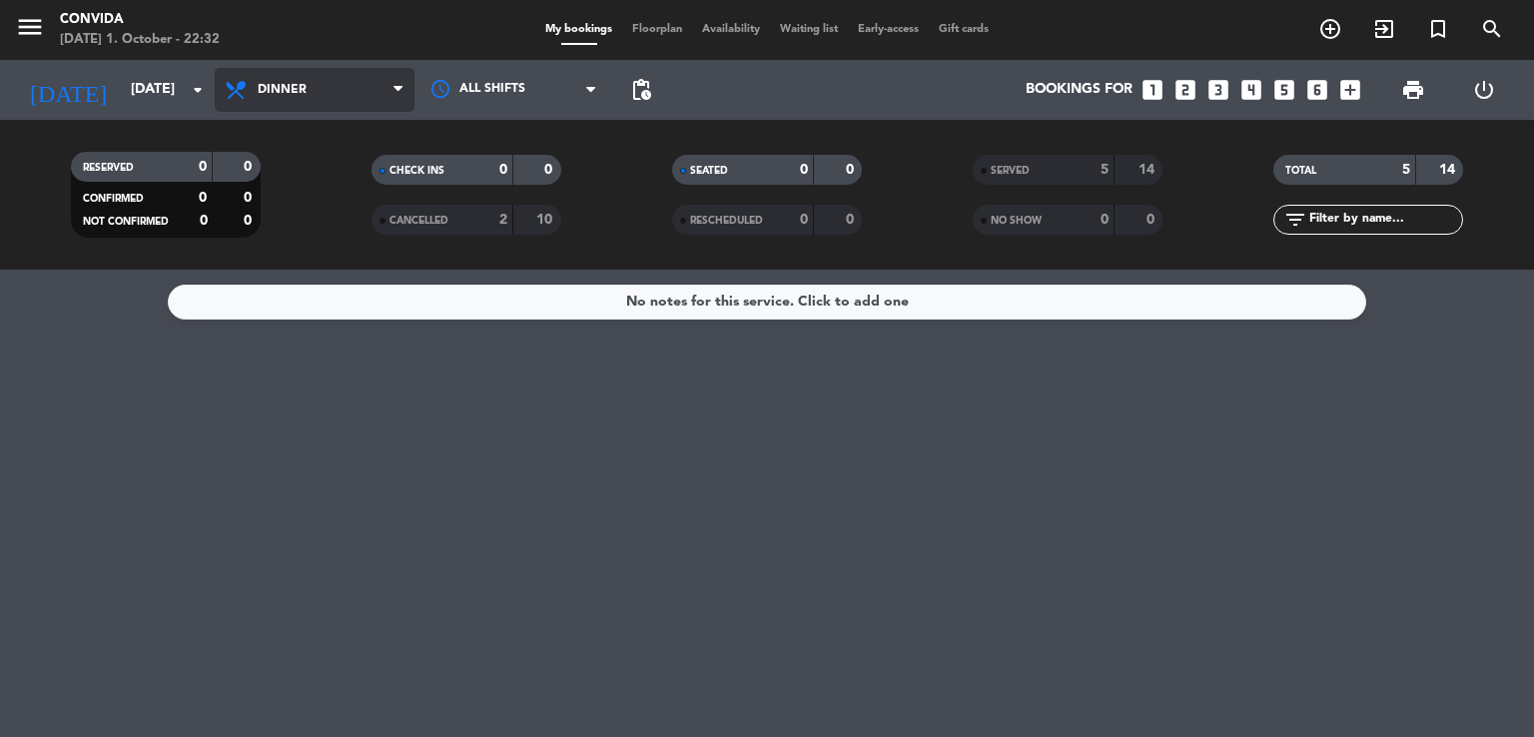
click at [220, 89] on span "Dinner" at bounding box center [315, 90] width 200 height 44
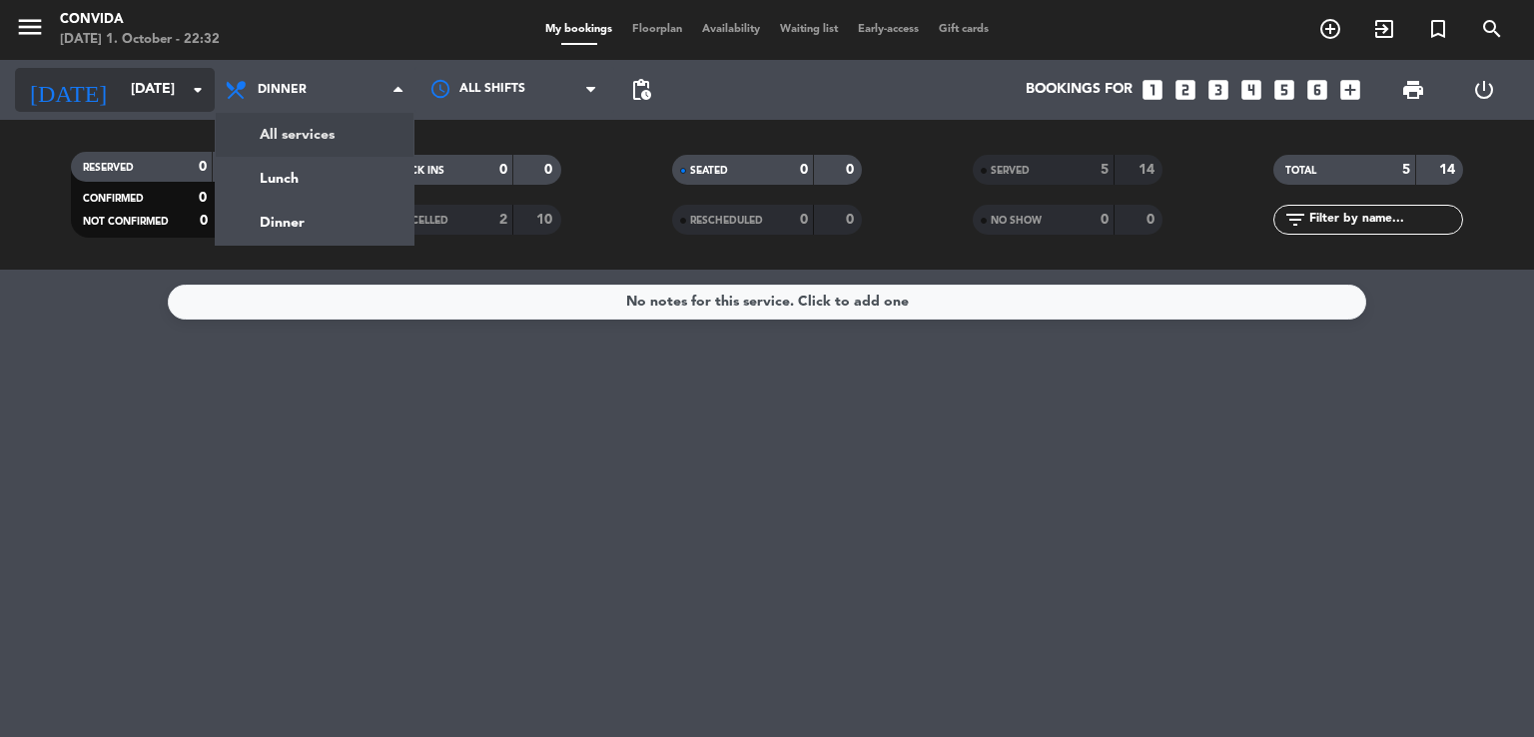
click at [166, 81] on input "[DATE]" at bounding box center [216, 90] width 190 height 36
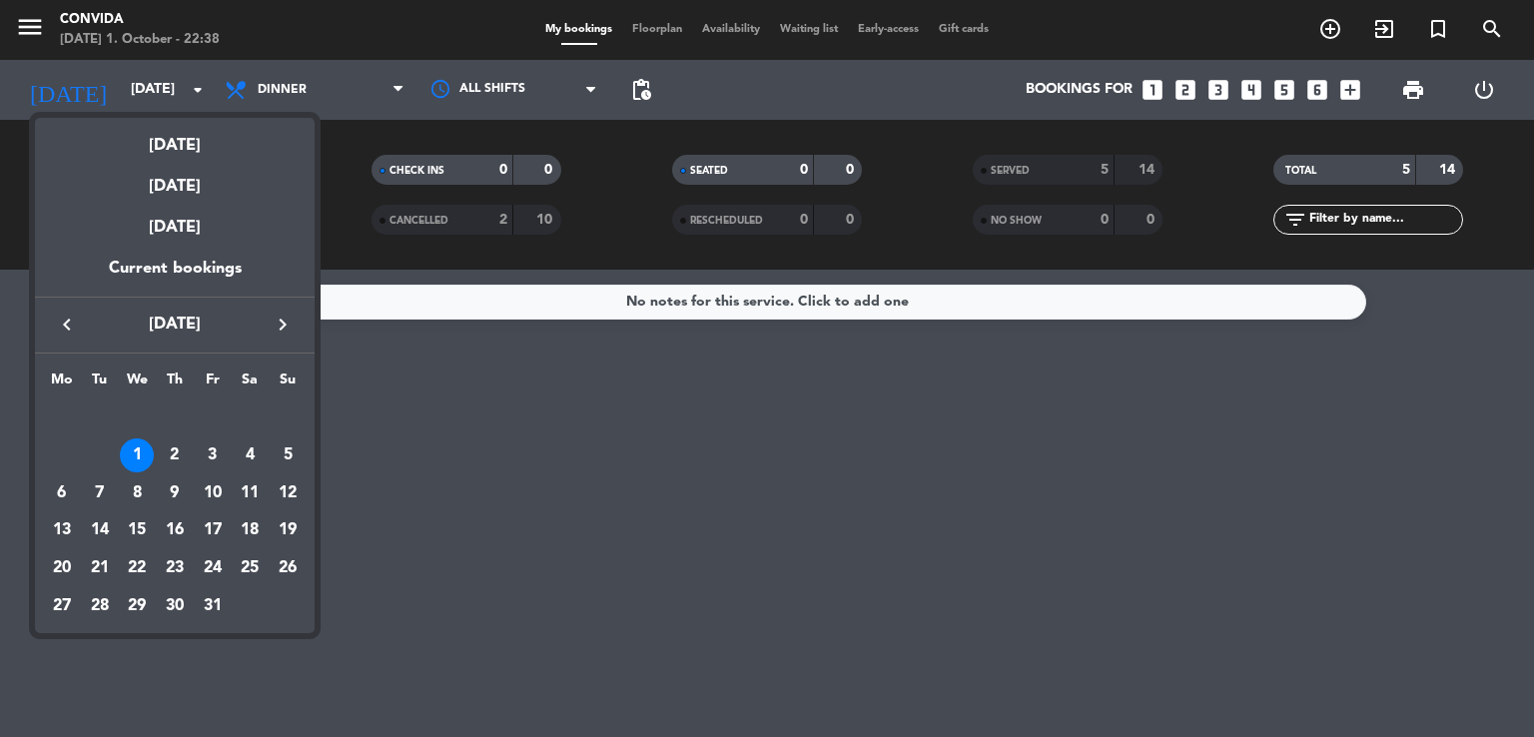
click at [391, 555] on div at bounding box center [767, 368] width 1534 height 737
